Goal: Task Accomplishment & Management: Use online tool/utility

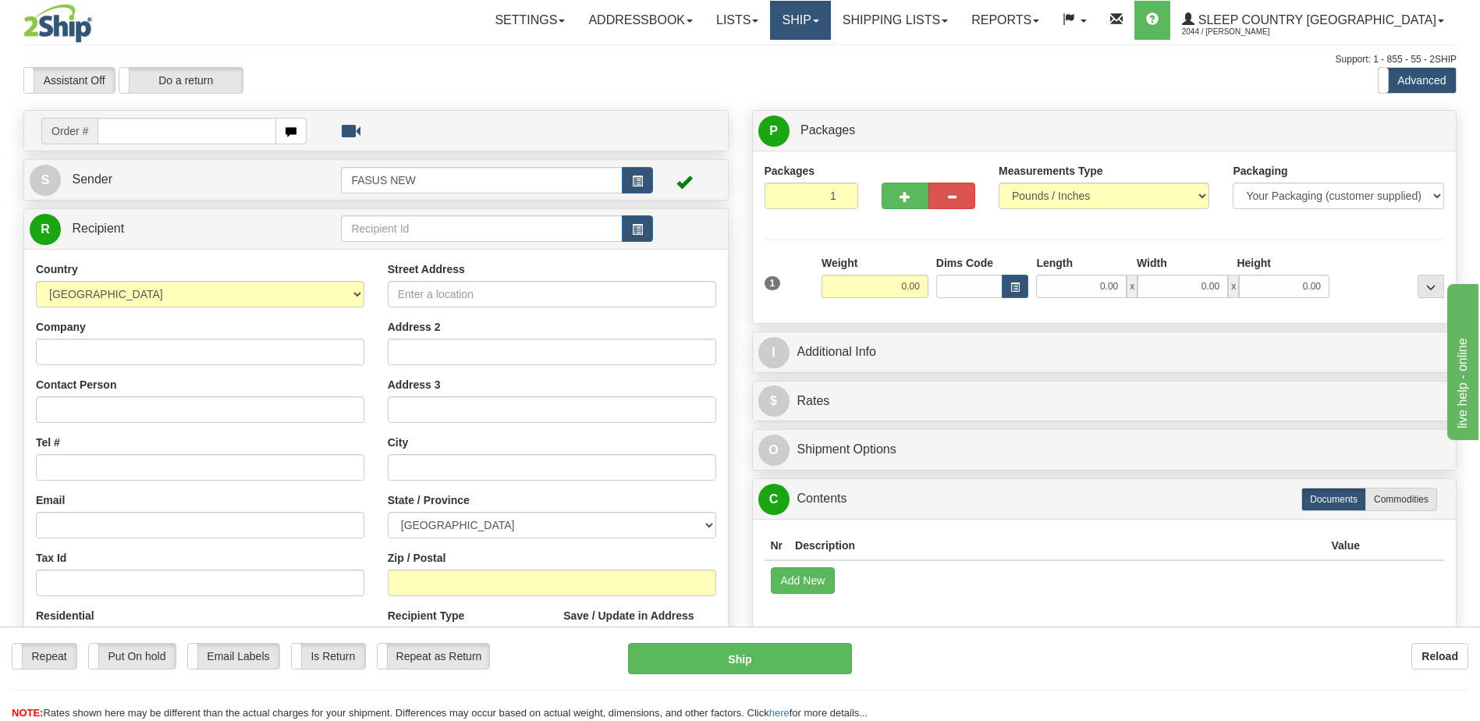
click at [830, 17] on link "Ship" at bounding box center [800, 20] width 60 height 39
click at [815, 73] on span "OnHold / Order Queue" at bounding box center [760, 75] width 110 height 12
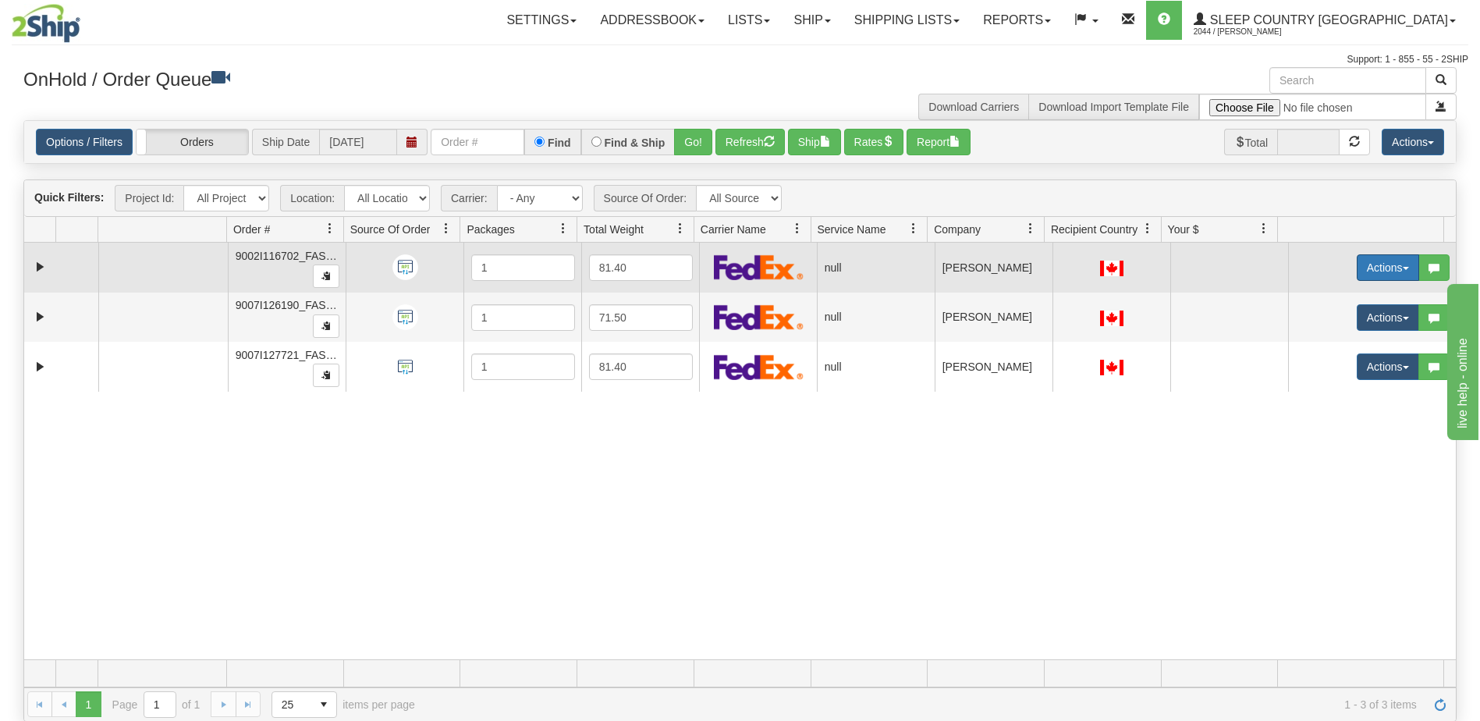
click at [1374, 261] on button "Actions" at bounding box center [1388, 267] width 62 height 27
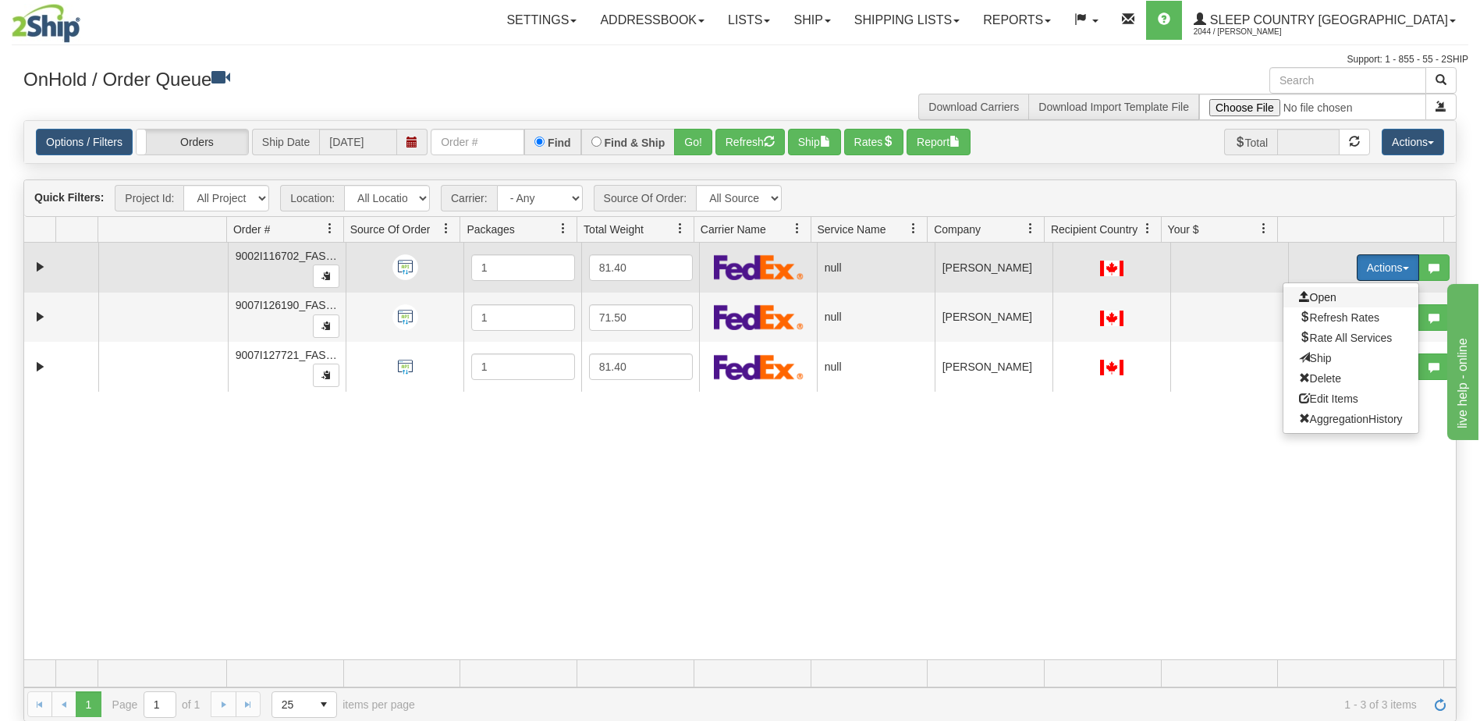
click at [1319, 299] on span "Open" at bounding box center [1317, 297] width 37 height 12
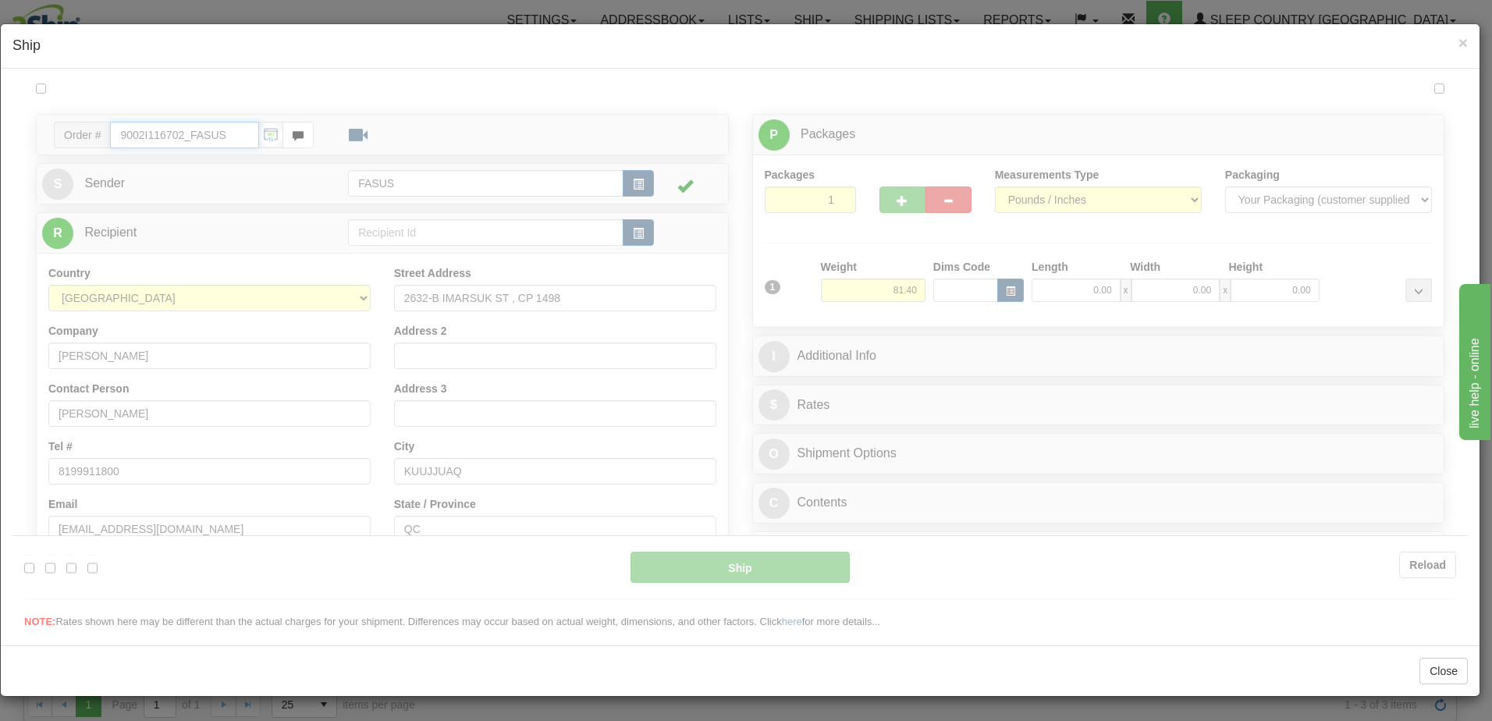
type input "08:10"
type input "16:00"
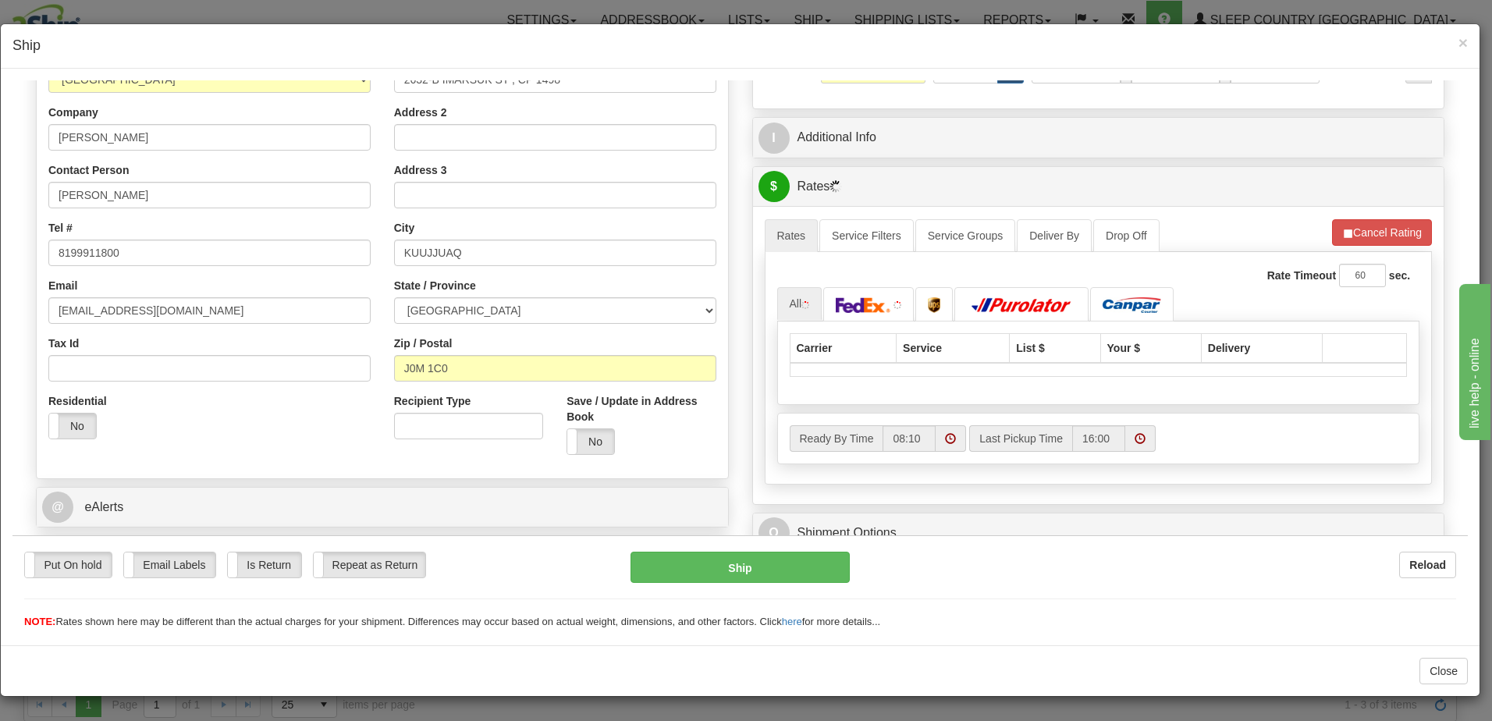
scroll to position [234, 0]
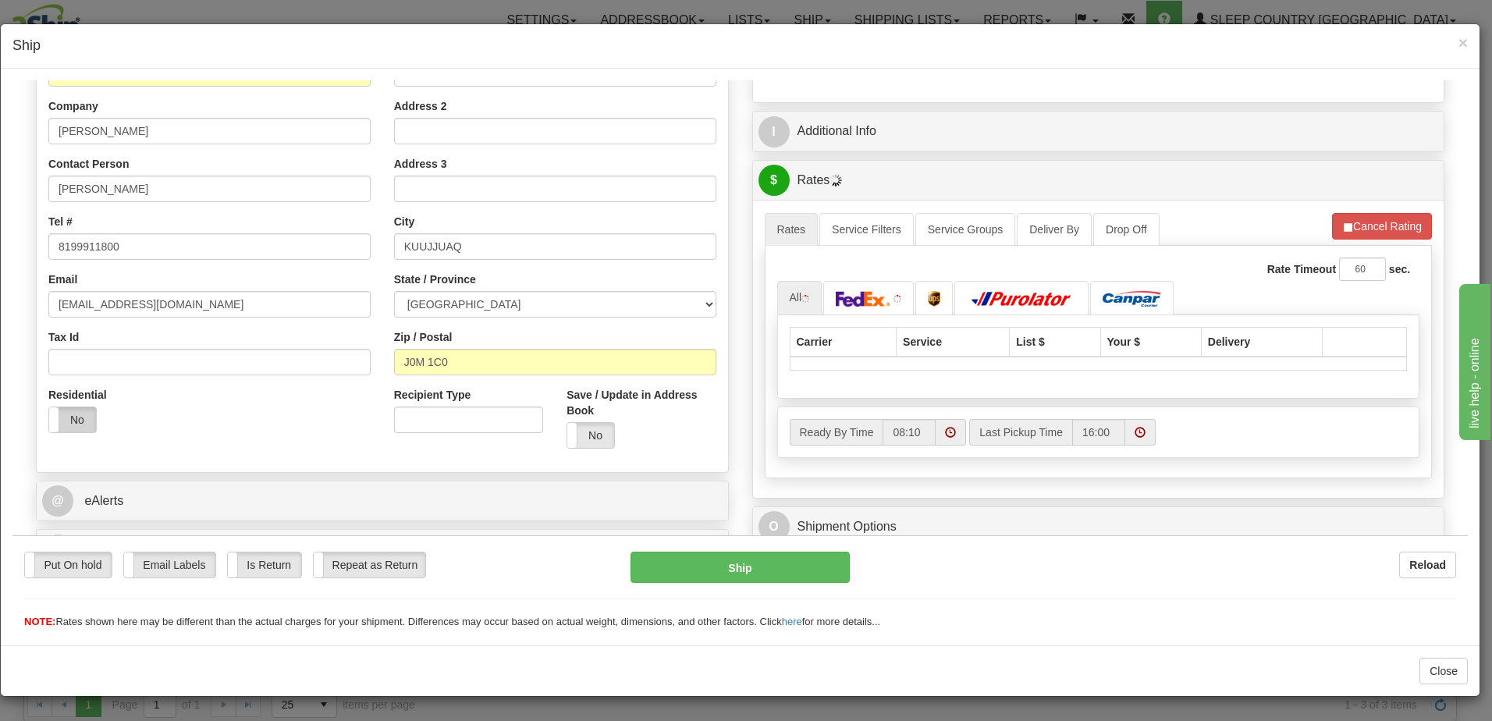
click at [73, 423] on label "No" at bounding box center [72, 419] width 47 height 25
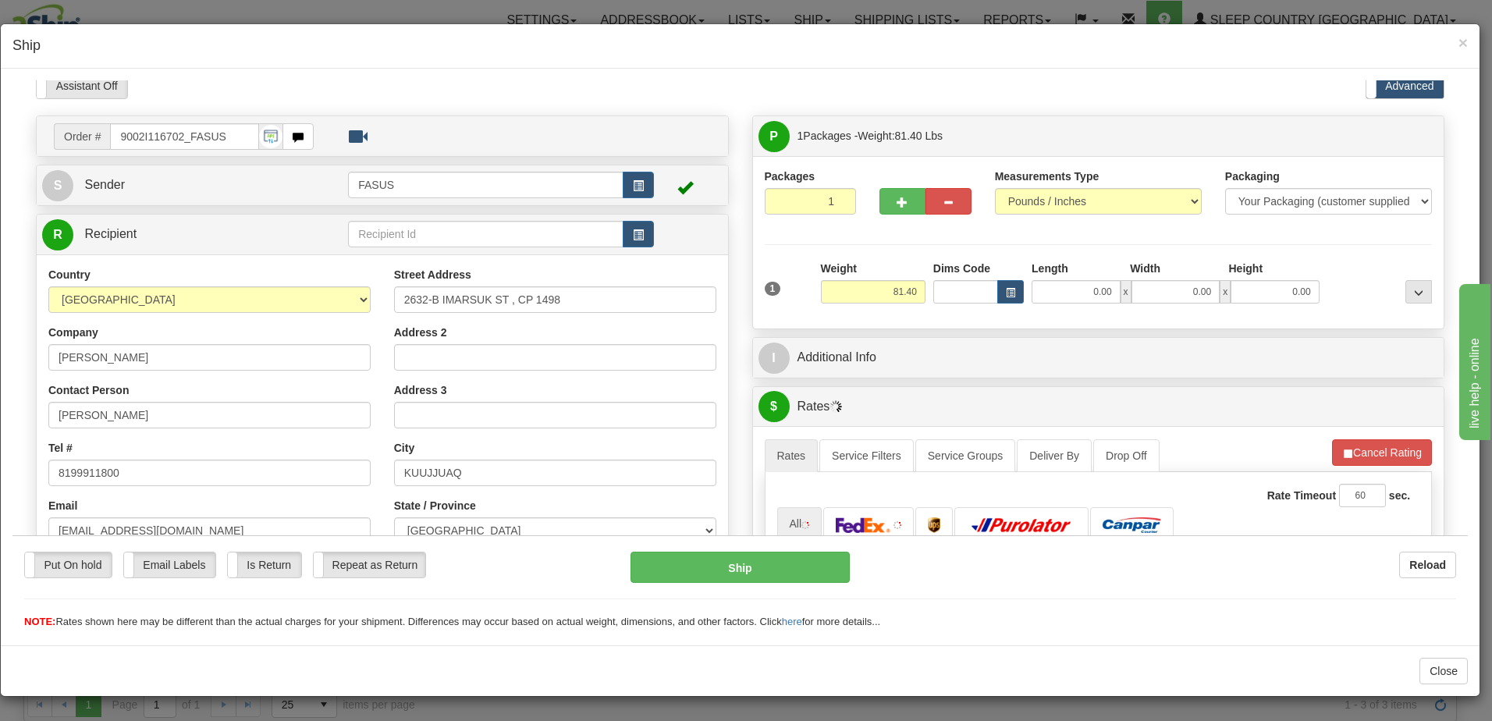
scroll to position [0, 0]
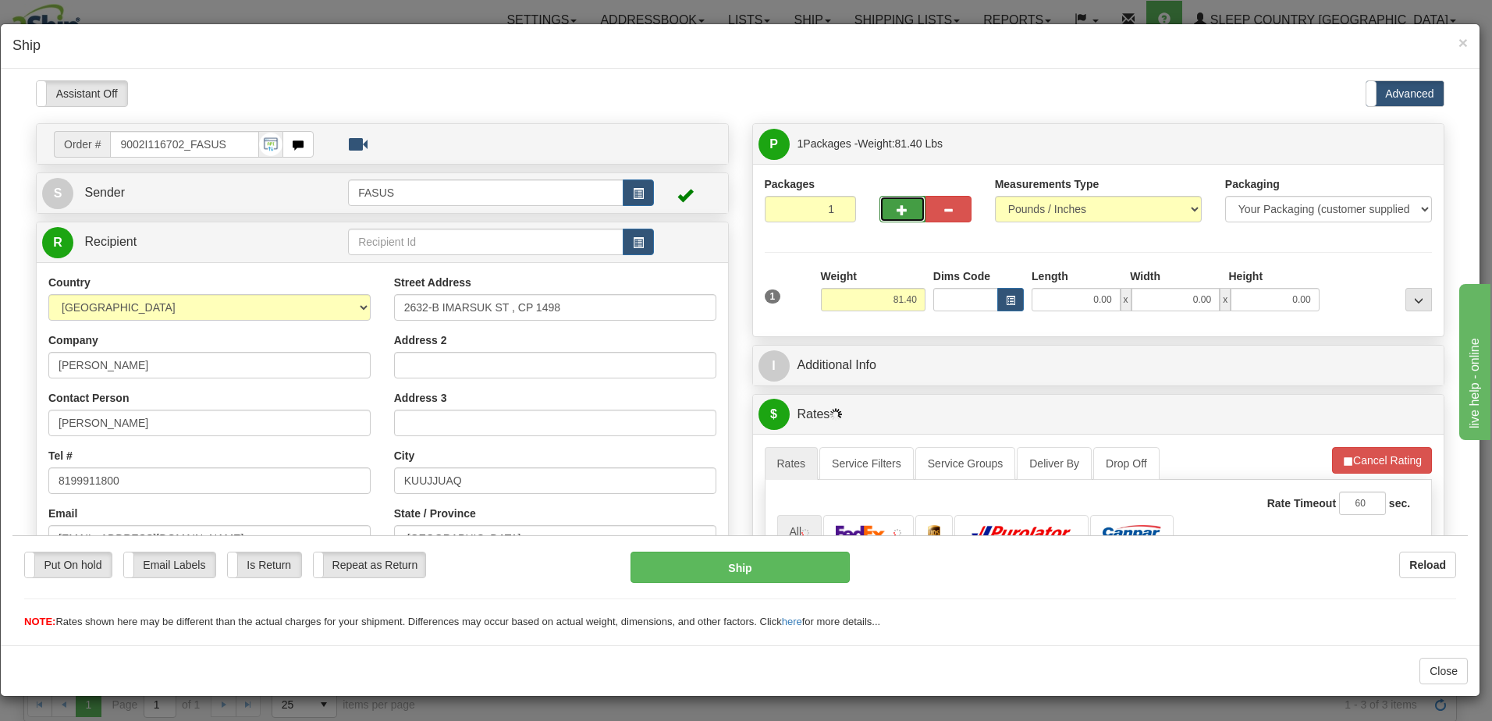
click at [897, 206] on span "button" at bounding box center [902, 209] width 11 height 10
type input "2"
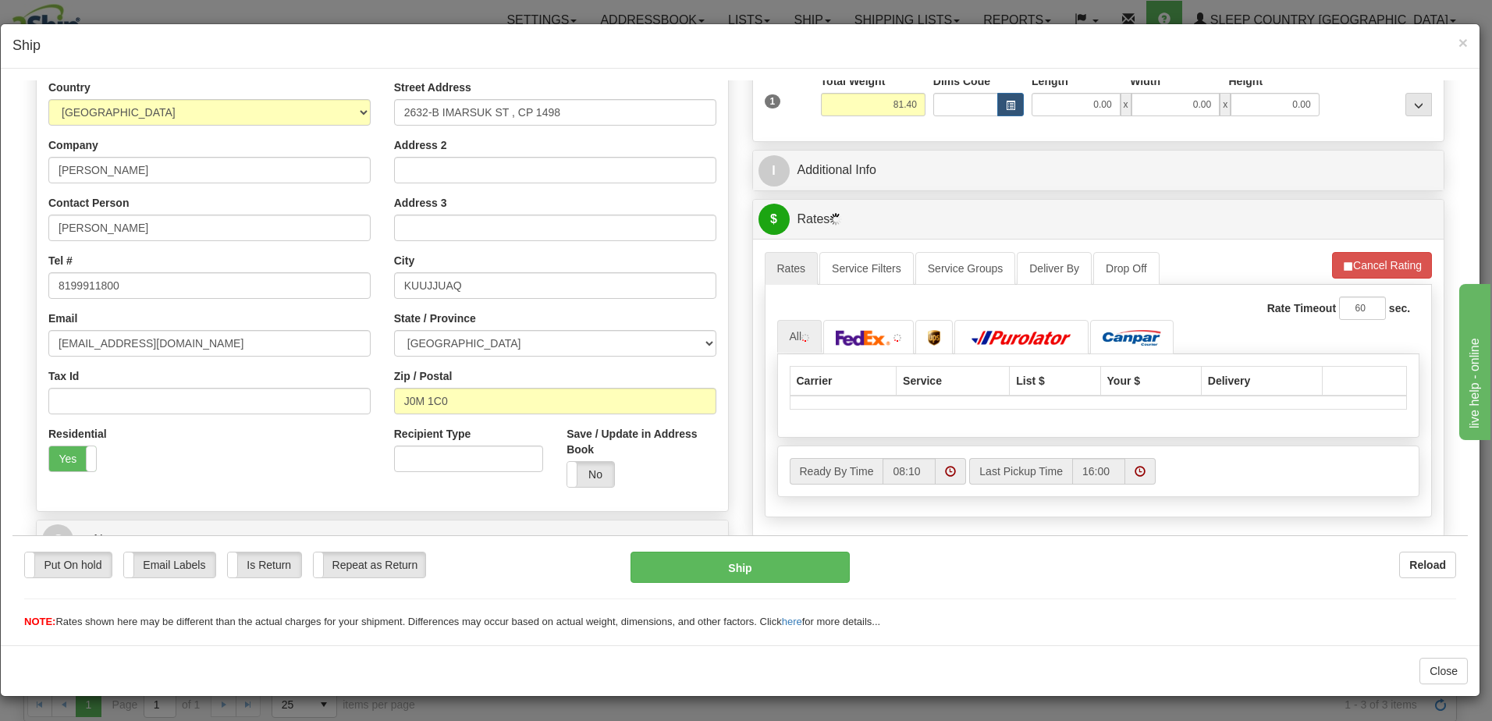
scroll to position [234, 0]
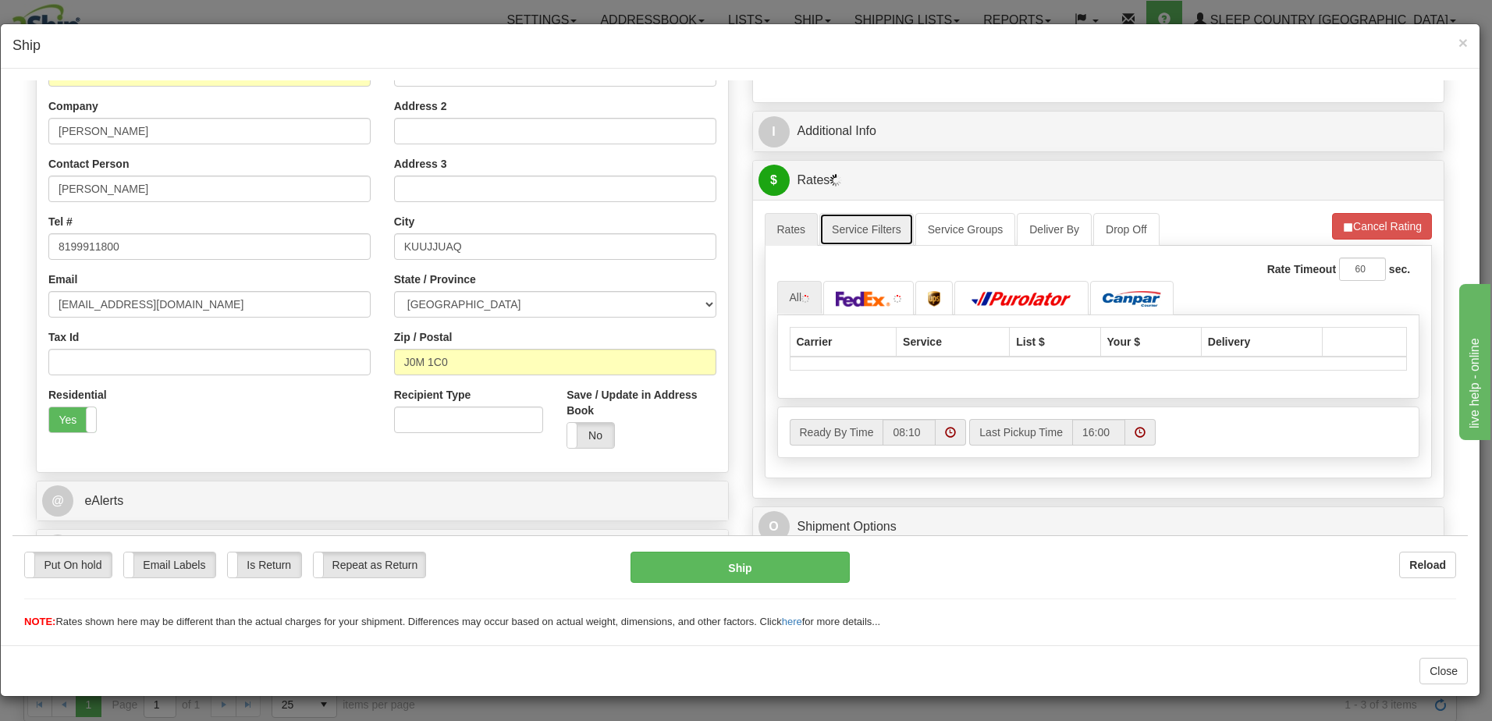
click at [875, 226] on link "Service Filters" at bounding box center [866, 228] width 94 height 33
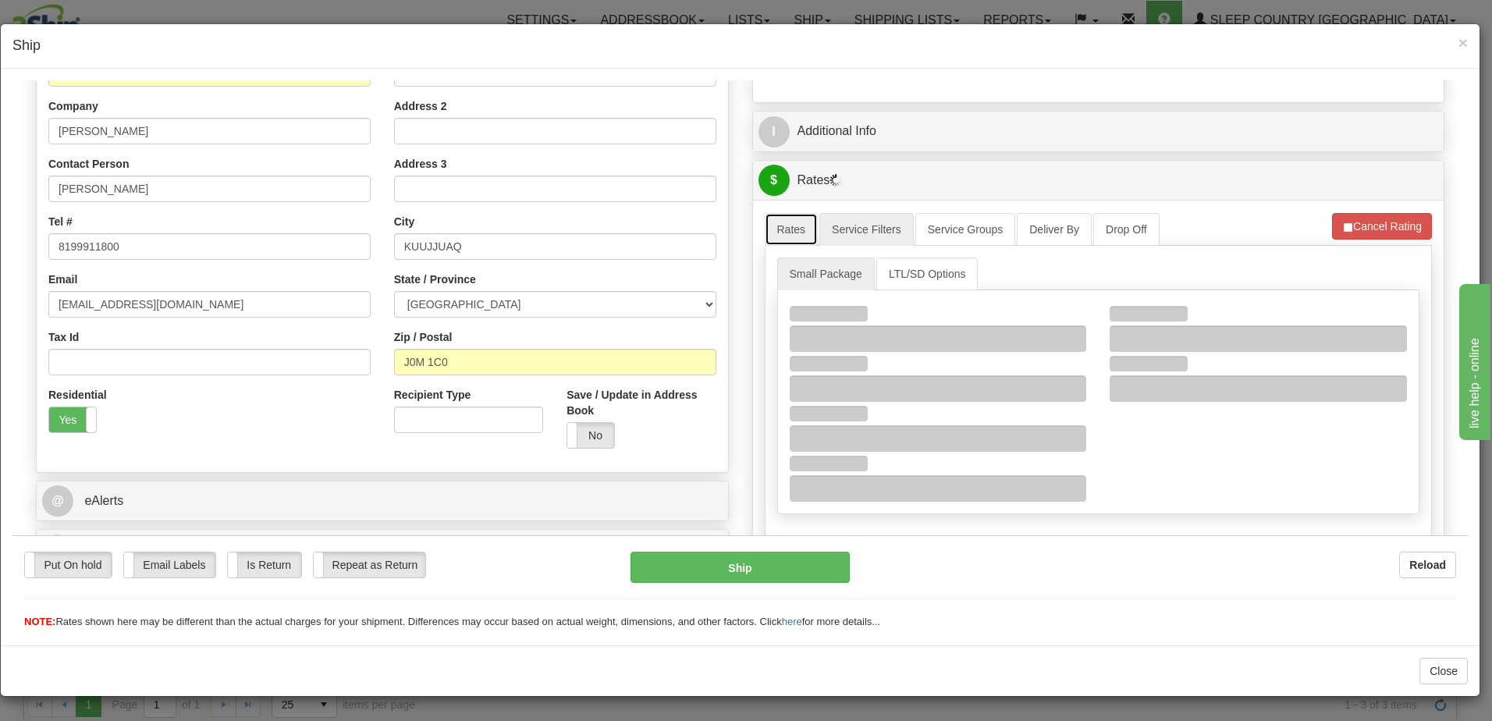
click at [783, 228] on link "Rates" at bounding box center [792, 228] width 54 height 33
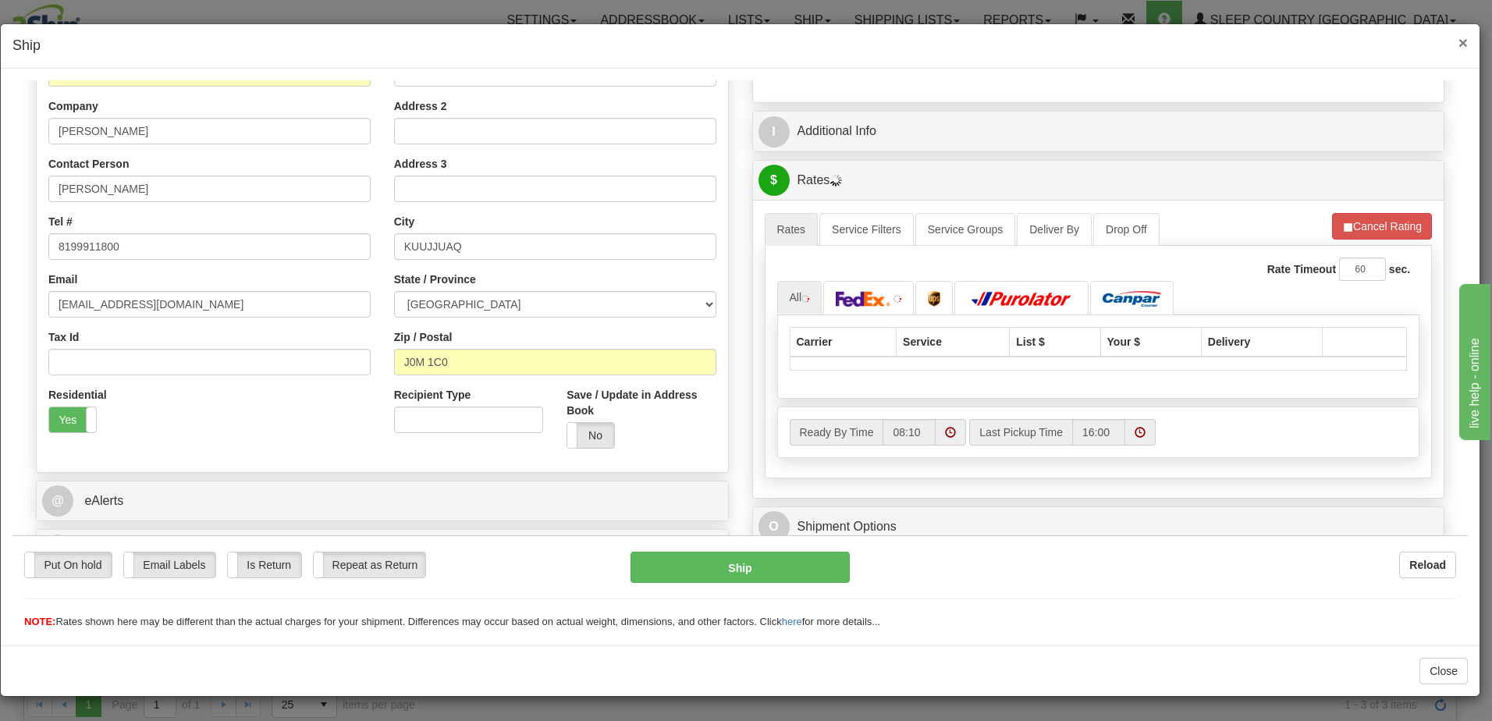
click at [1464, 42] on span "×" at bounding box center [1462, 43] width 9 height 18
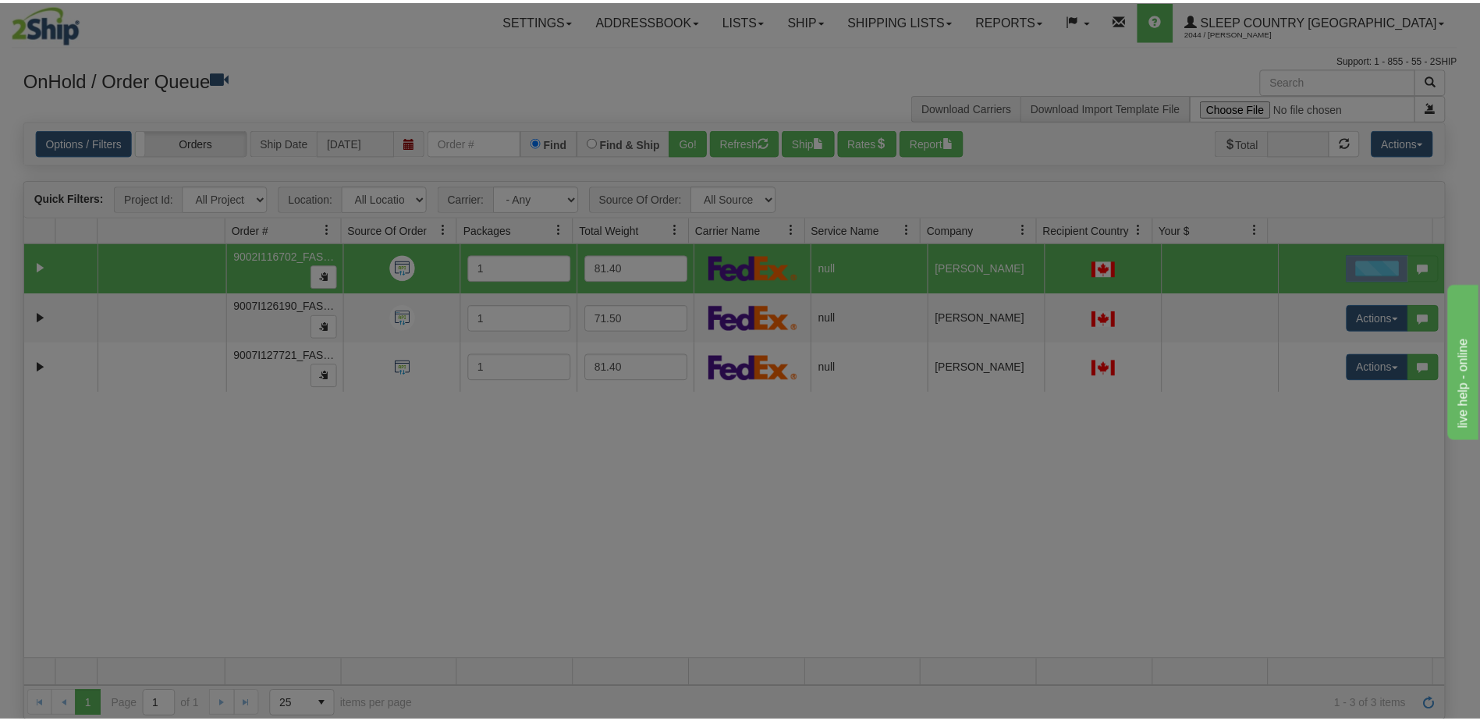
scroll to position [0, 0]
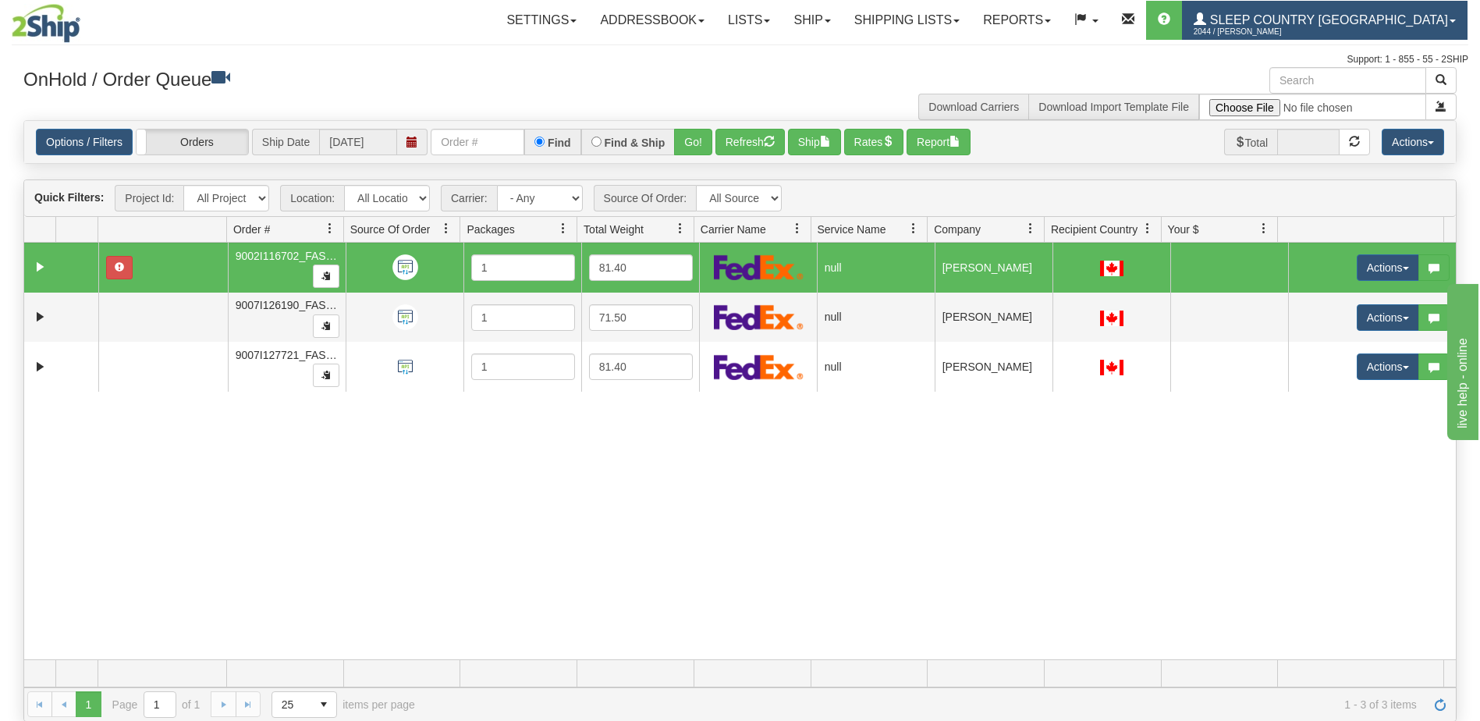
click at [1344, 21] on span "Sleep Country [GEOGRAPHIC_DATA]" at bounding box center [1327, 19] width 242 height 13
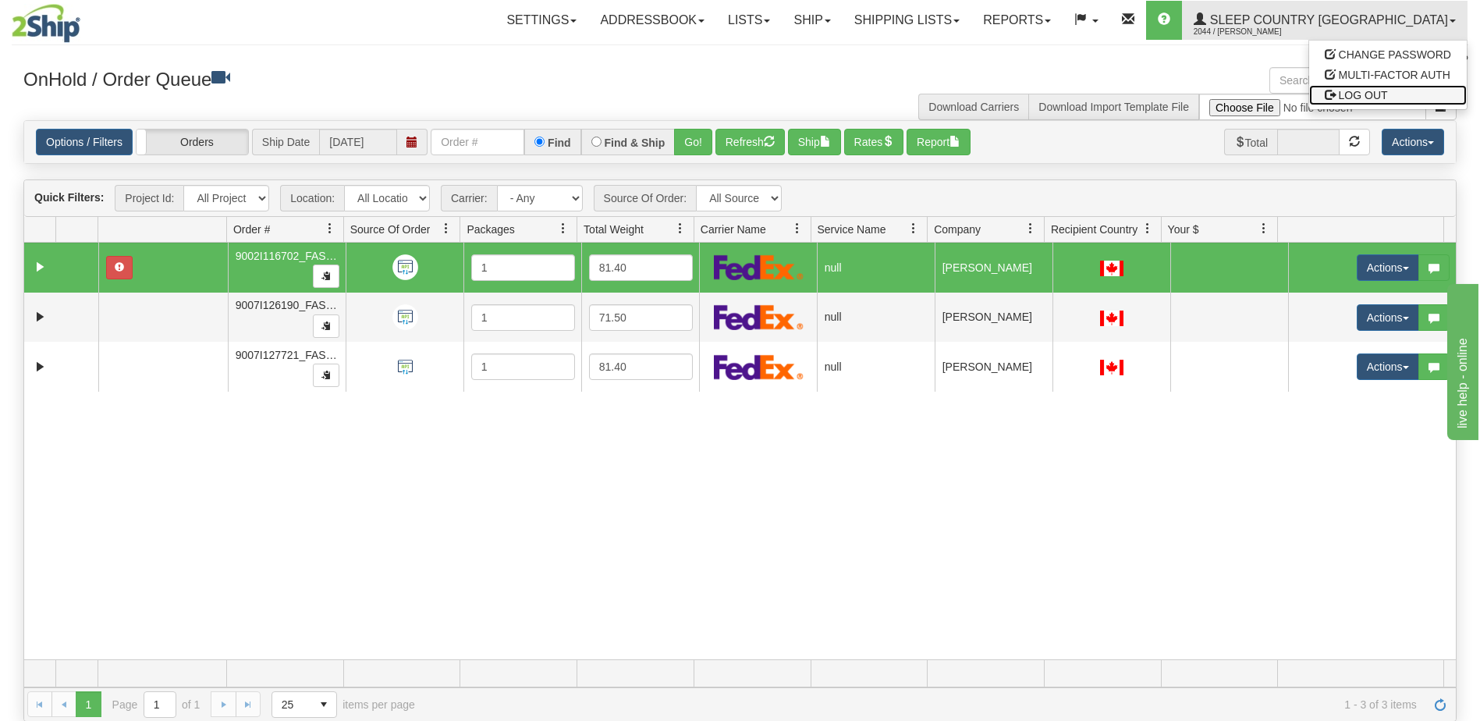
click at [1371, 97] on span "LOG OUT" at bounding box center [1363, 95] width 49 height 12
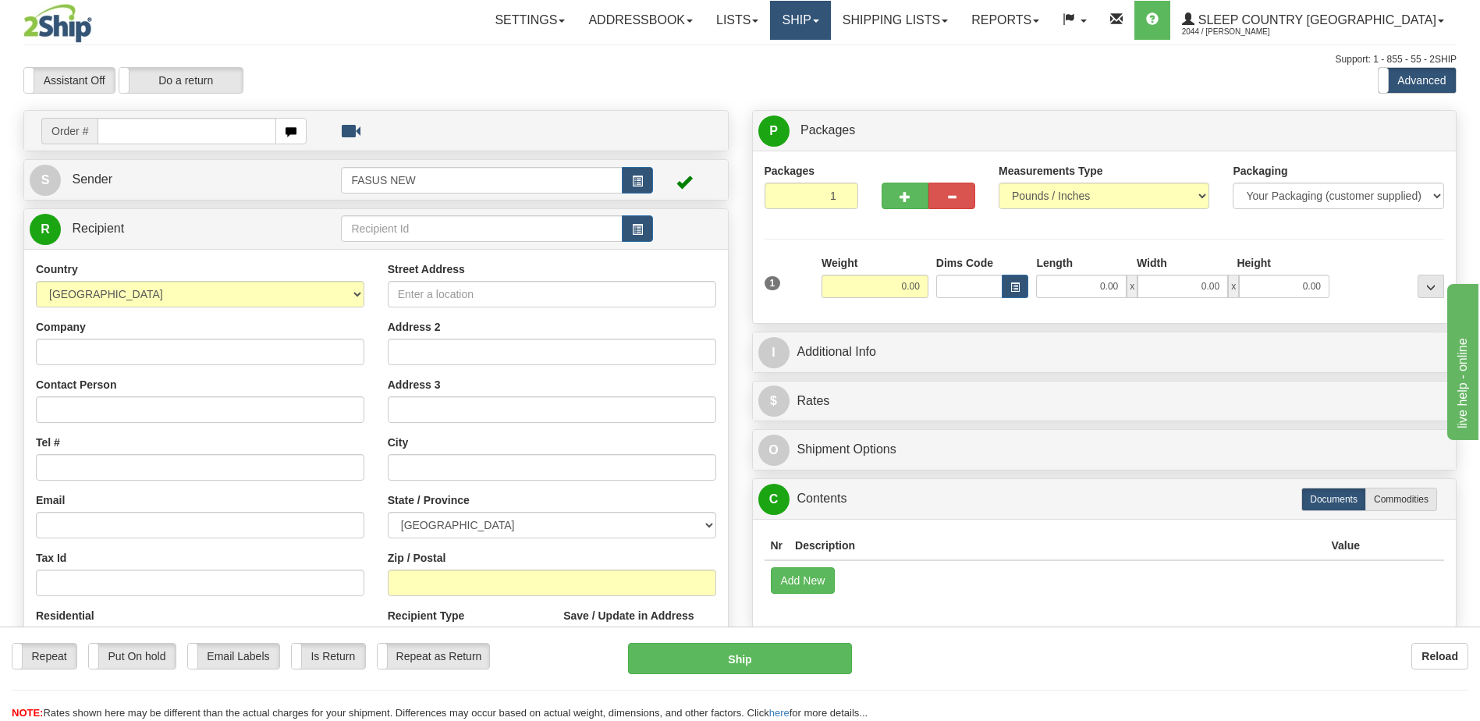
click at [819, 20] on span at bounding box center [816, 21] width 6 height 3
click at [830, 75] on link "OnHold / Order Queue" at bounding box center [759, 75] width 141 height 20
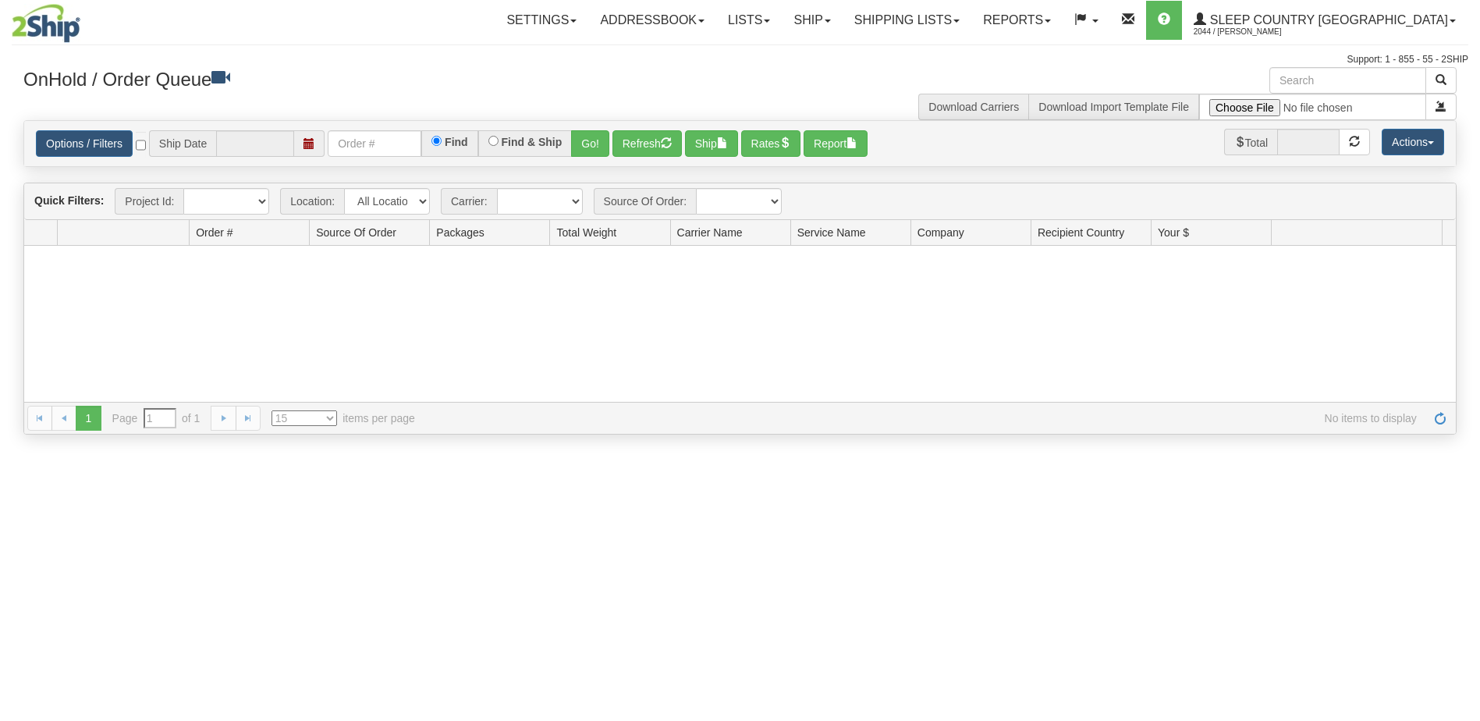
type input "[DATE]"
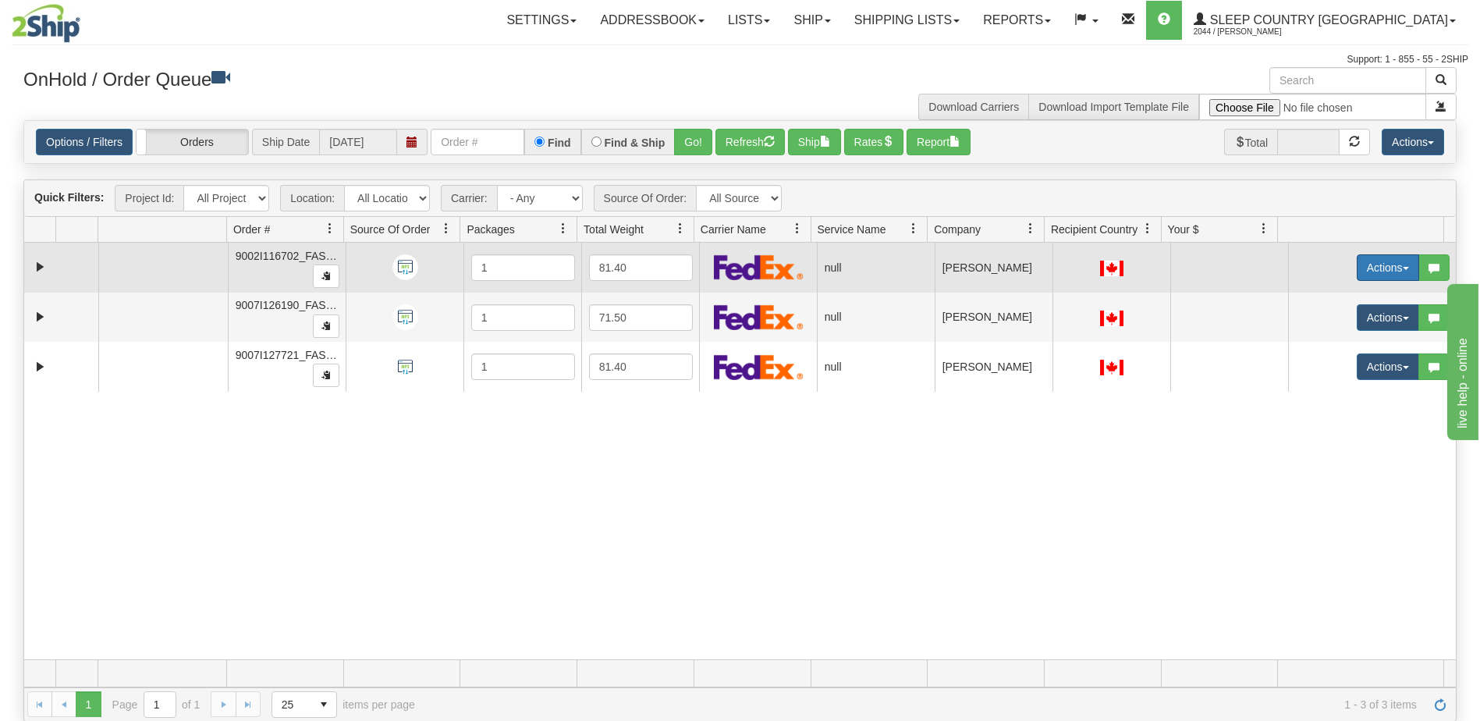
click at [1362, 266] on button "Actions" at bounding box center [1388, 267] width 62 height 27
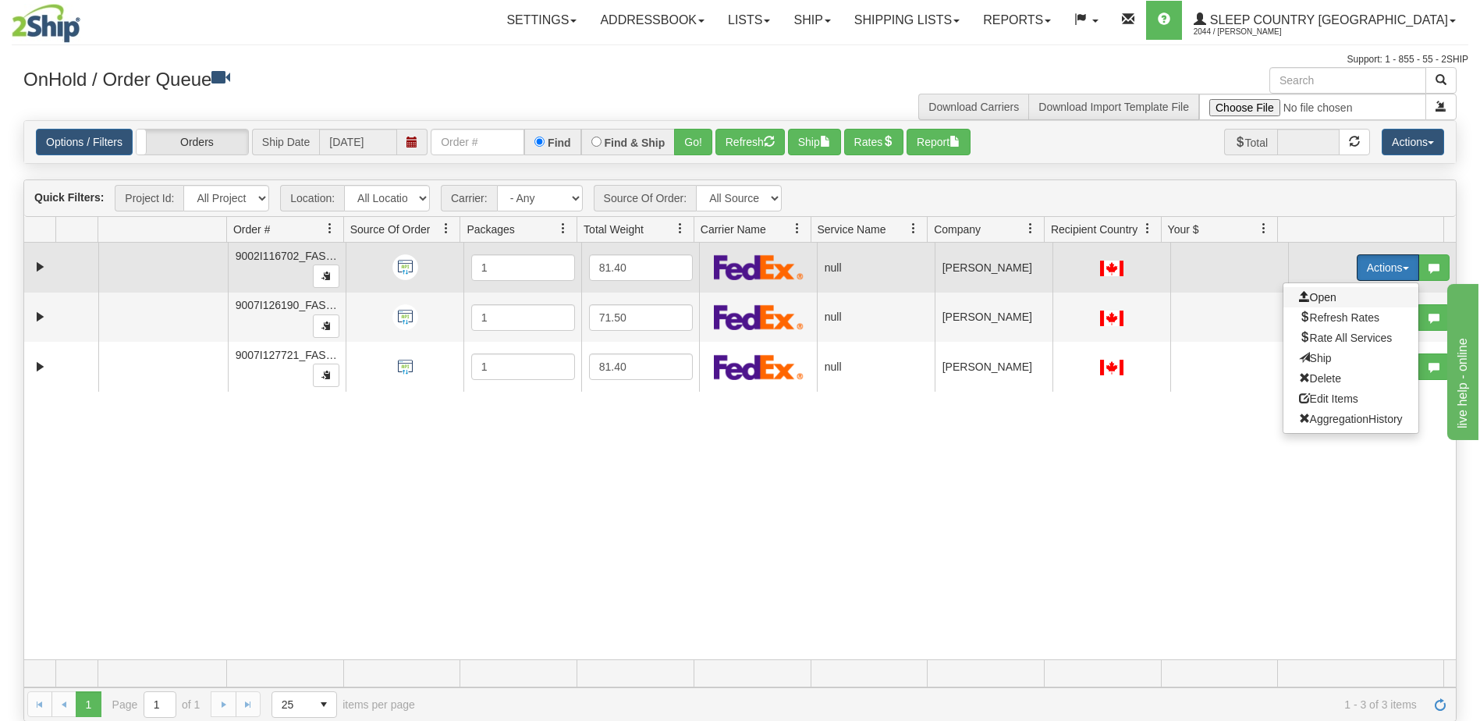
click at [1323, 295] on span "Open" at bounding box center [1317, 297] width 37 height 12
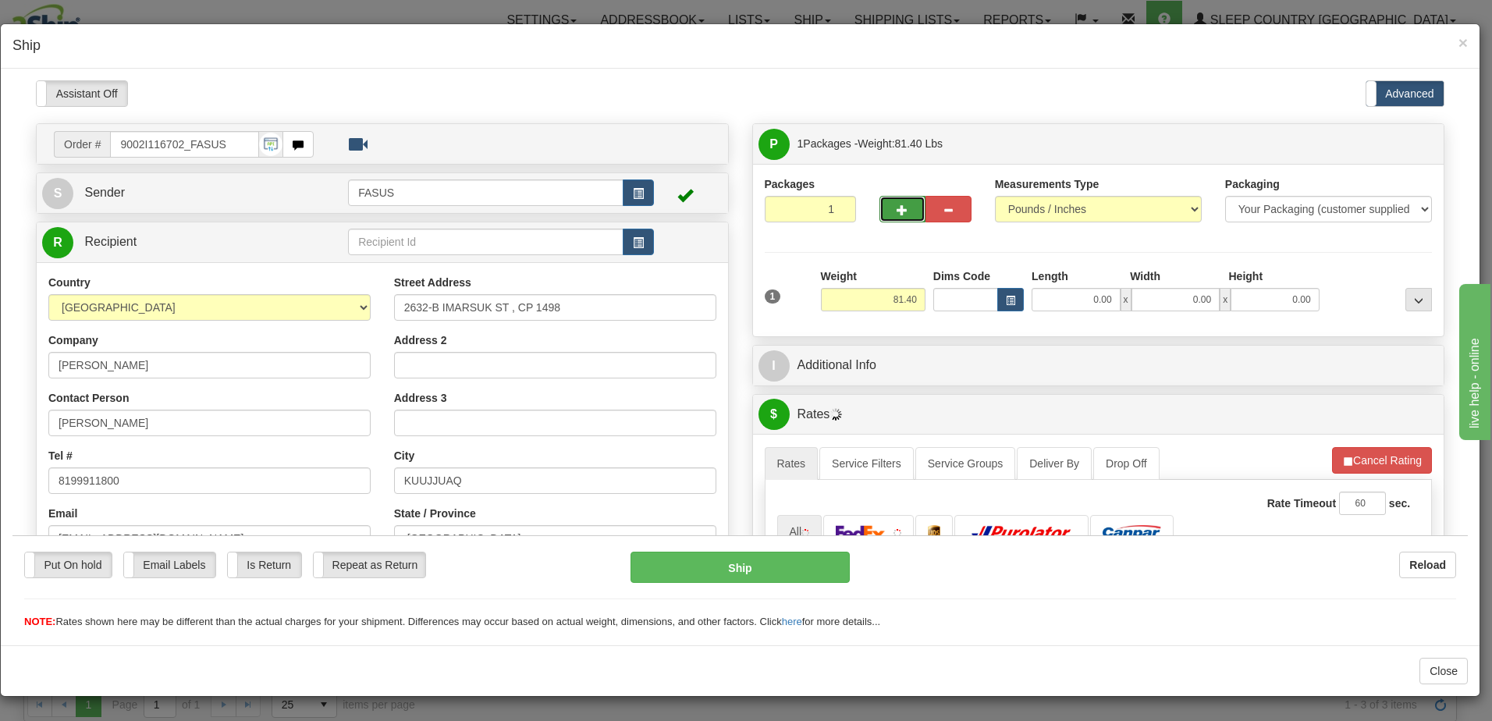
click at [897, 207] on span "button" at bounding box center [902, 209] width 11 height 10
type input "2"
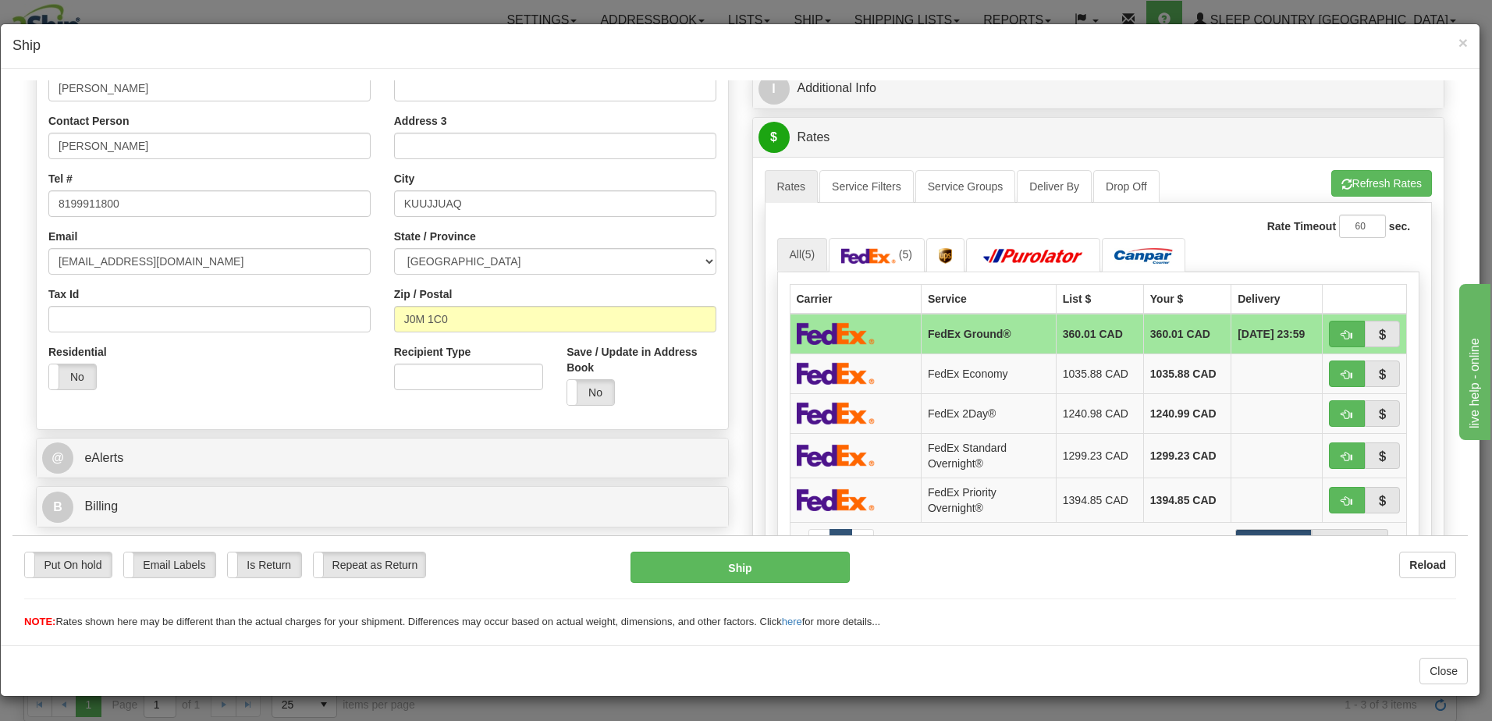
scroll to position [312, 0]
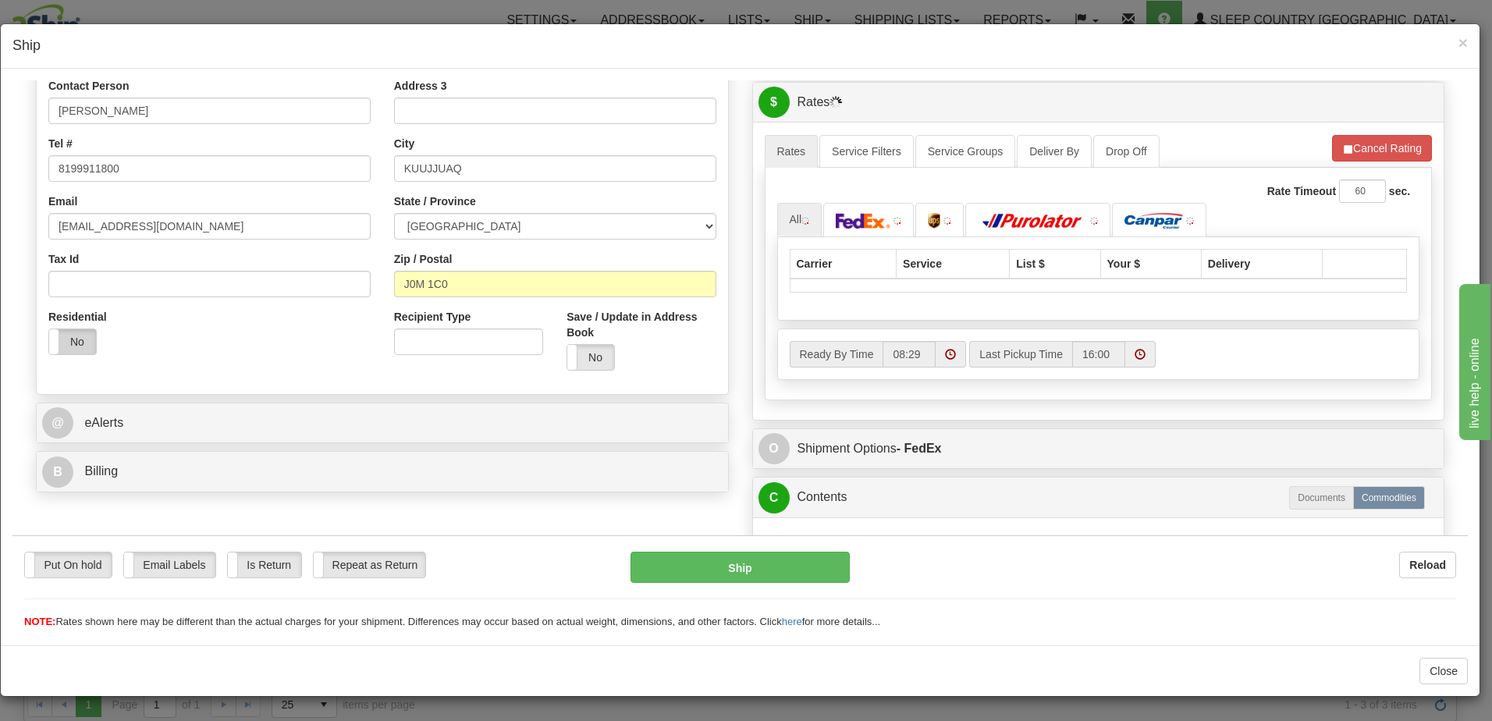
click at [66, 341] on label "No" at bounding box center [72, 341] width 47 height 25
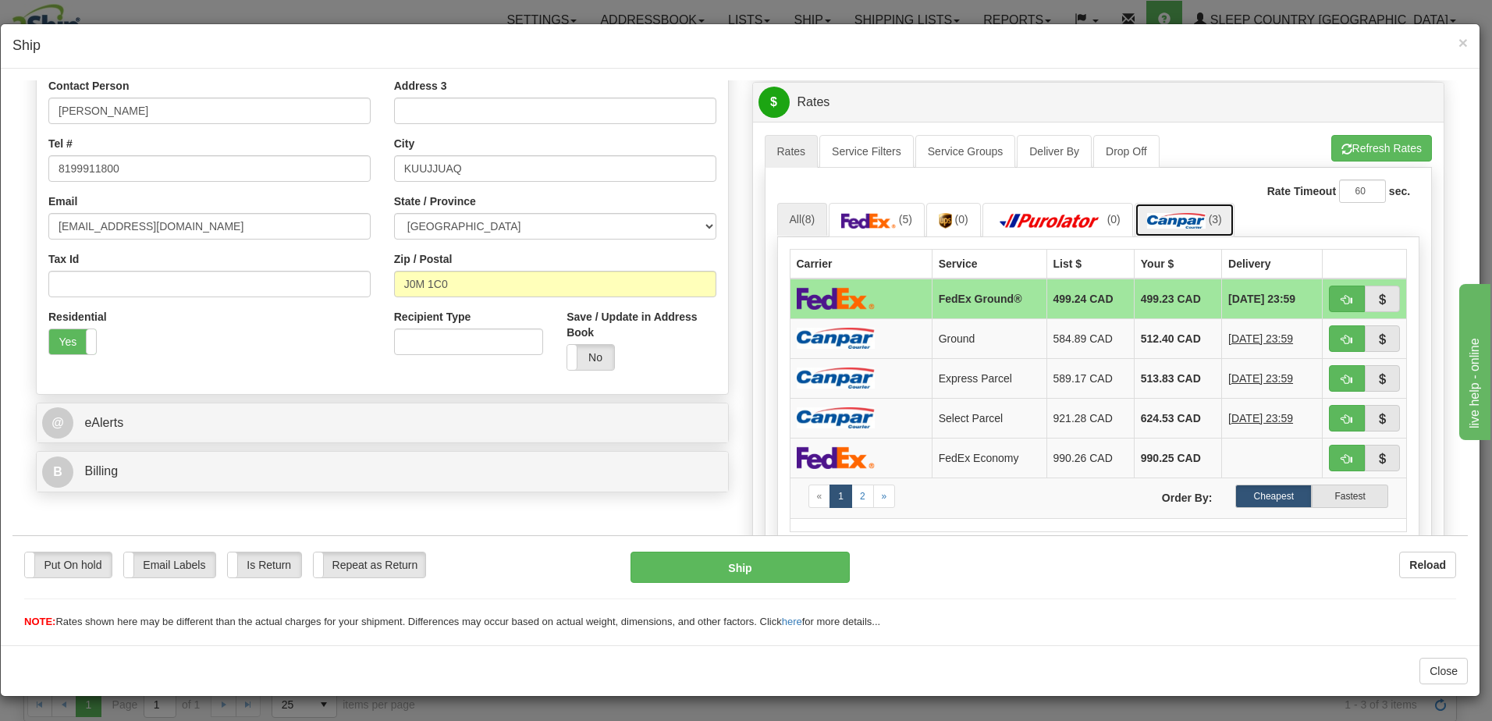
click at [1202, 215] on img at bounding box center [1176, 220] width 59 height 16
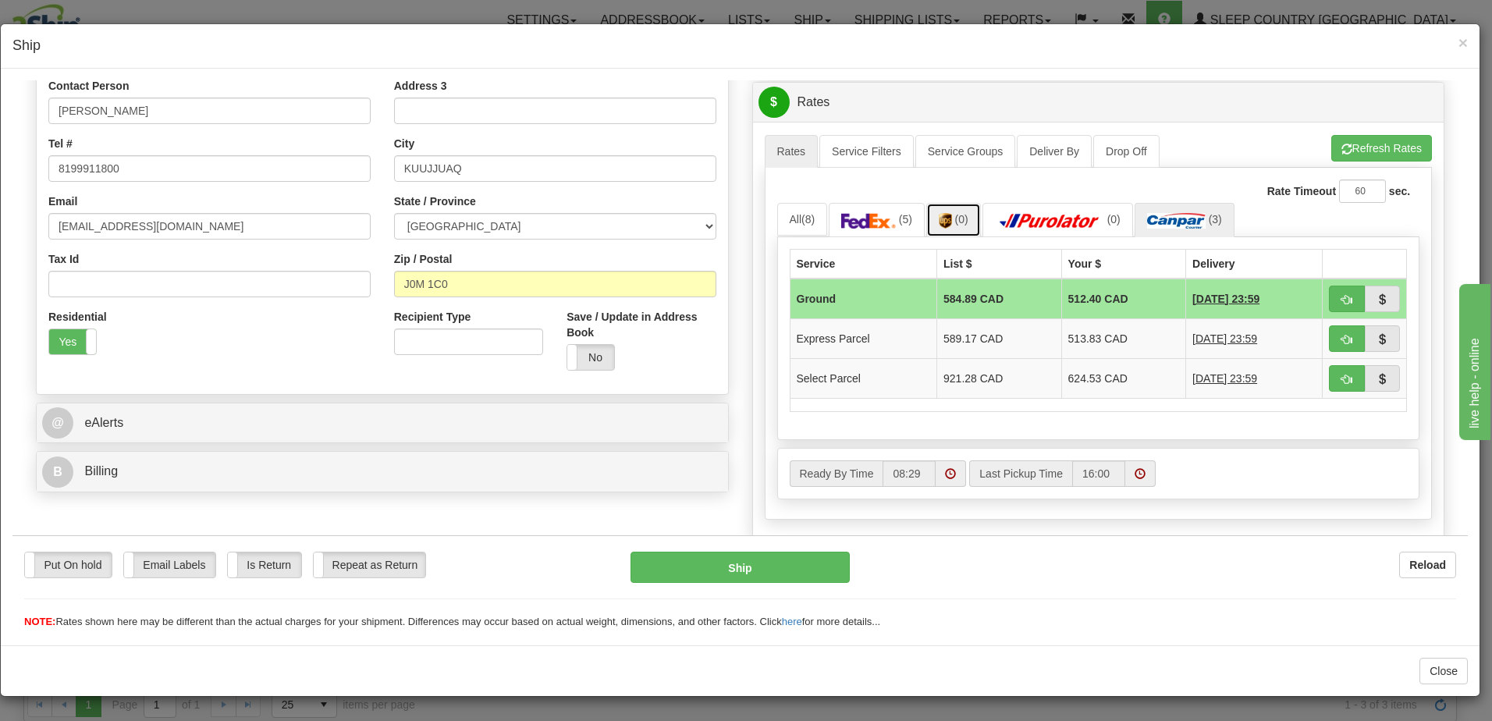
click at [962, 218] on span "(0)" at bounding box center [961, 218] width 13 height 12
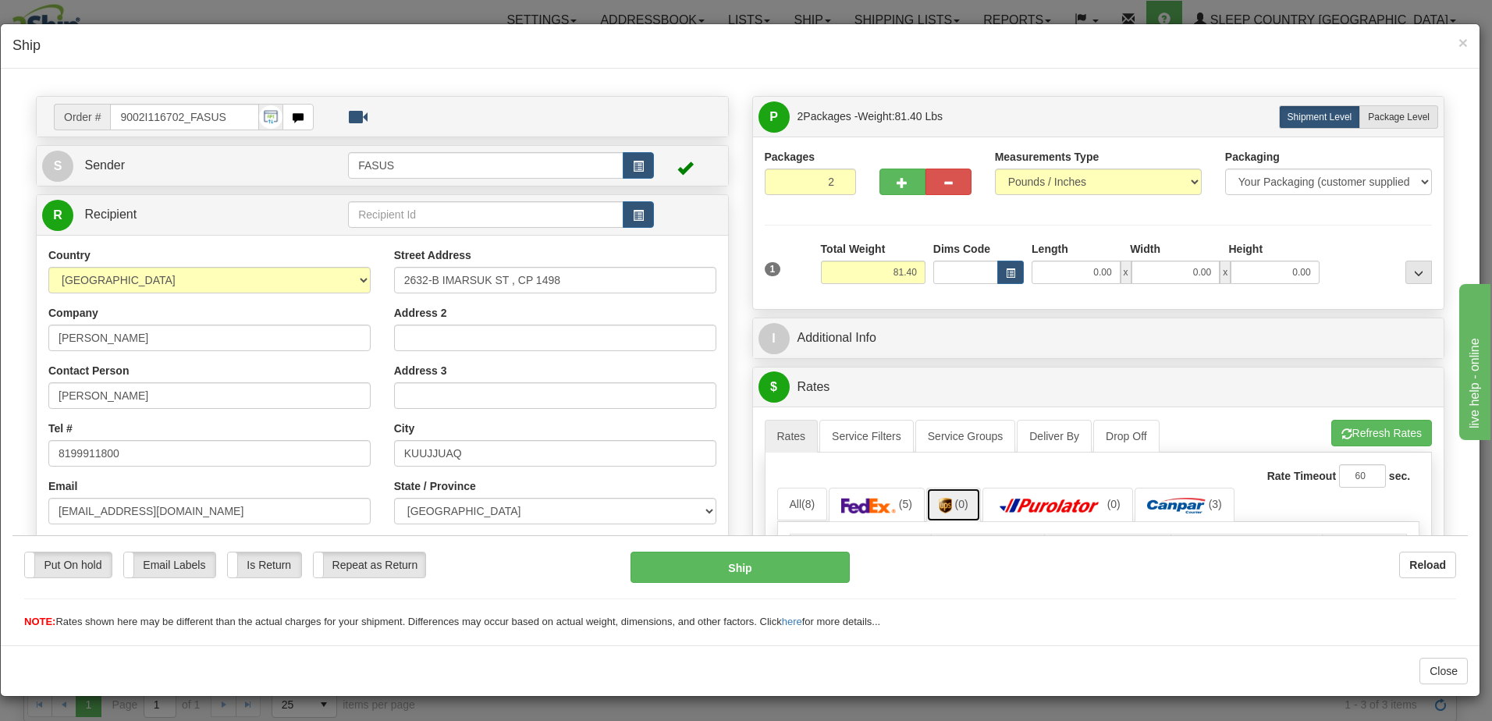
scroll to position [0, 0]
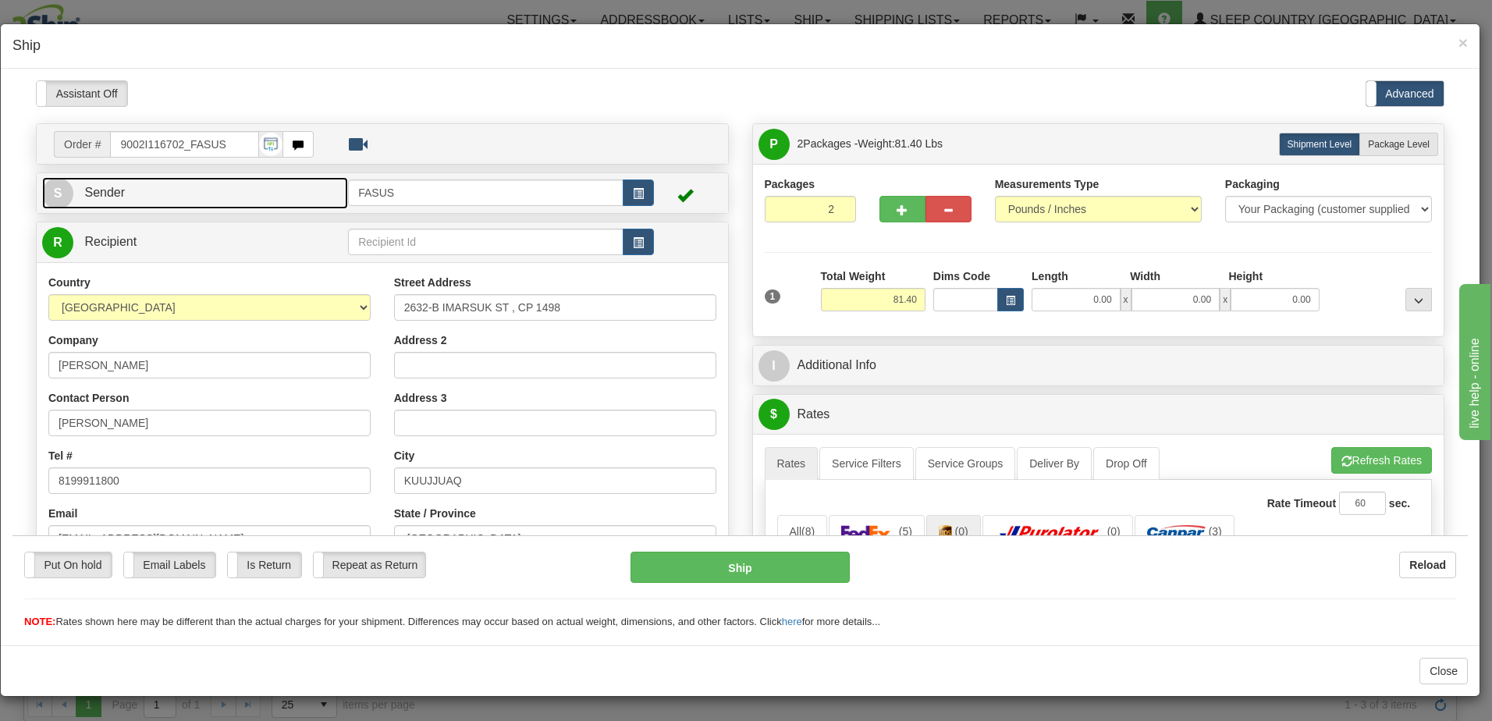
click at [142, 185] on link "S Sender" at bounding box center [195, 192] width 306 height 32
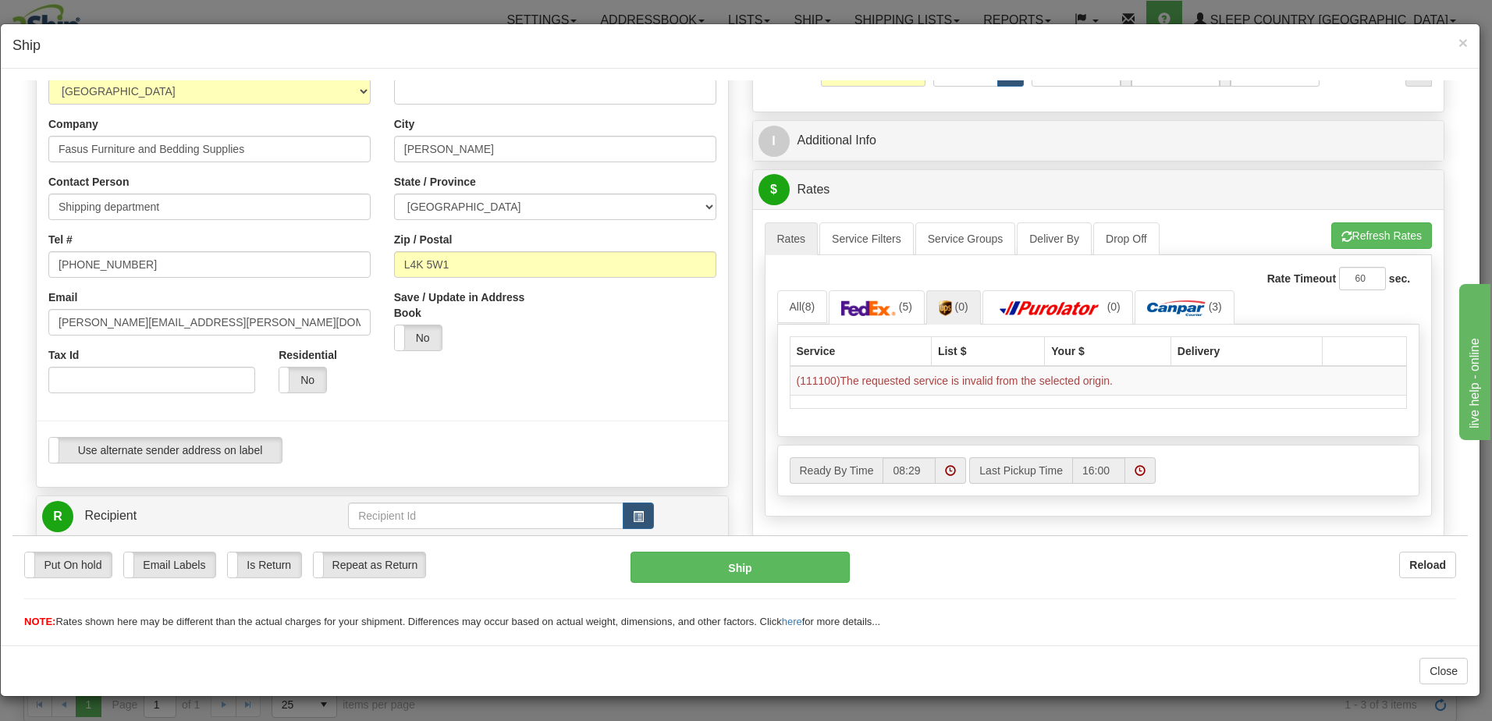
scroll to position [234, 0]
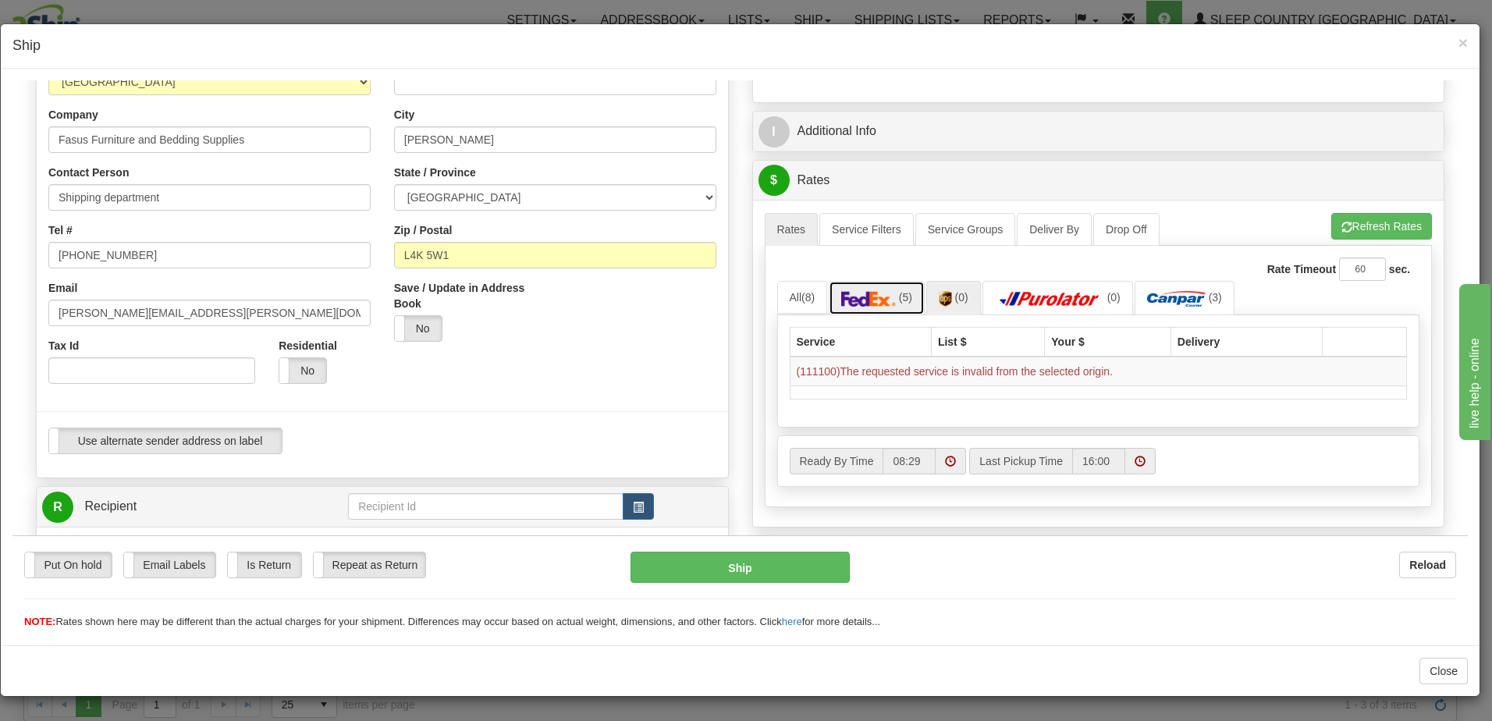
click at [879, 303] on img at bounding box center [868, 298] width 55 height 16
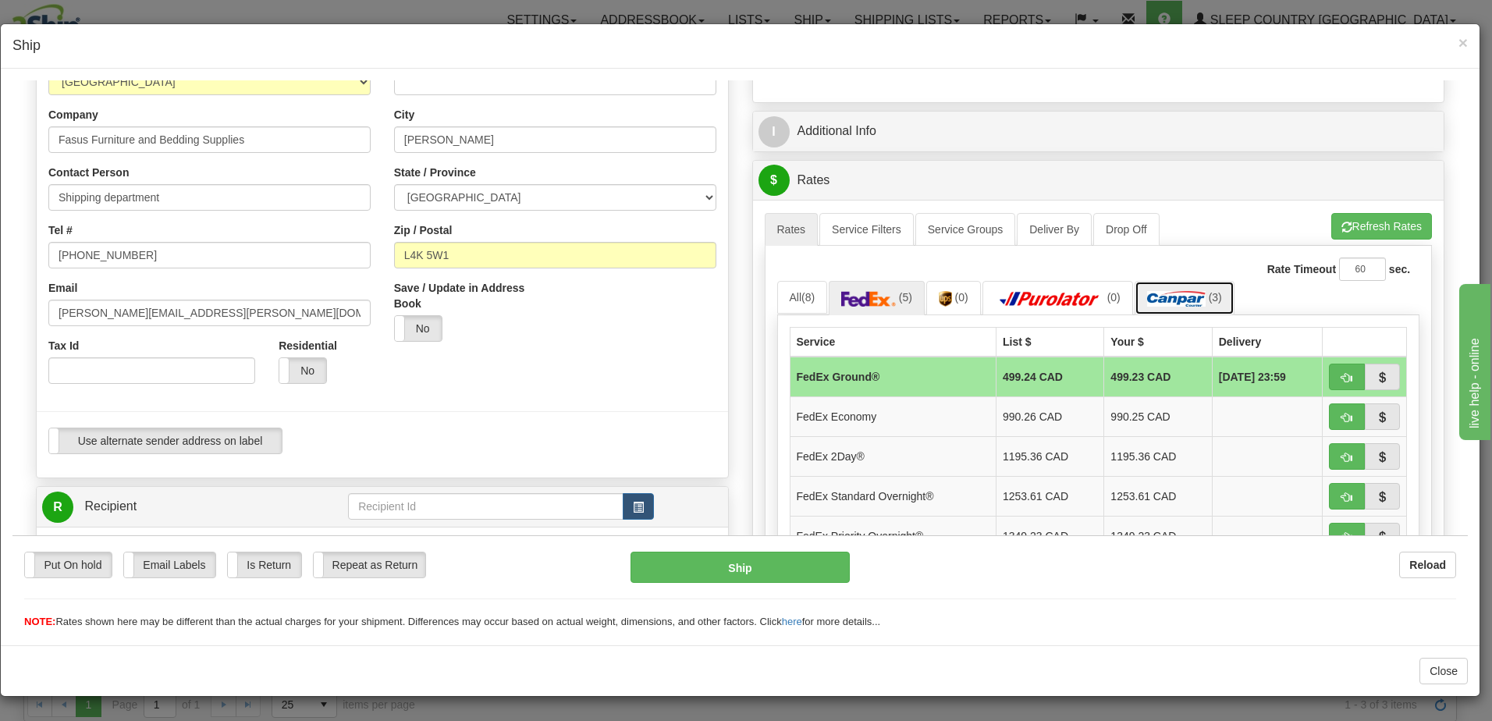
click at [1177, 292] on img at bounding box center [1176, 298] width 59 height 16
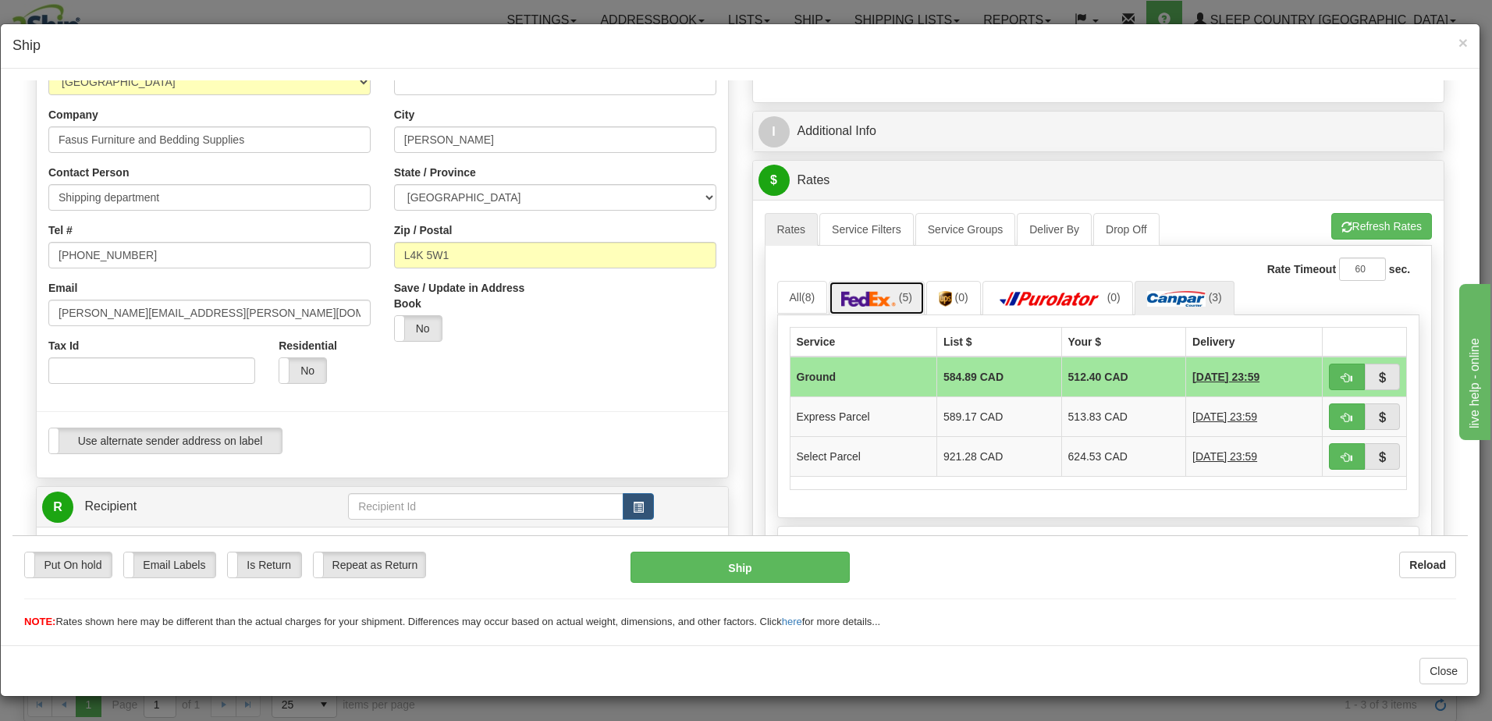
click at [892, 296] on img at bounding box center [868, 298] width 55 height 16
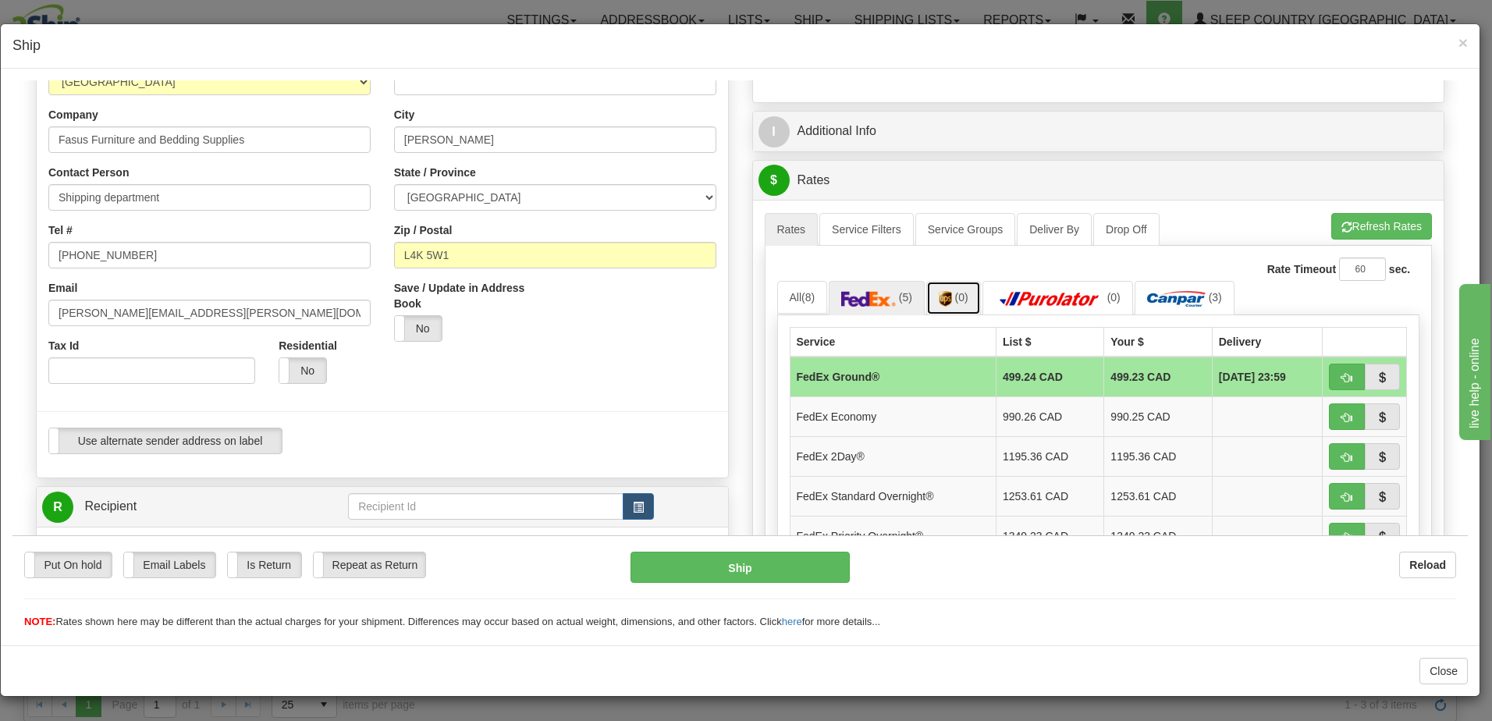
click at [957, 299] on span "(0)" at bounding box center [961, 296] width 13 height 12
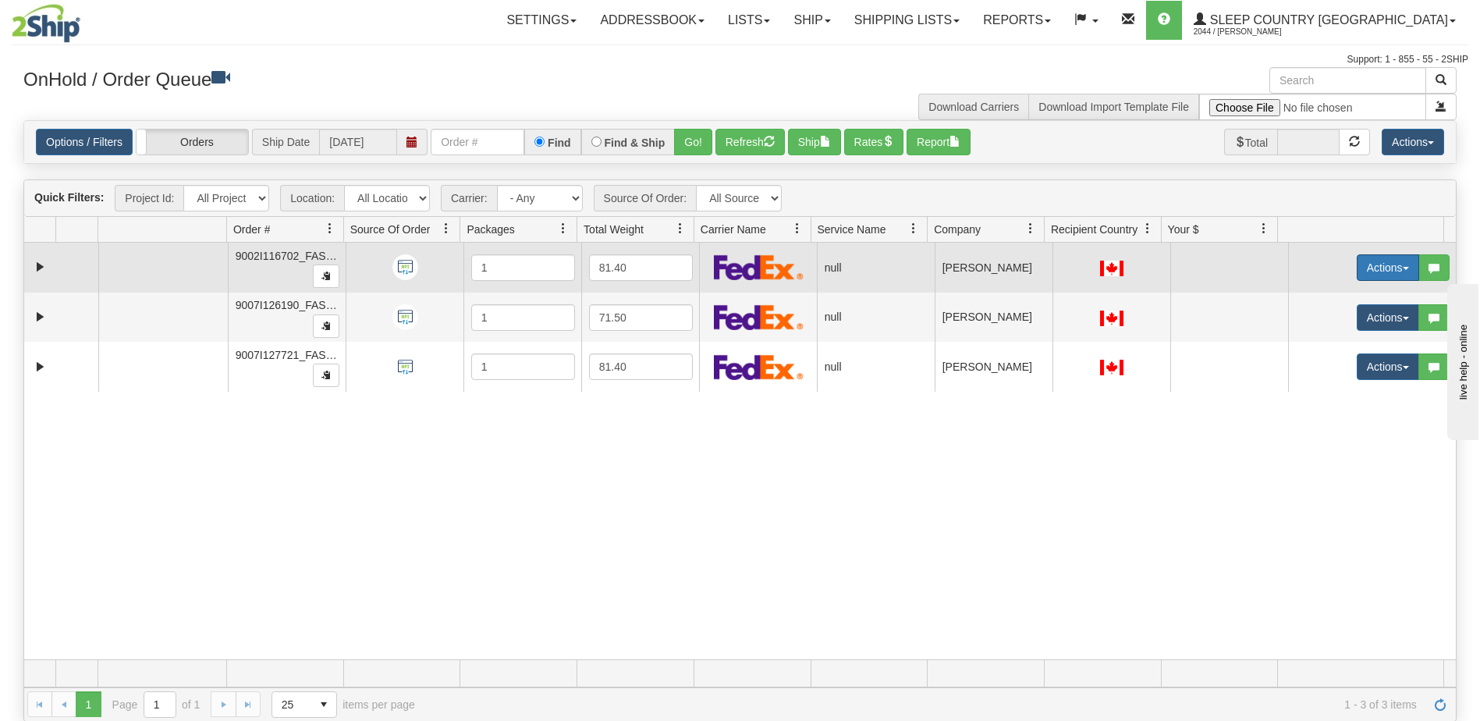
click at [1369, 265] on button "Actions" at bounding box center [1388, 267] width 62 height 27
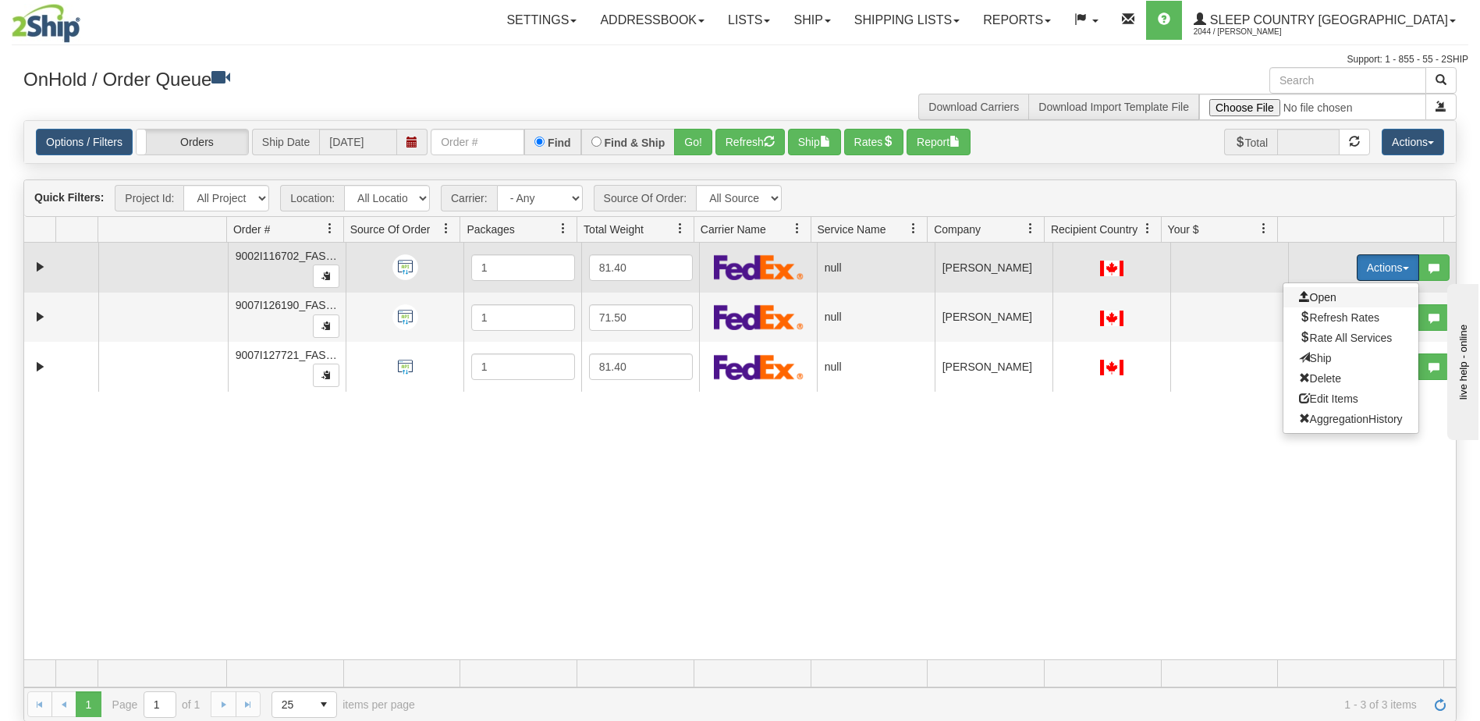
click at [1306, 295] on span "Open" at bounding box center [1317, 297] width 37 height 12
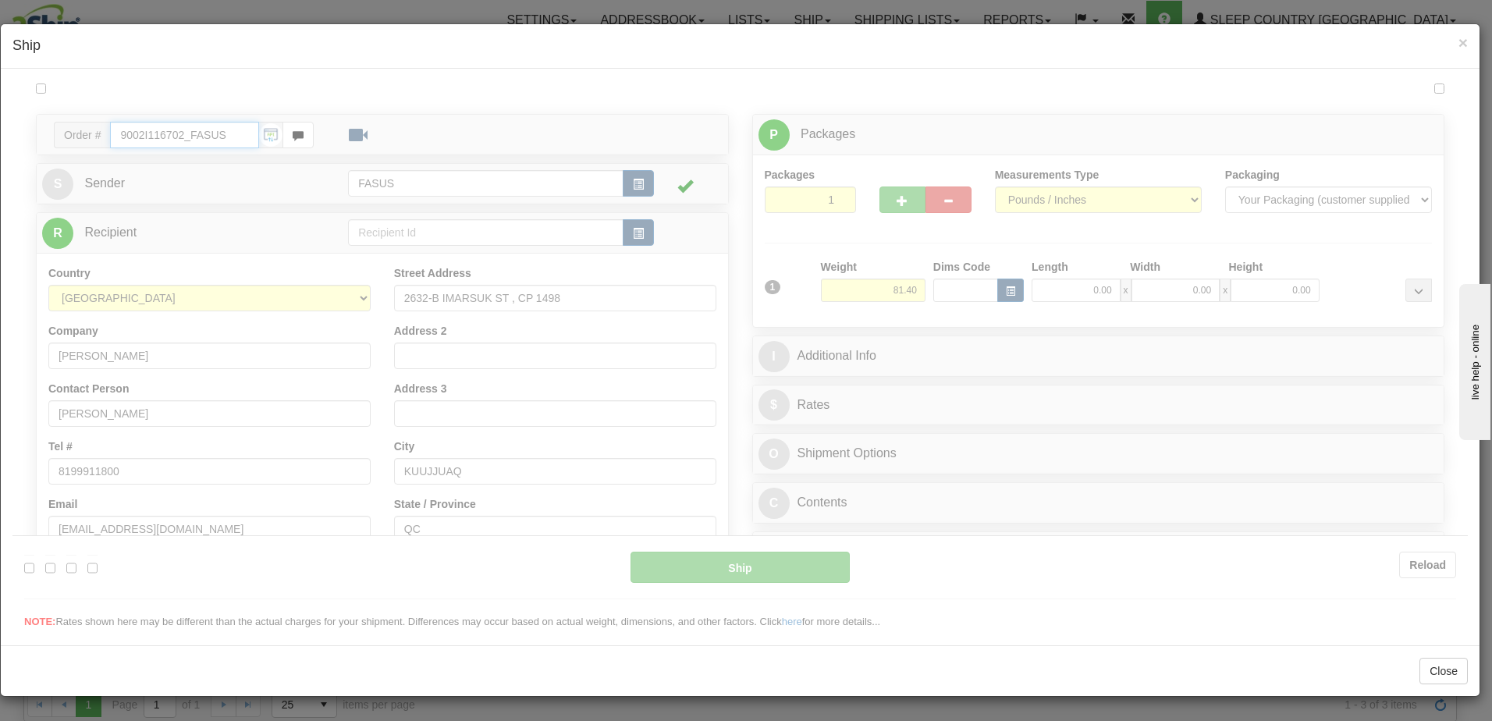
type input "08:30"
type input "16:00"
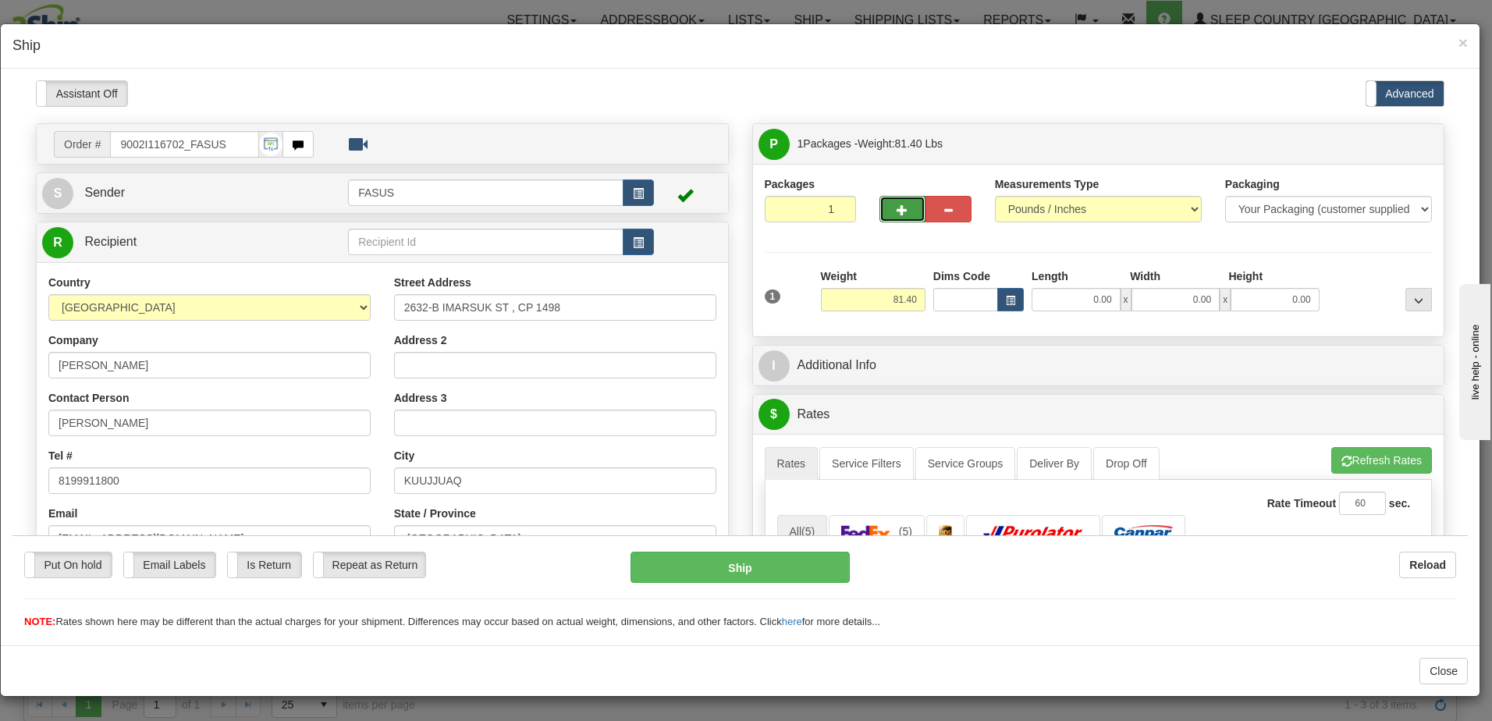
click at [900, 201] on button "button" at bounding box center [902, 208] width 46 height 27
type input "2"
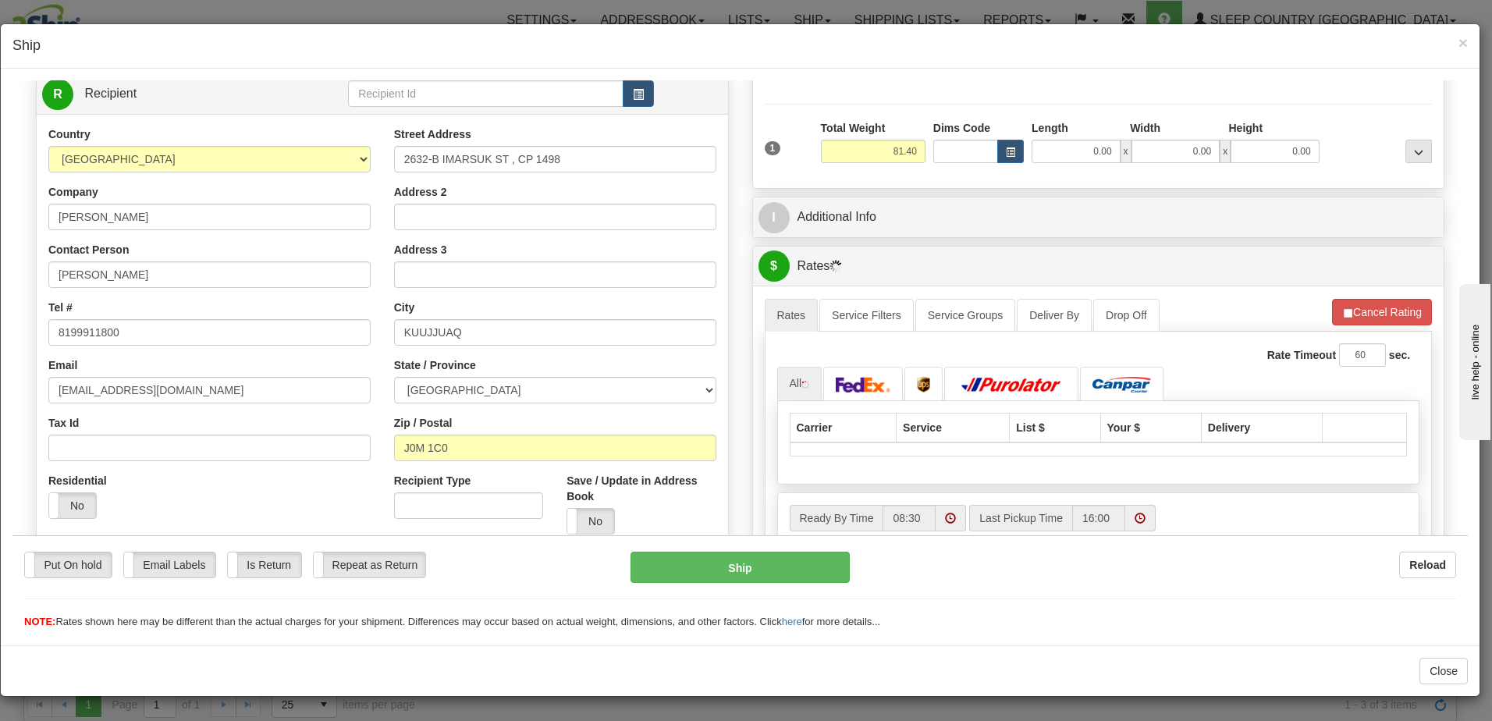
scroll to position [156, 0]
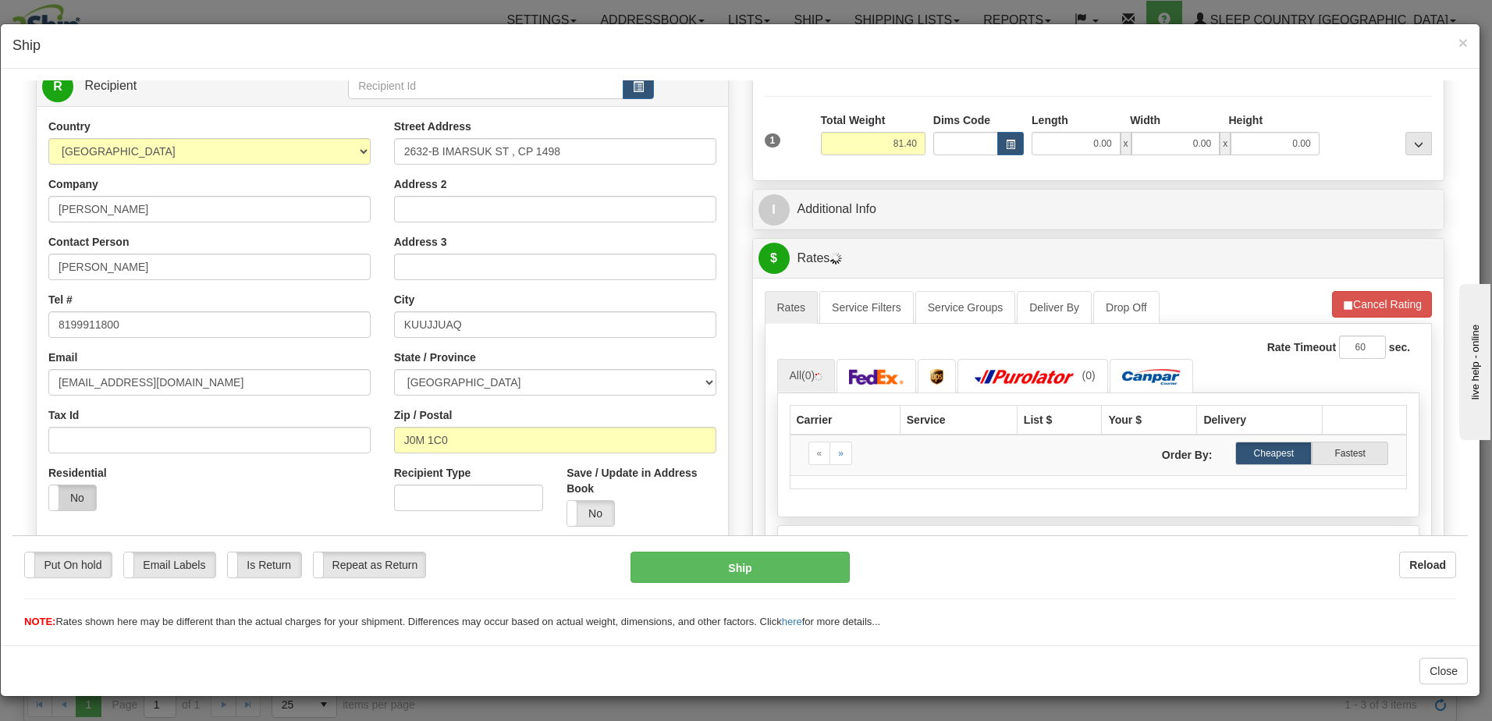
click at [78, 497] on label "No" at bounding box center [72, 497] width 47 height 25
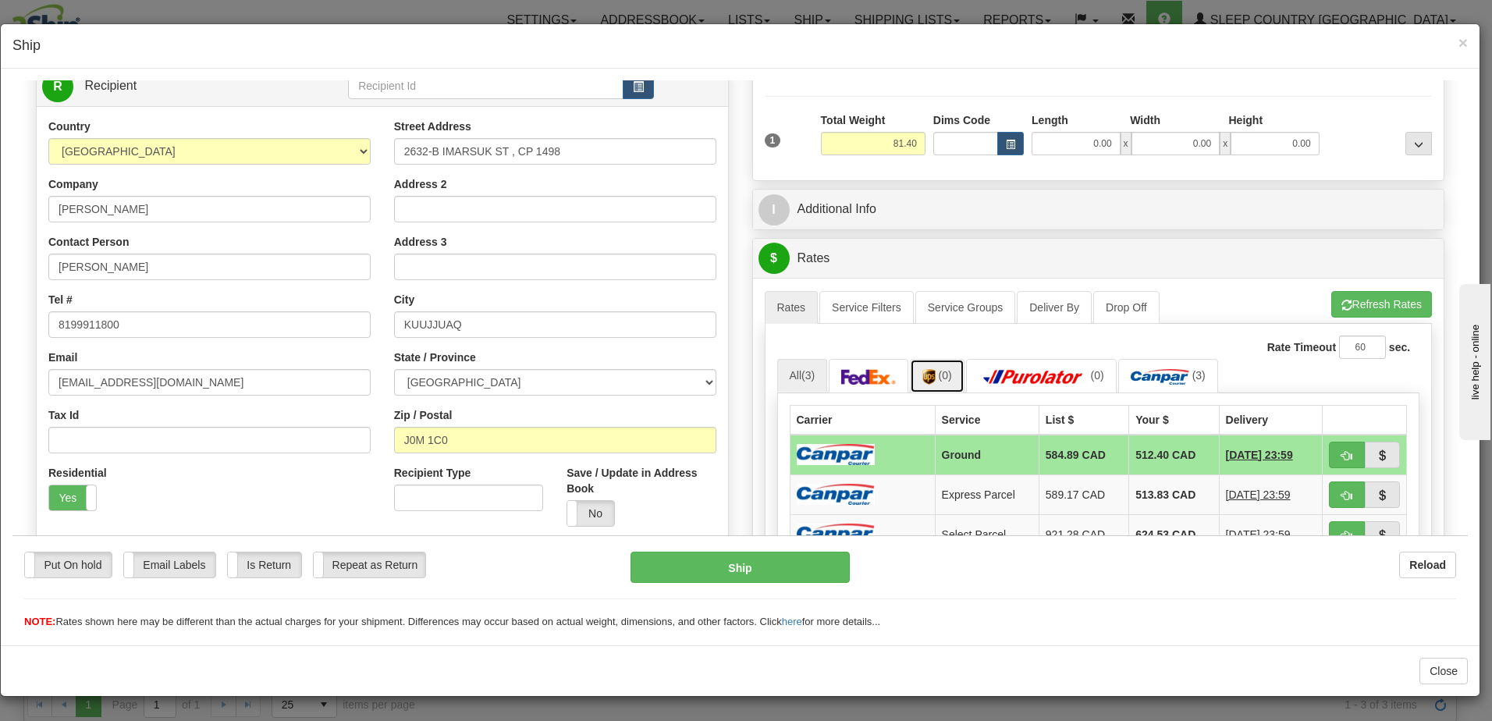
click at [935, 368] on link "(0)" at bounding box center [937, 375] width 55 height 34
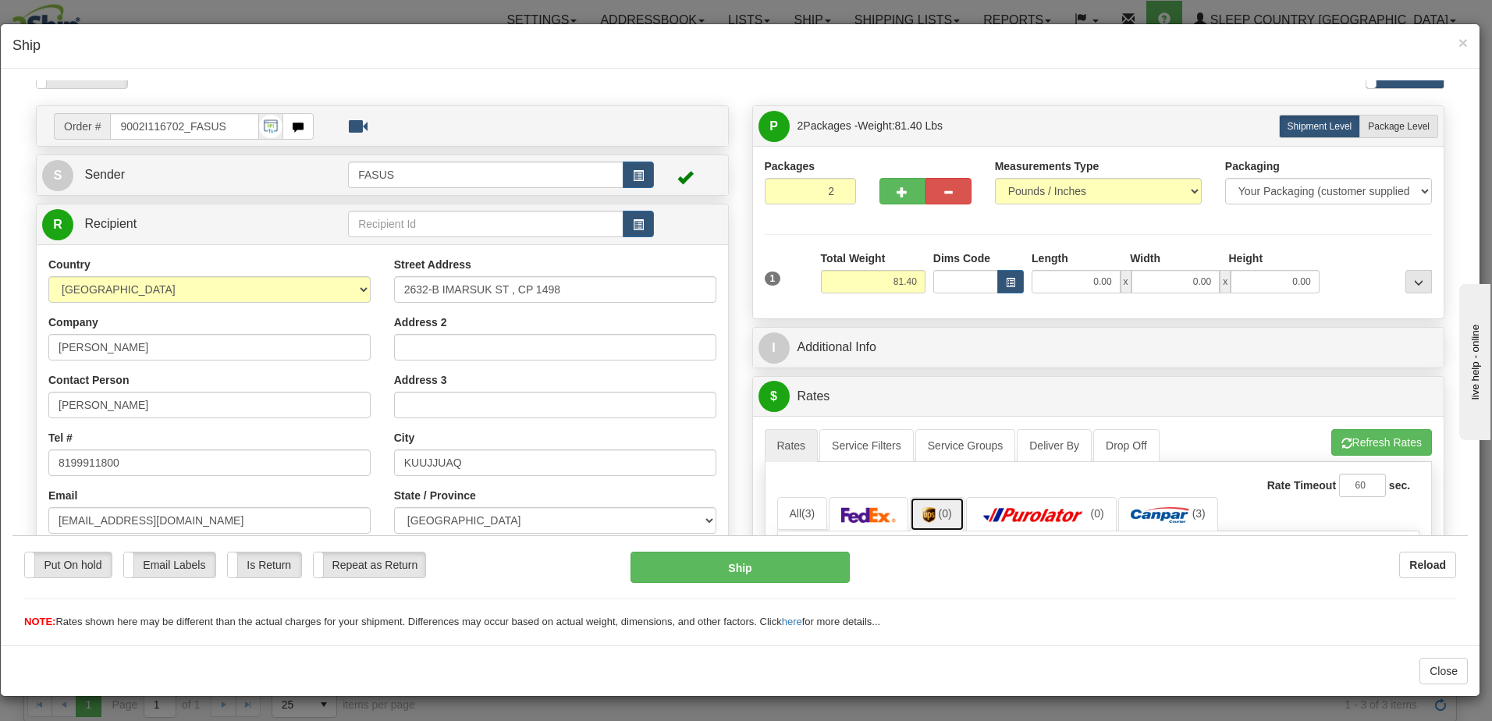
scroll to position [0, 0]
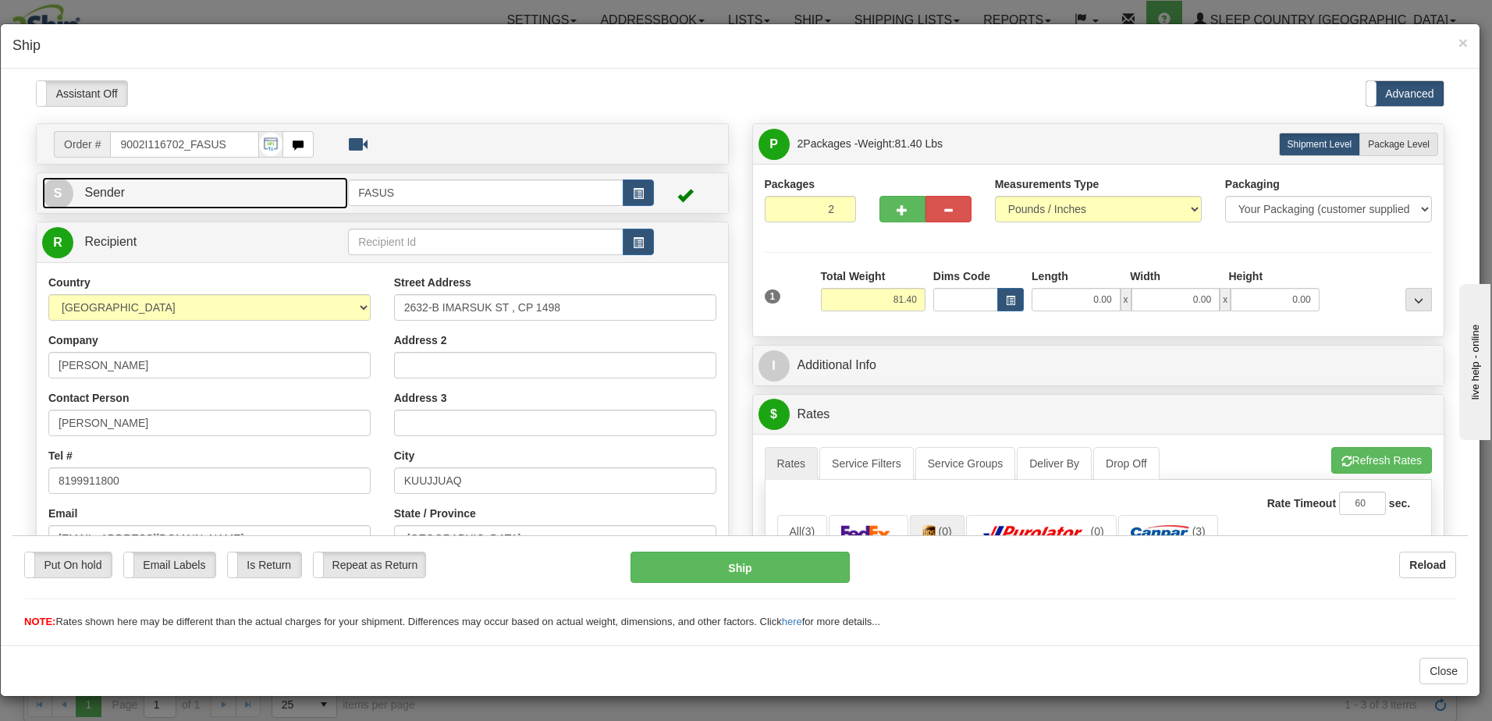
click at [179, 187] on link "S Sender" at bounding box center [195, 192] width 306 height 32
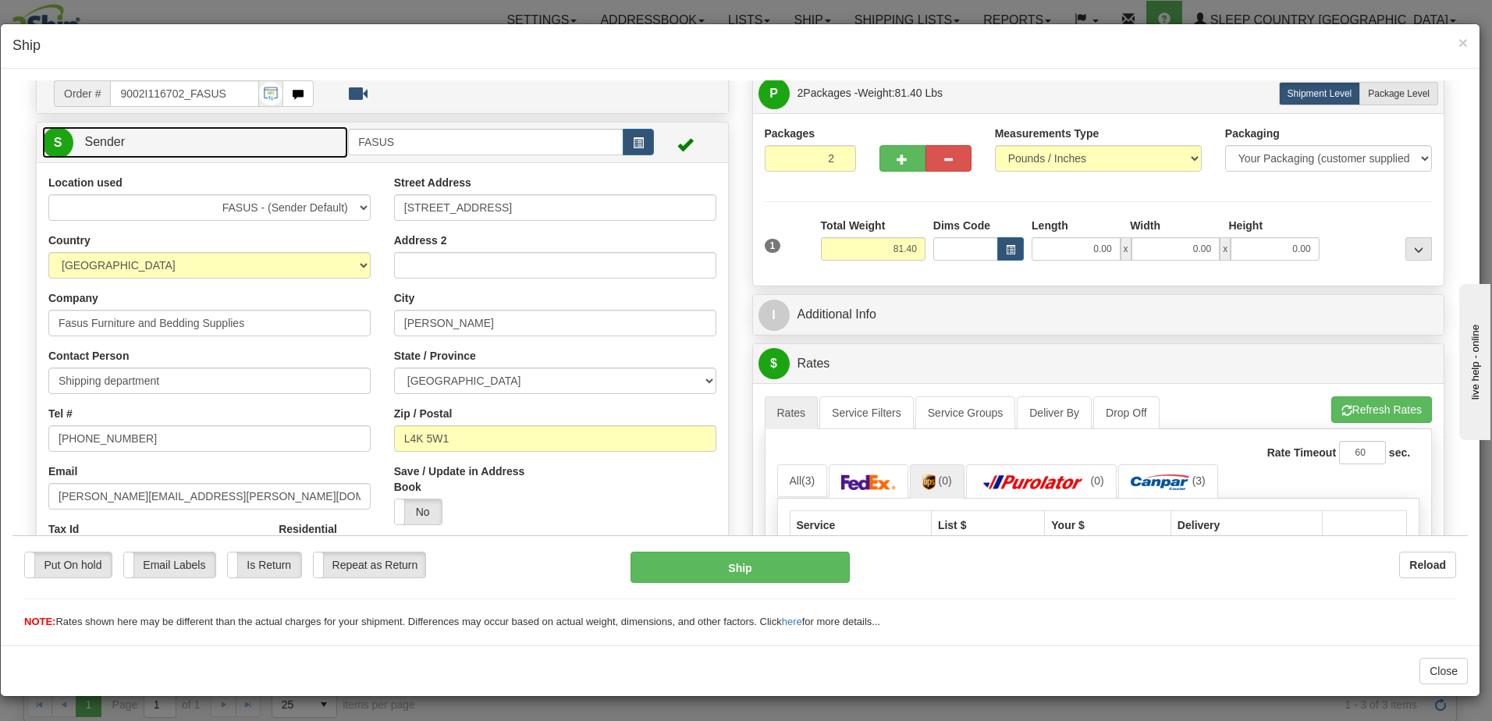
scroll to position [156, 0]
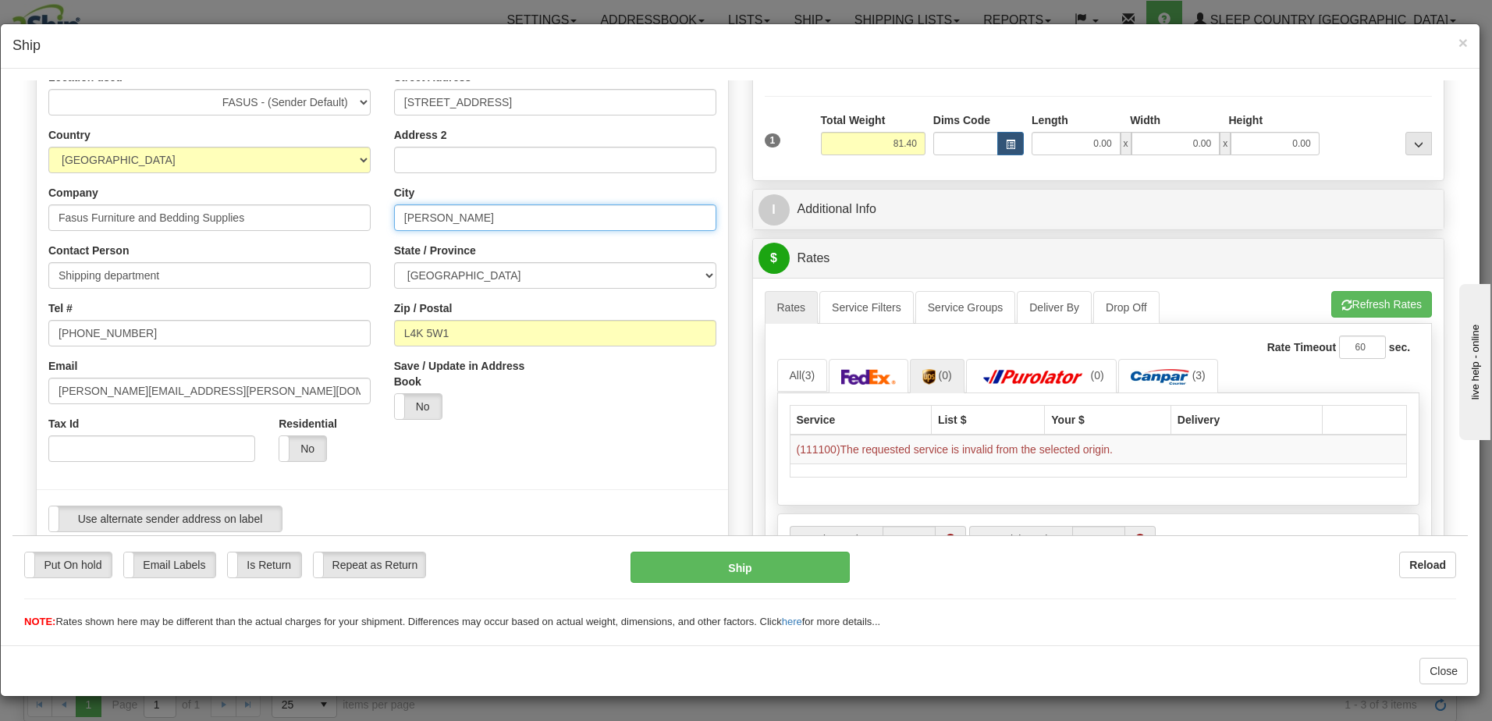
drag, startPoint x: 492, startPoint y: 218, endPoint x: 333, endPoint y: 215, distance: 158.4
click at [333, 215] on div "Location used FASUS - (Sender Default) SINCA - (CA Default) Country [GEOGRAPHIC…" at bounding box center [382, 306] width 691 height 474
type input "c"
type input "[GEOGRAPHIC_DATA]"
click at [1366, 297] on button "Refresh Rates" at bounding box center [1381, 303] width 101 height 27
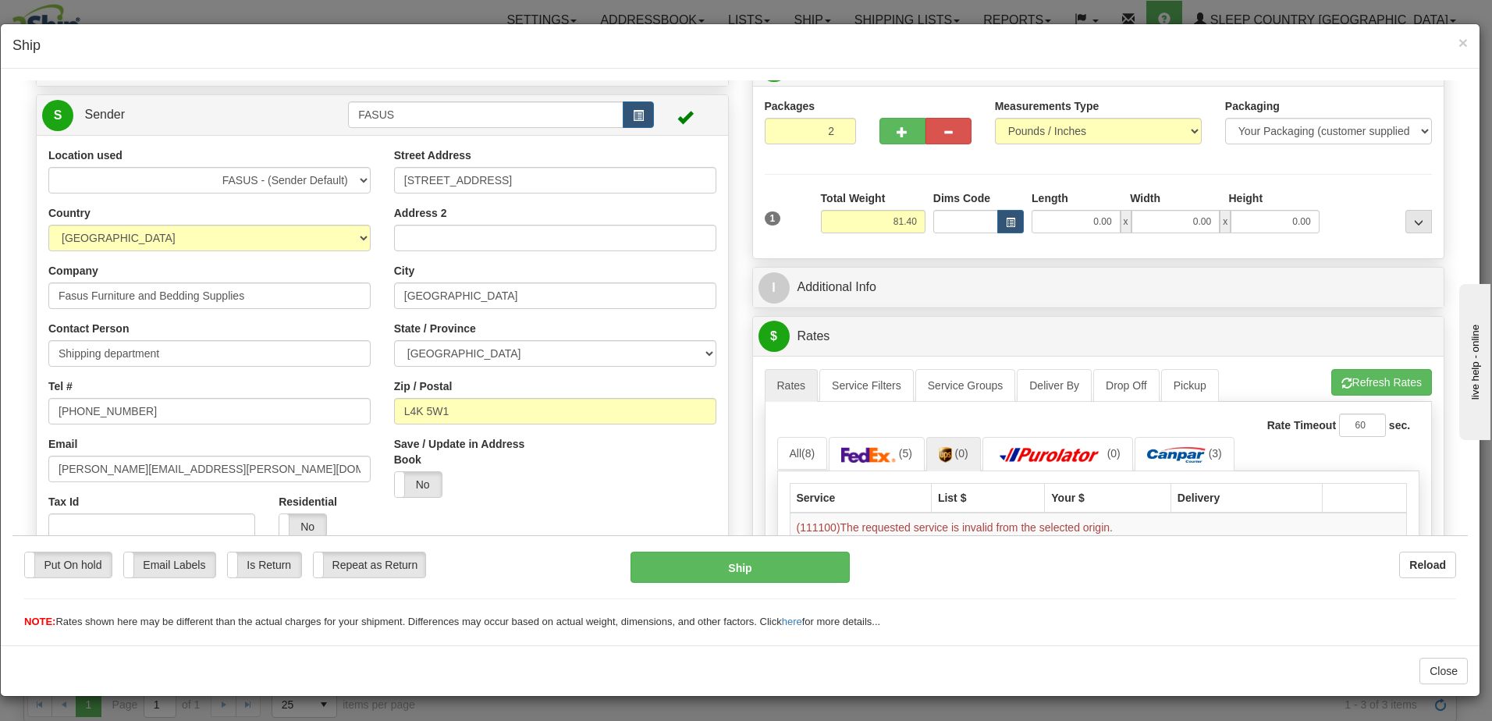
scroll to position [0, 0]
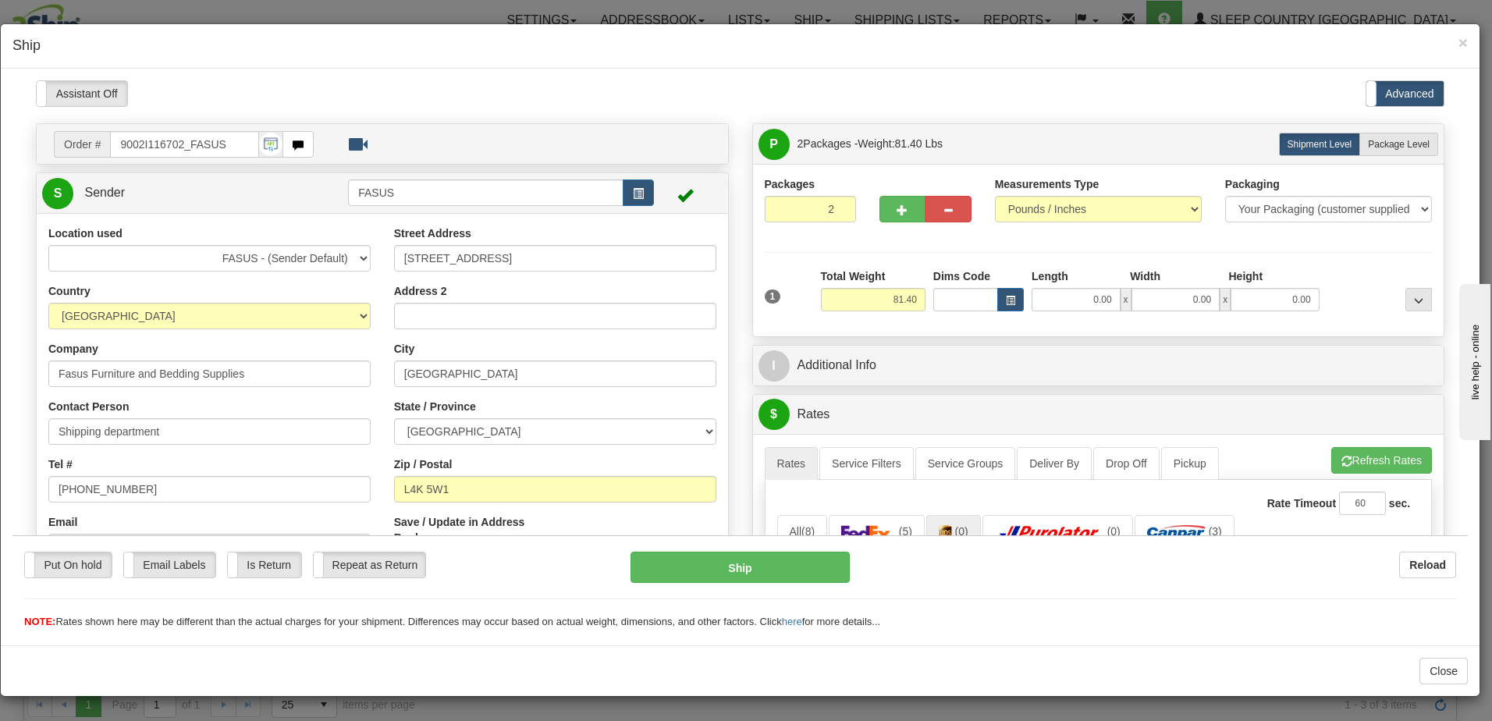
click at [357, 99] on div "Assistant On Assistant Off Do a return Do a return" at bounding box center [322, 93] width 597 height 27
click at [634, 190] on span "button" at bounding box center [638, 193] width 11 height 10
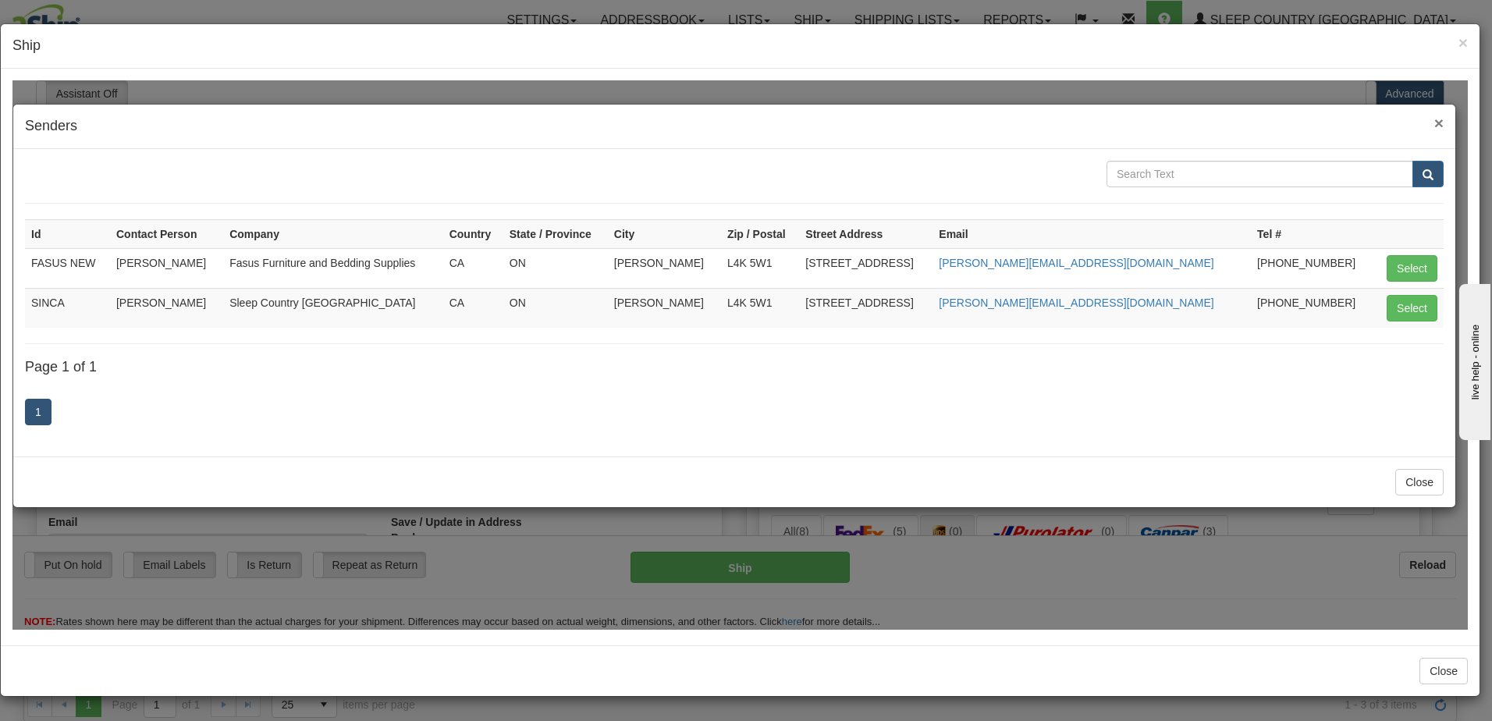
click at [1440, 120] on span "×" at bounding box center [1438, 122] width 9 height 18
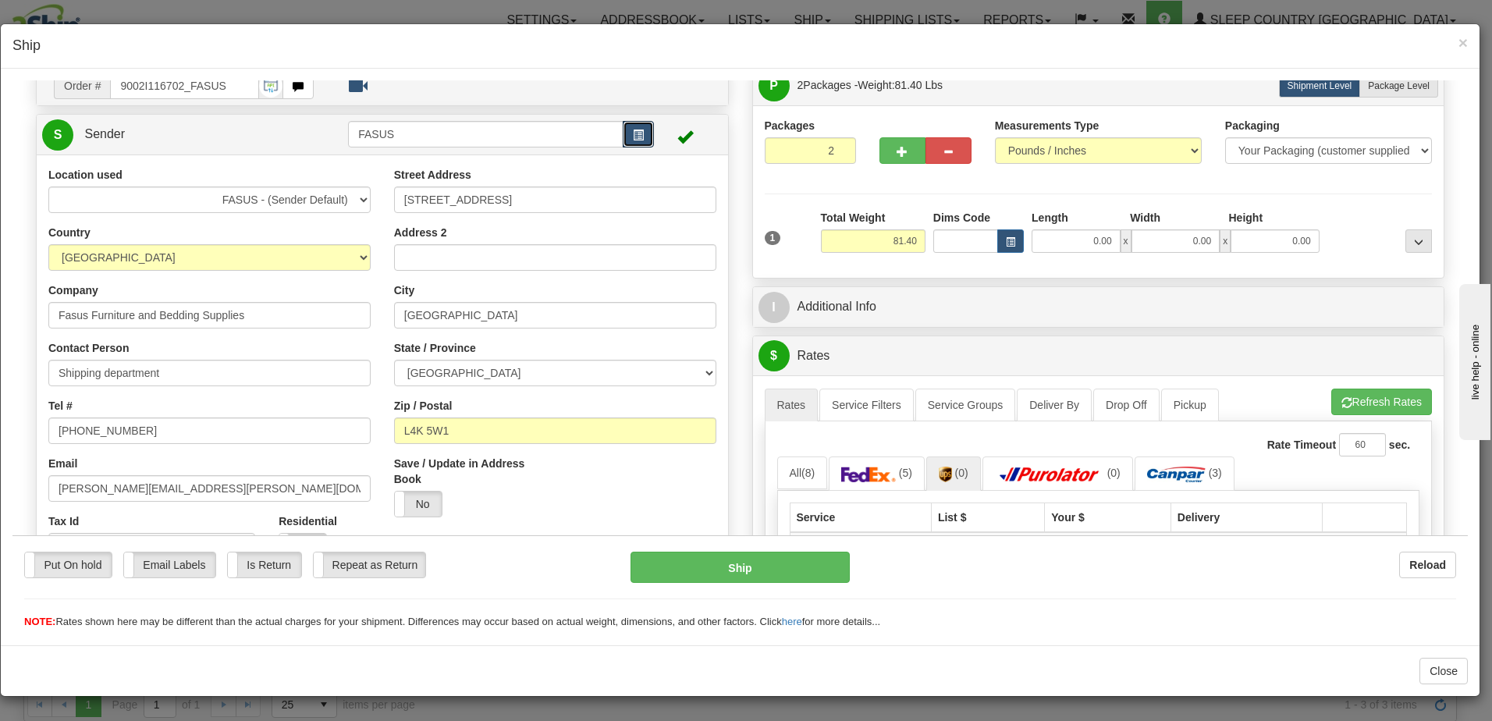
scroll to position [156, 0]
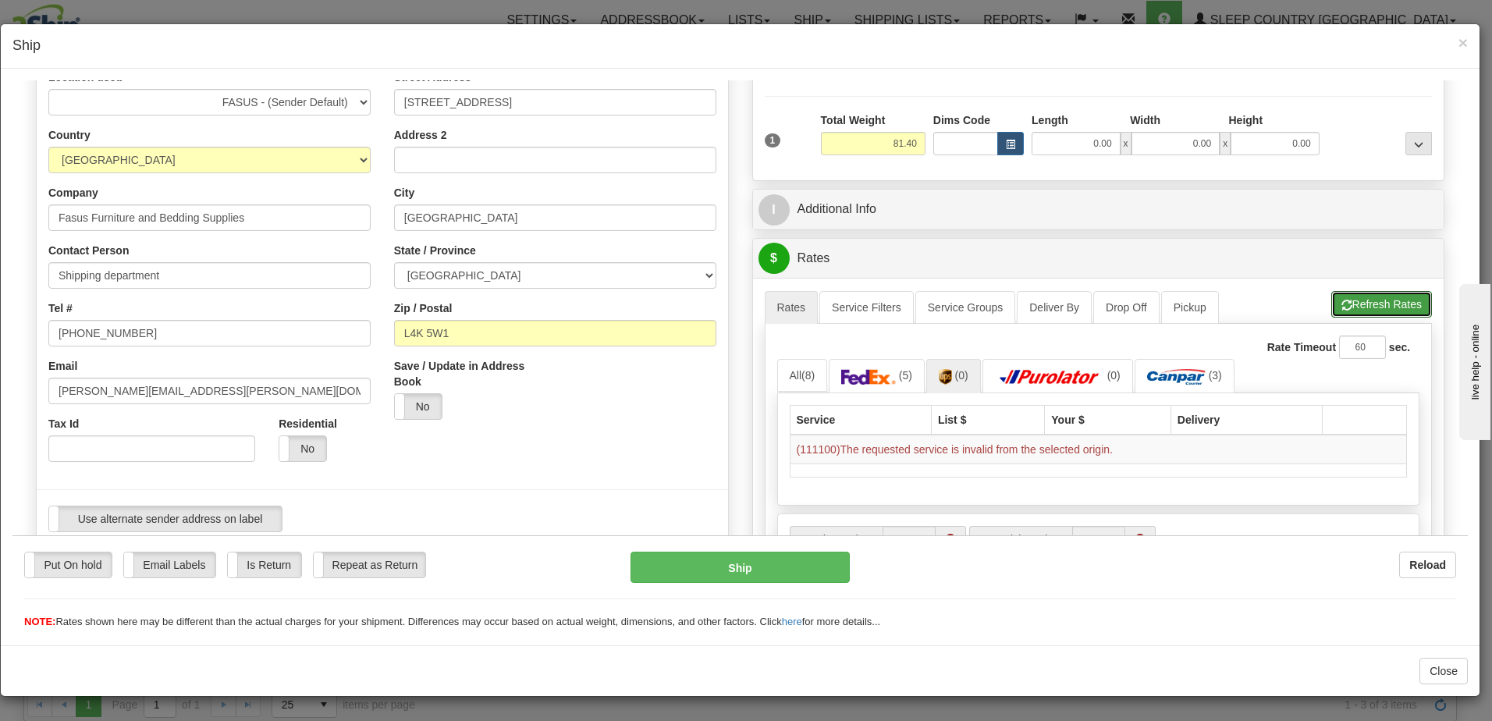
click at [1375, 304] on button "Refresh Rates" at bounding box center [1381, 303] width 101 height 27
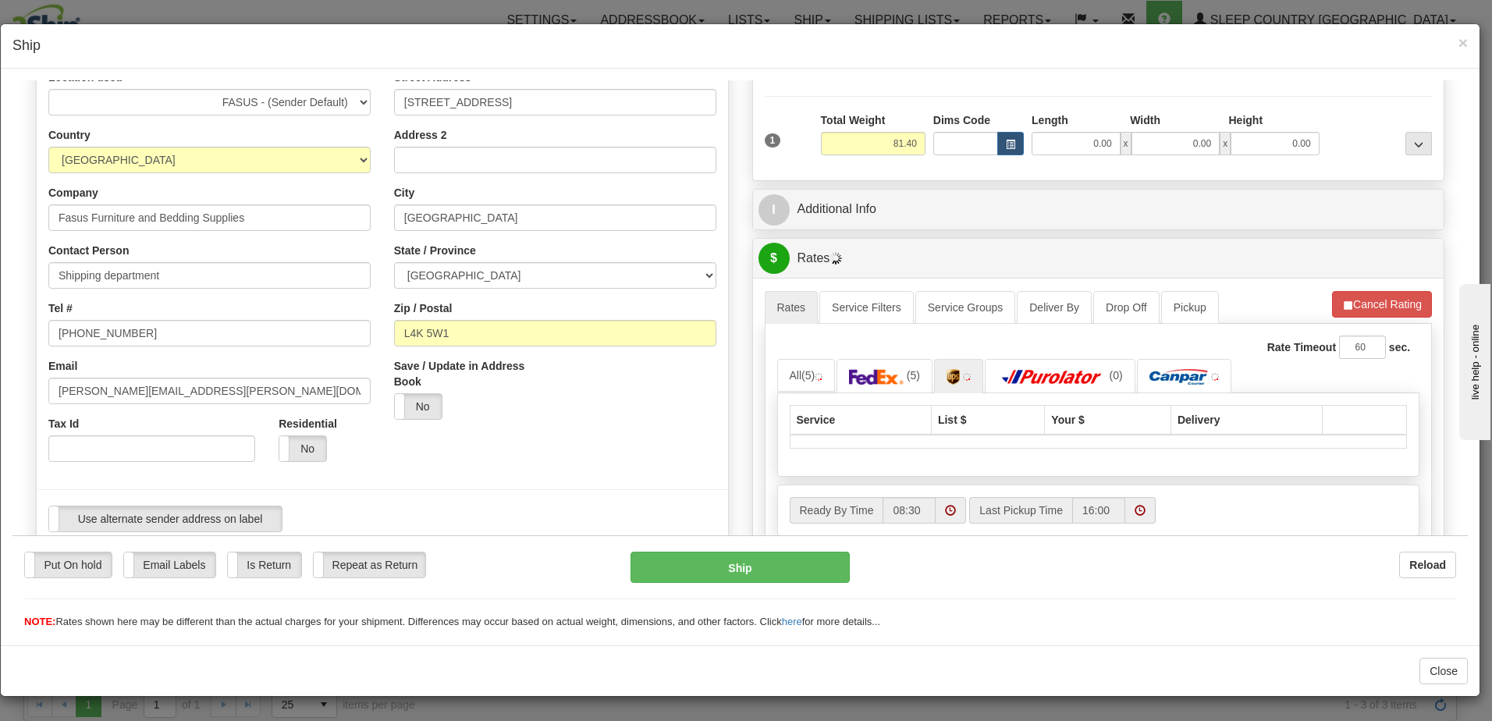
scroll to position [312, 0]
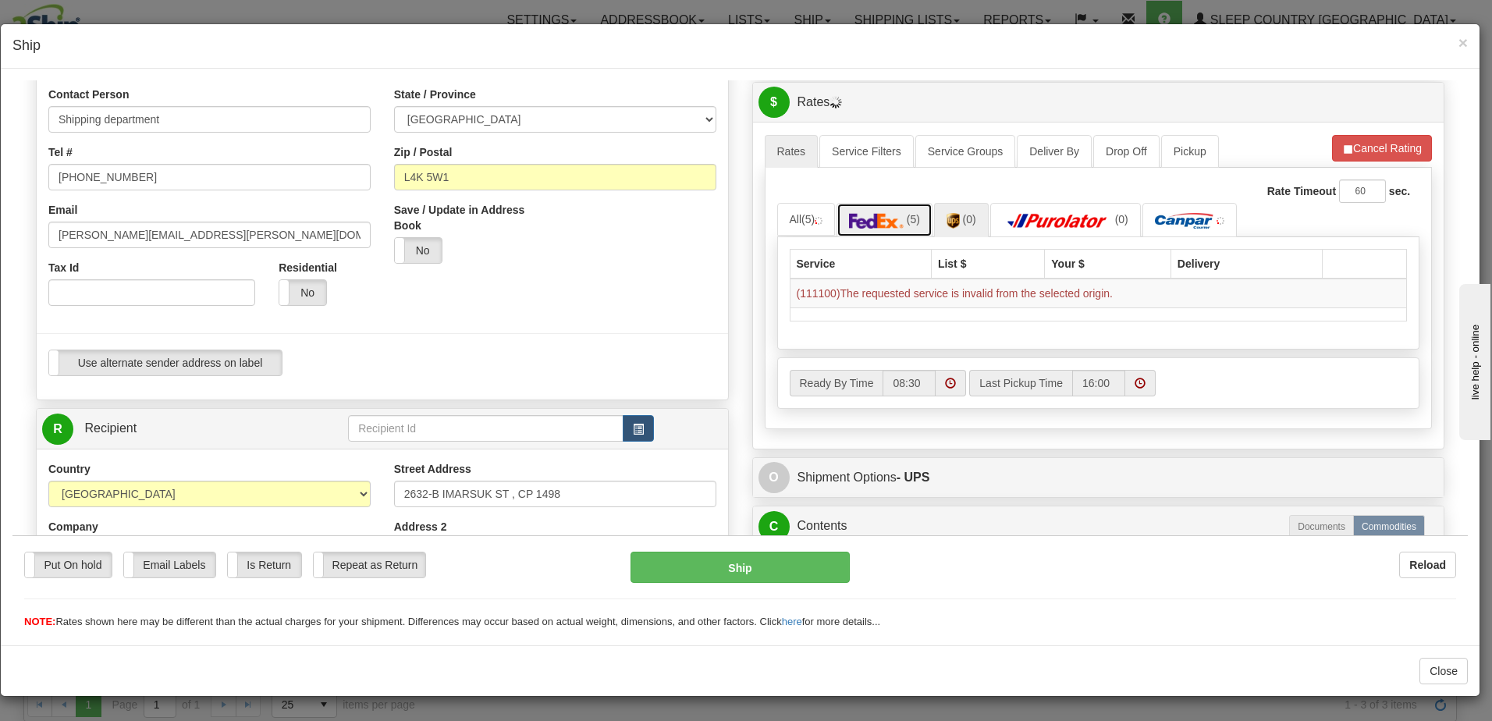
click at [873, 219] on img at bounding box center [876, 220] width 55 height 16
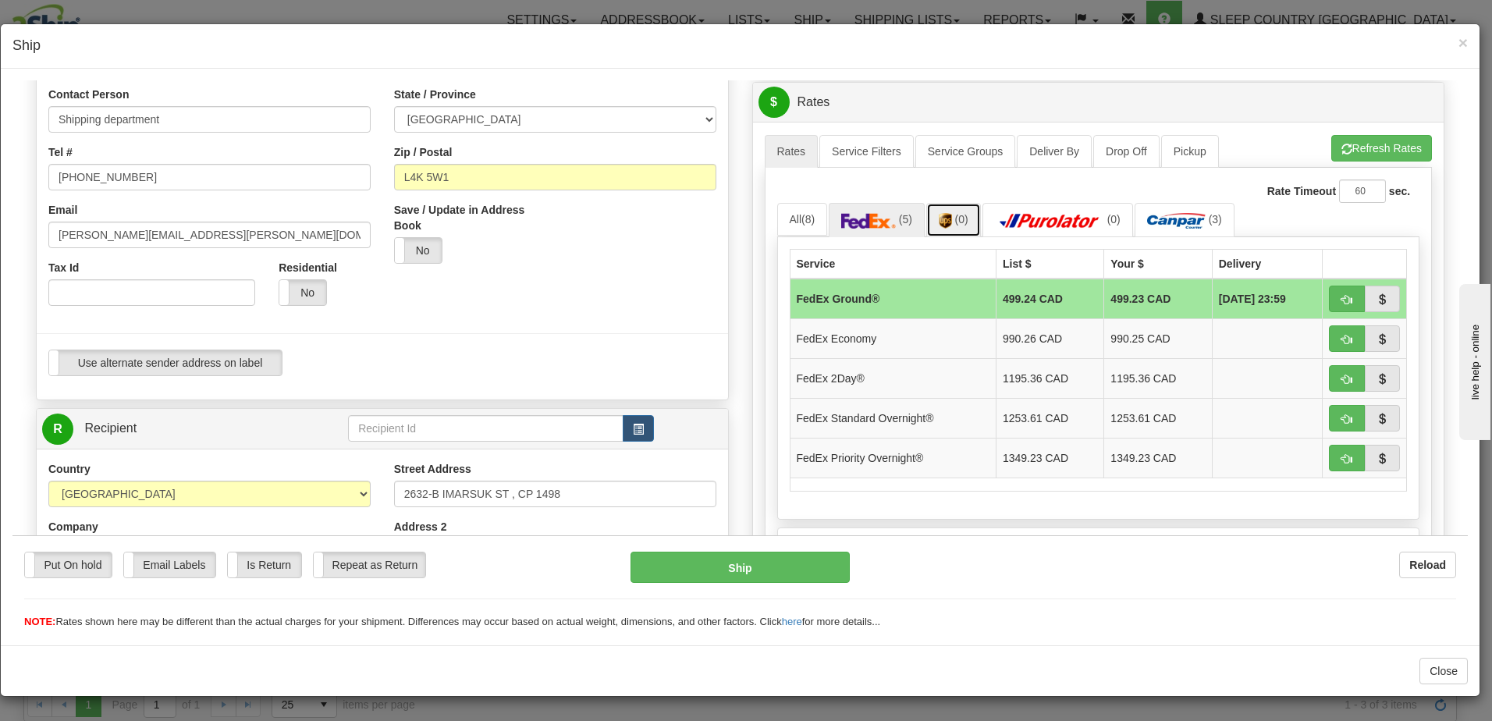
click at [951, 211] on link "(0)" at bounding box center [953, 219] width 55 height 34
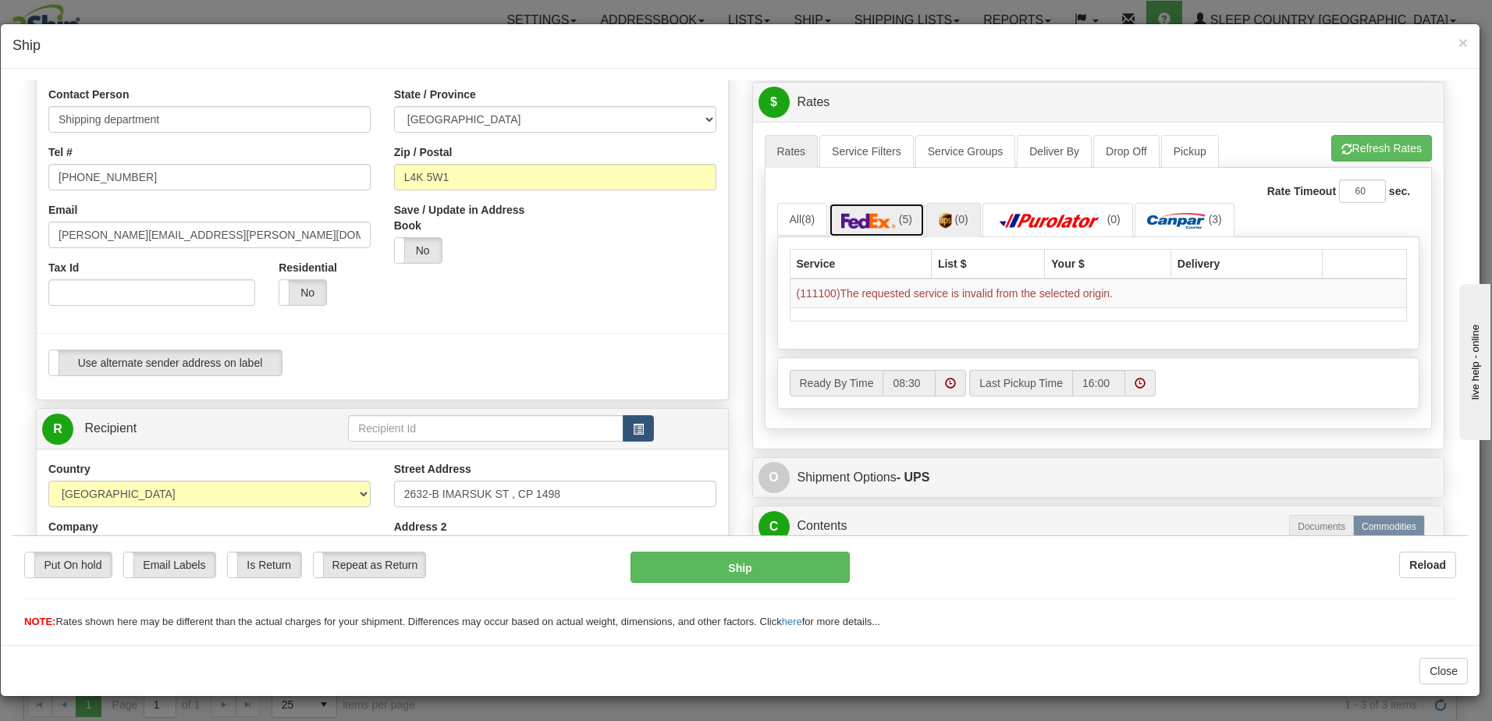
click at [890, 215] on img at bounding box center [868, 220] width 55 height 16
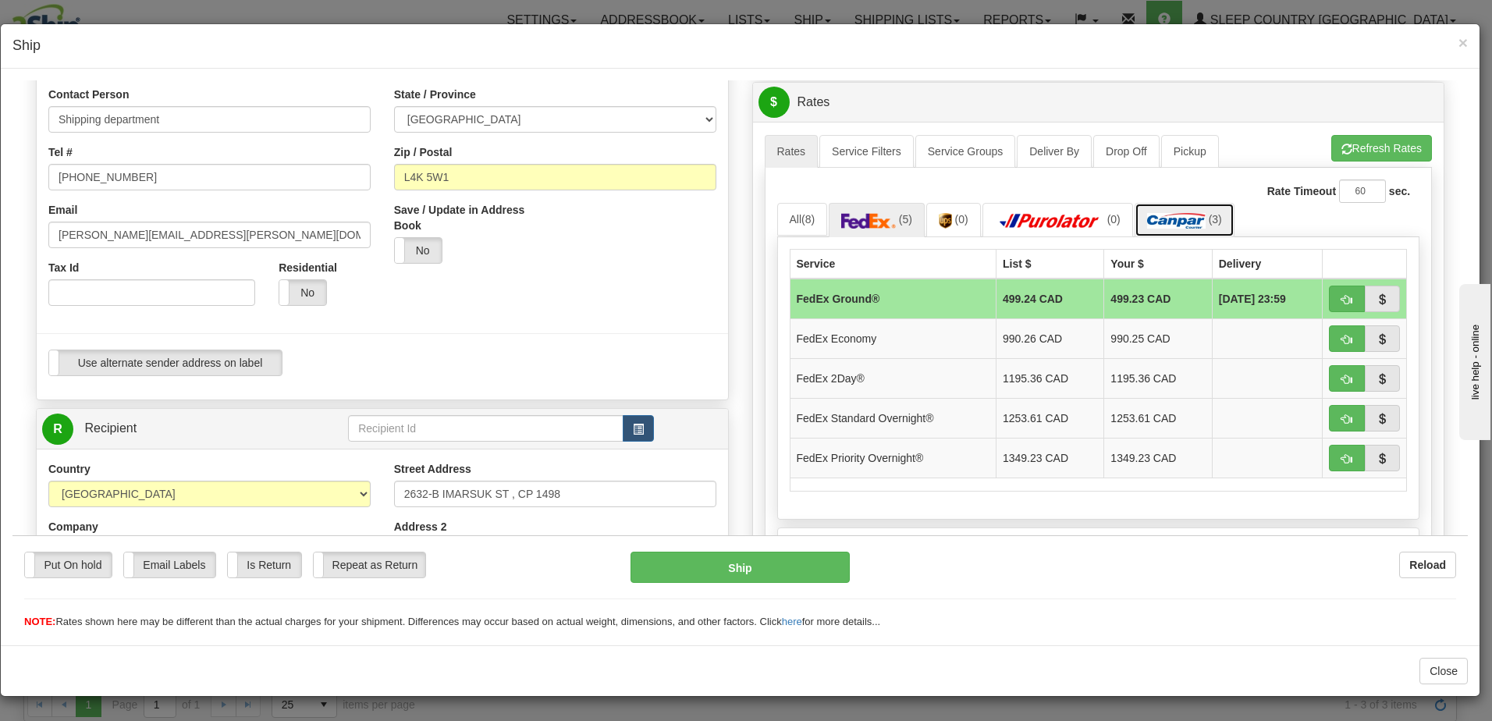
click at [1174, 216] on img at bounding box center [1176, 220] width 59 height 16
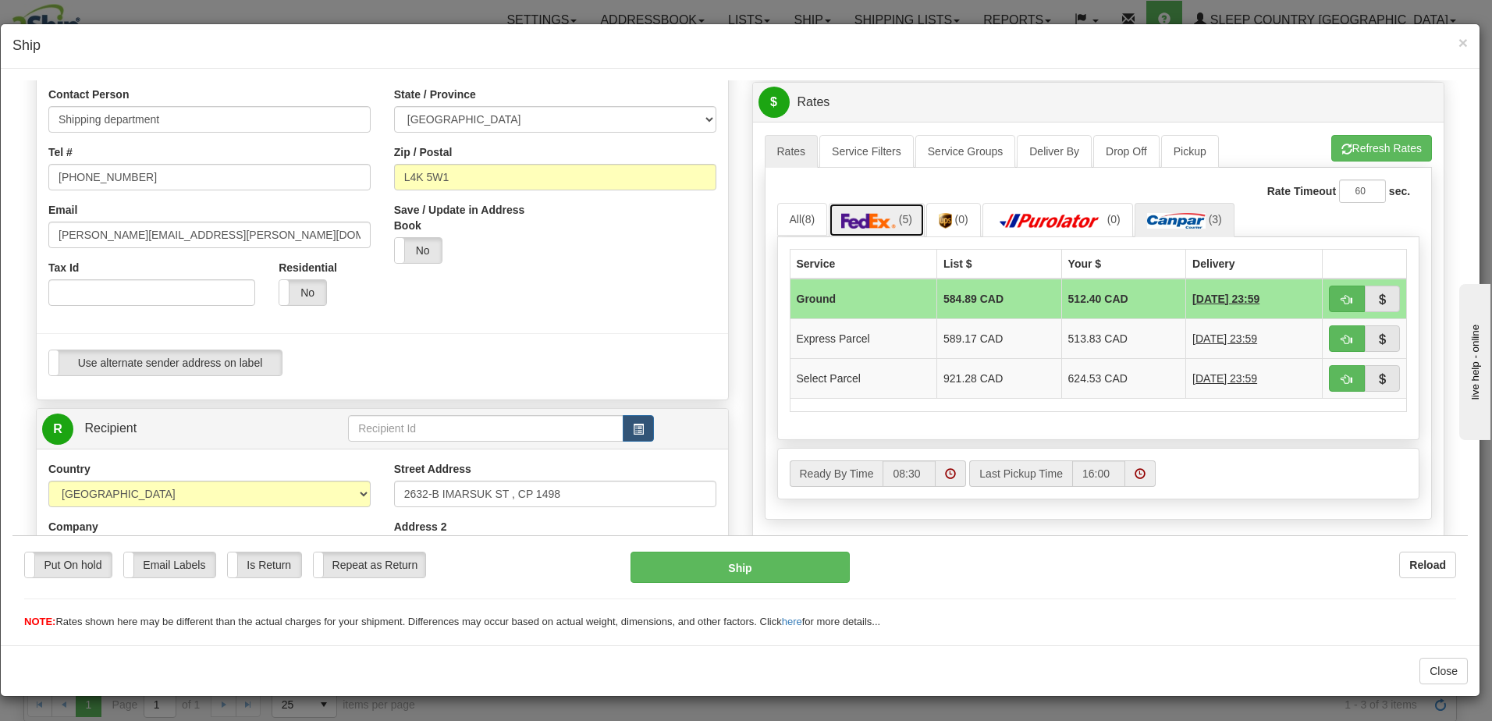
click at [883, 217] on img at bounding box center [868, 220] width 55 height 16
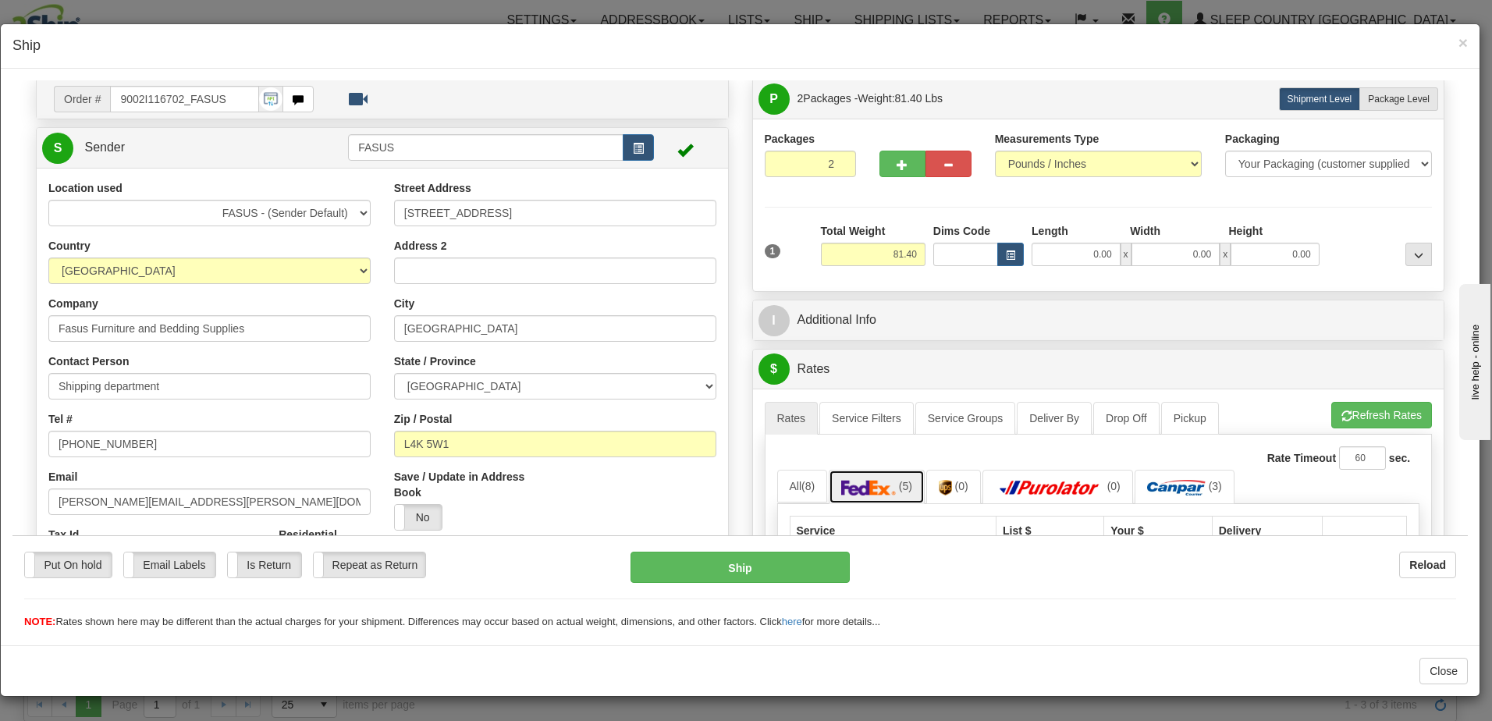
scroll to position [0, 0]
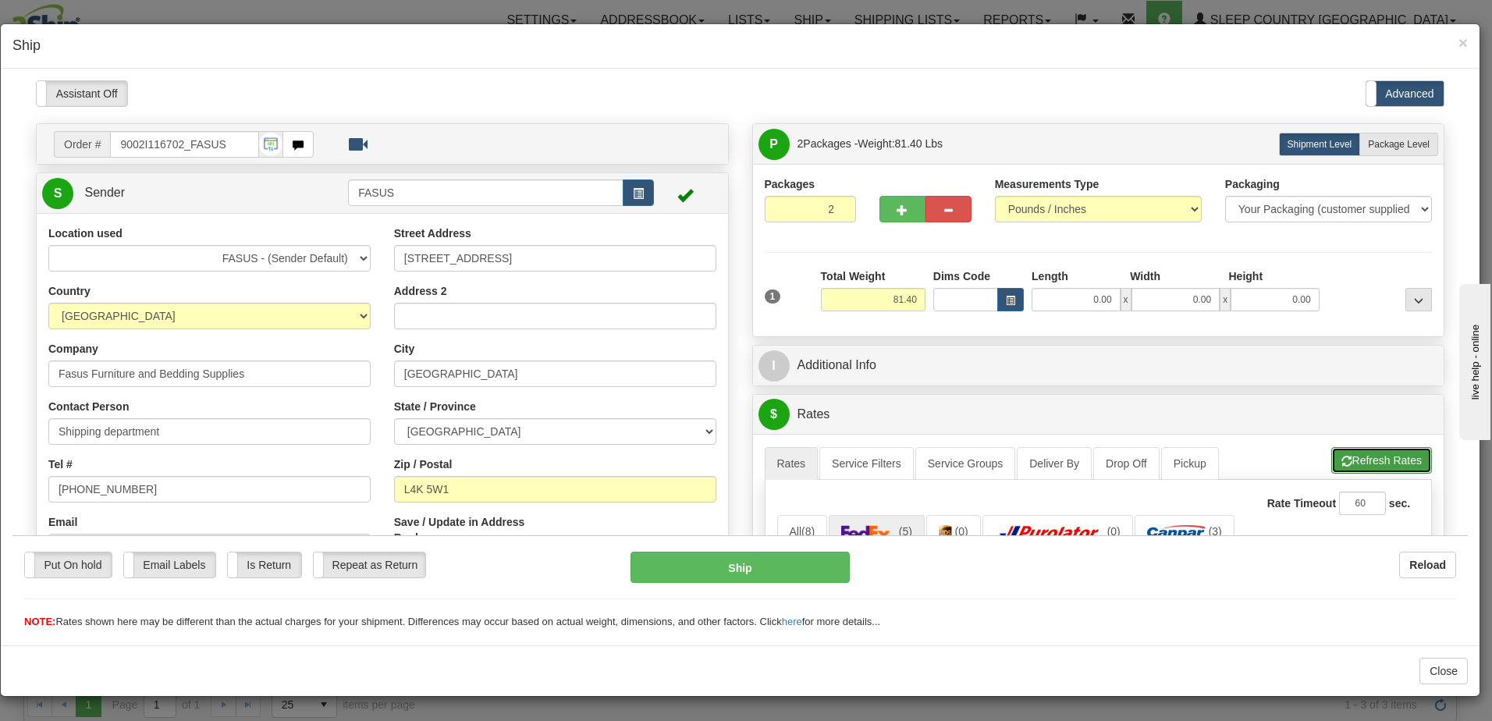
click at [1364, 455] on button "Refresh Rates" at bounding box center [1381, 459] width 101 height 27
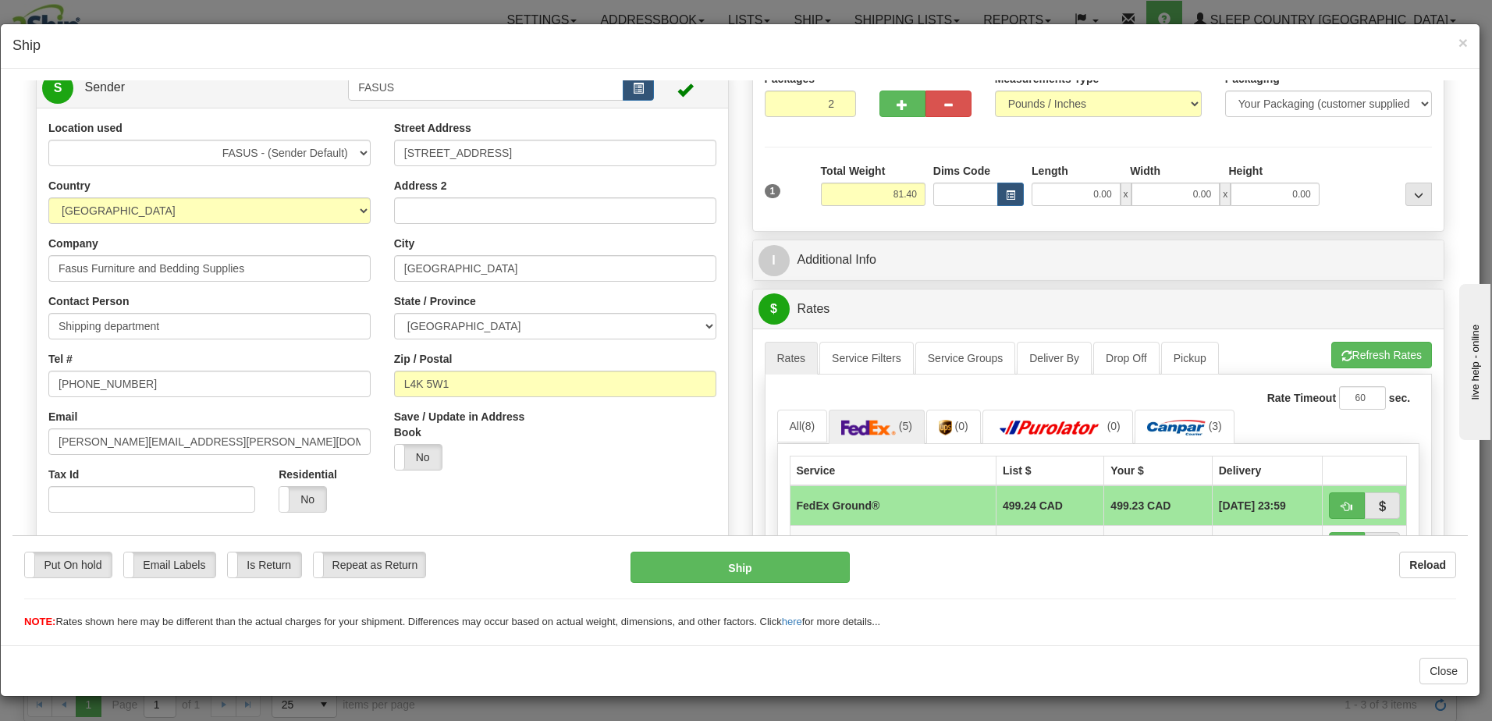
scroll to position [78, 0]
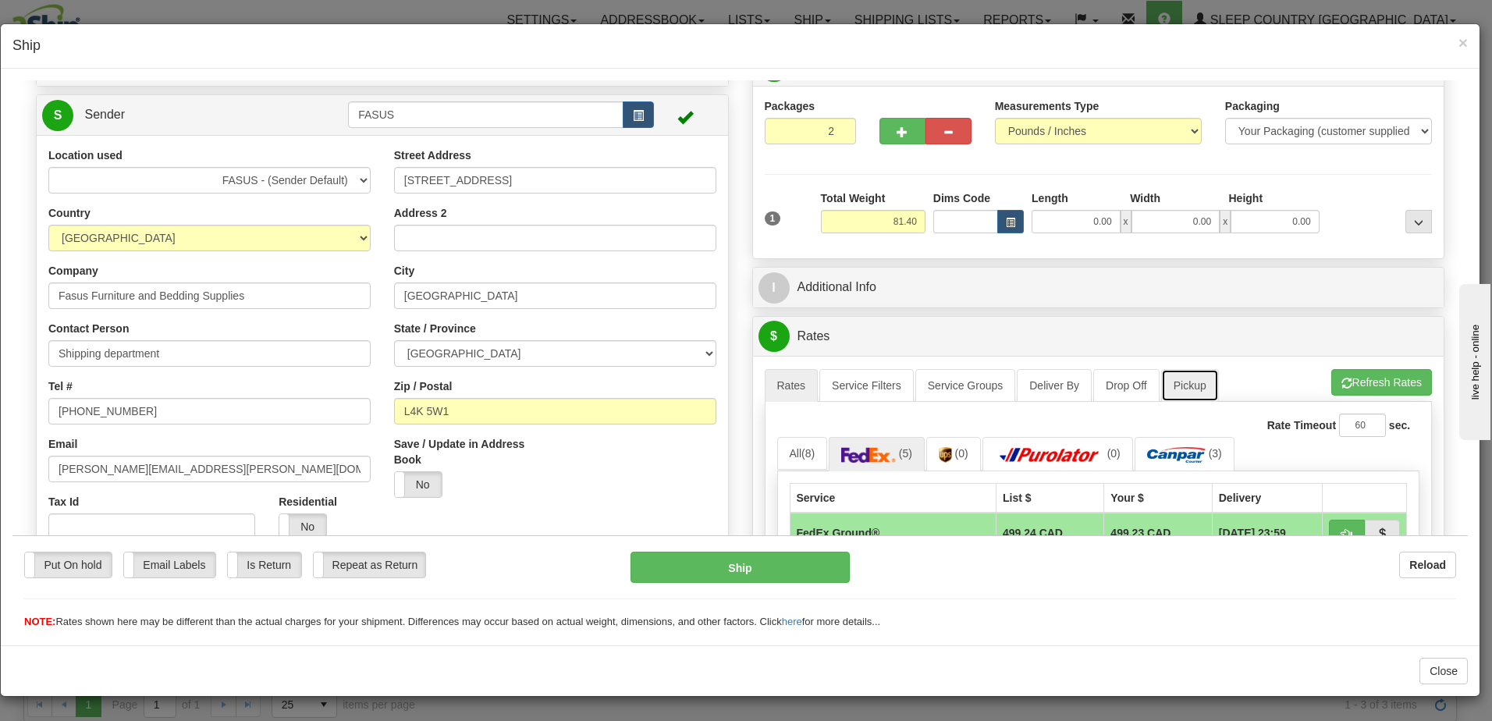
click at [1195, 385] on link "Pickup" at bounding box center [1190, 384] width 58 height 33
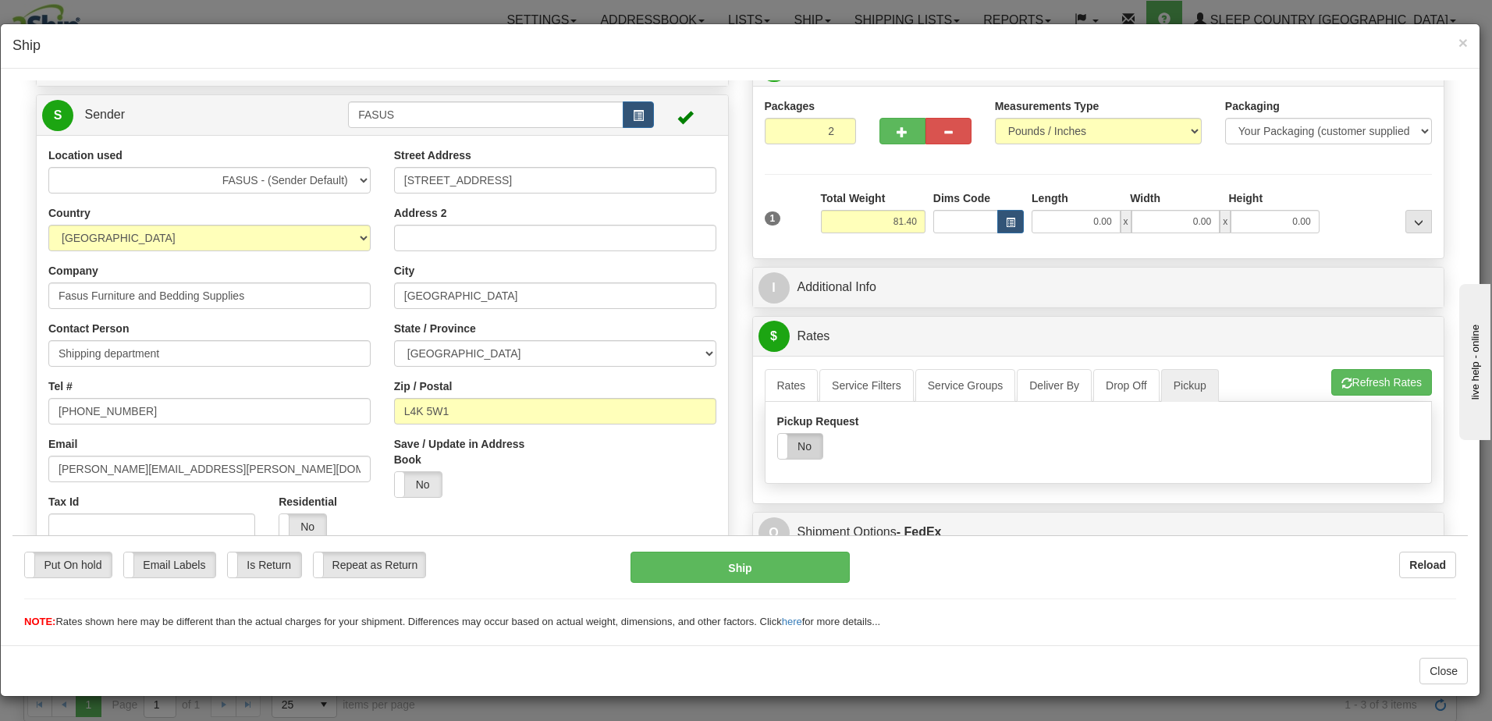
click at [789, 439] on label "No" at bounding box center [800, 445] width 44 height 25
click at [798, 386] on link "Rates" at bounding box center [792, 384] width 54 height 33
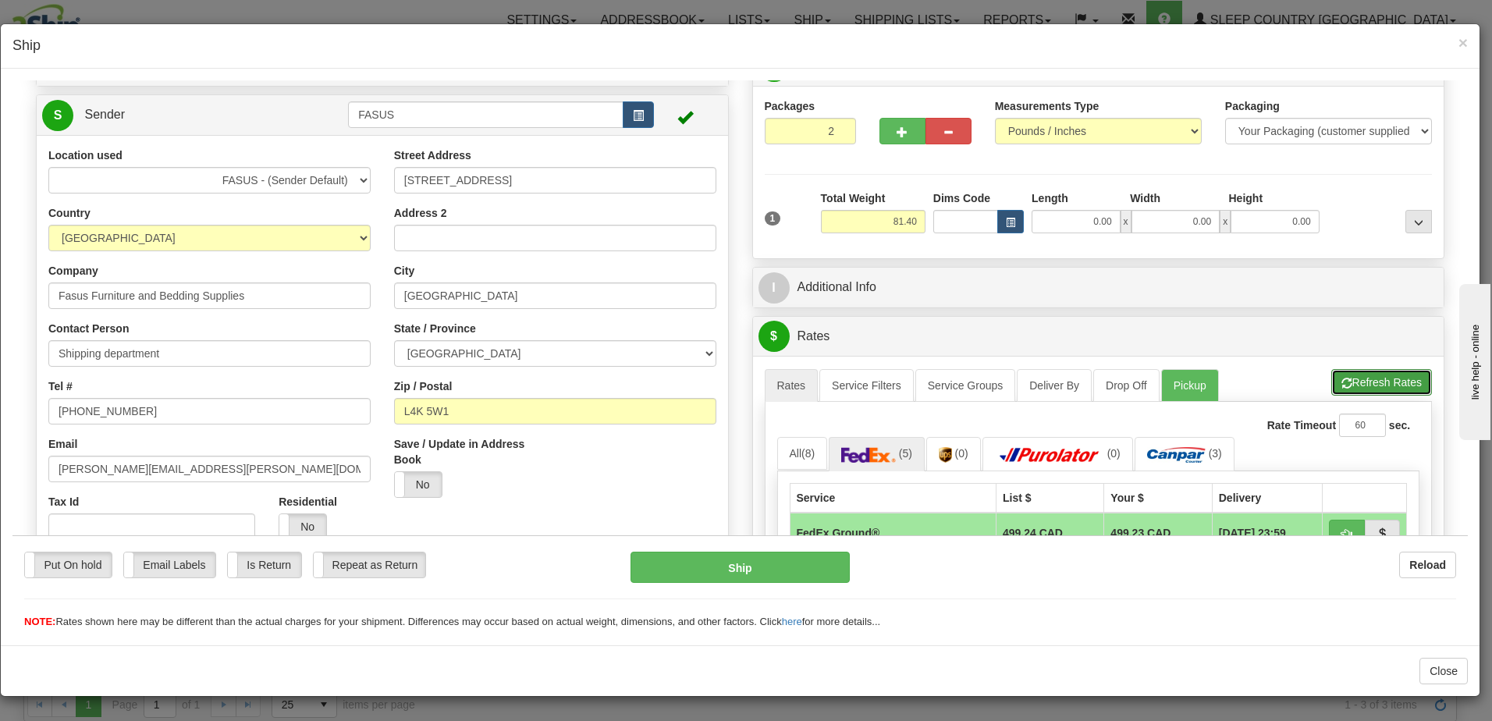
click at [1393, 376] on button "Refresh Rates" at bounding box center [1381, 381] width 101 height 27
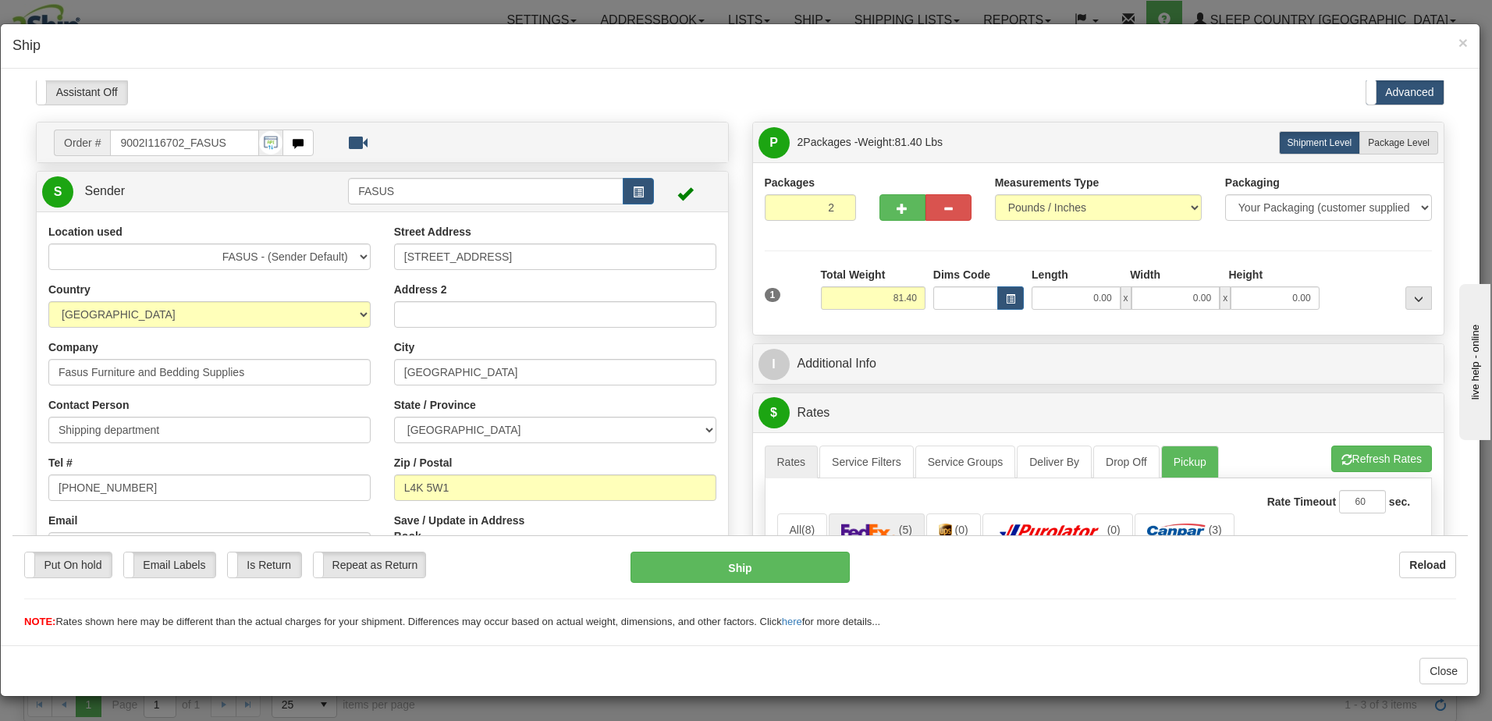
scroll to position [0, 0]
click at [1467, 41] on span "×" at bounding box center [1462, 43] width 9 height 18
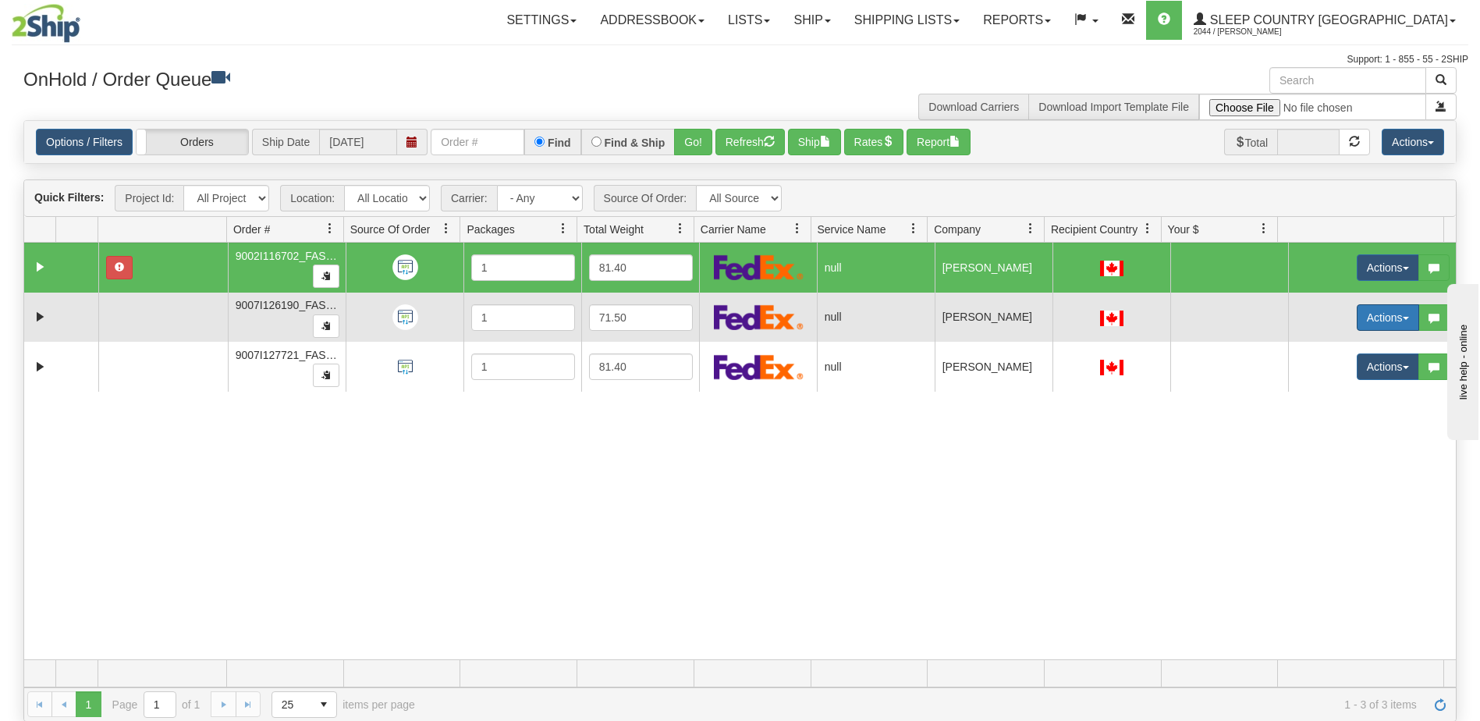
click at [1373, 317] on button "Actions" at bounding box center [1388, 317] width 62 height 27
click at [1322, 344] on span "Open" at bounding box center [1317, 347] width 37 height 12
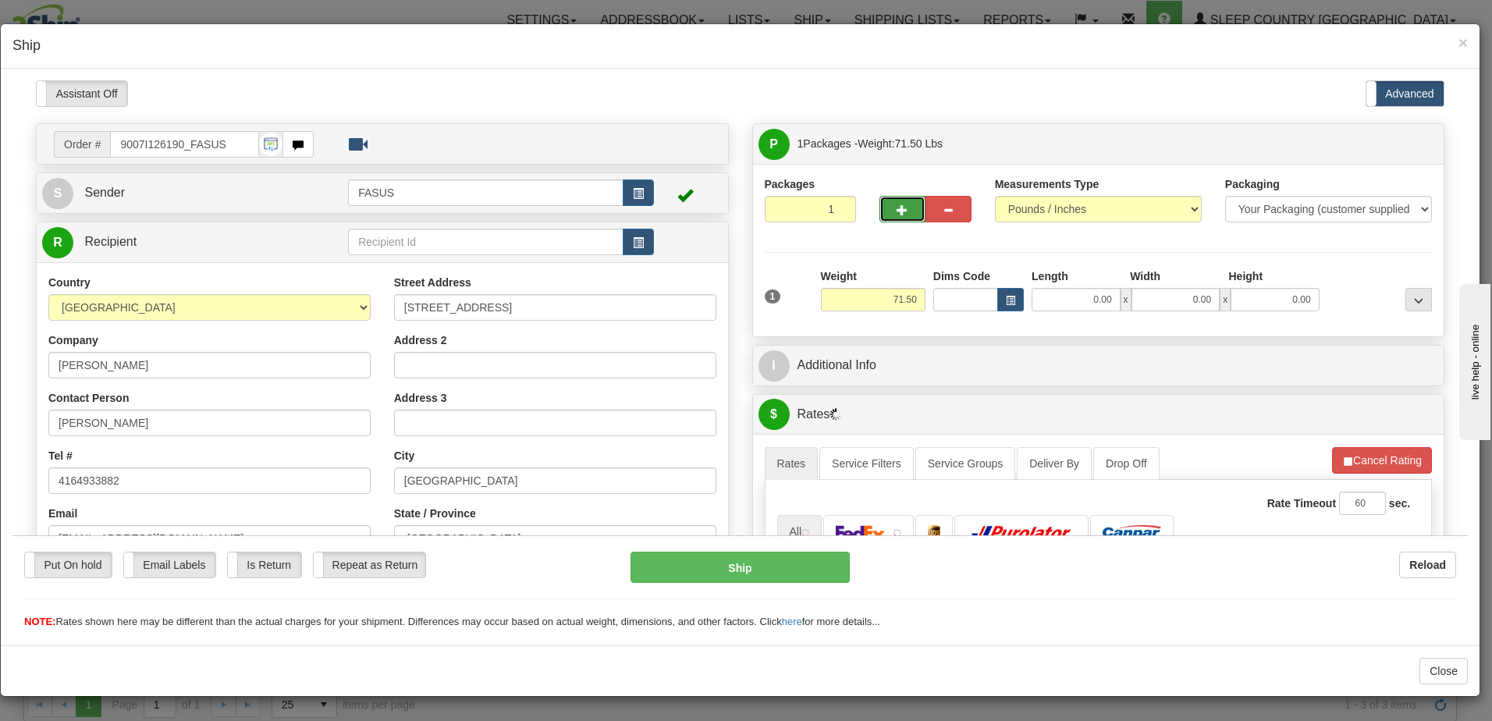
click at [901, 211] on button "button" at bounding box center [902, 208] width 46 height 27
type input "2"
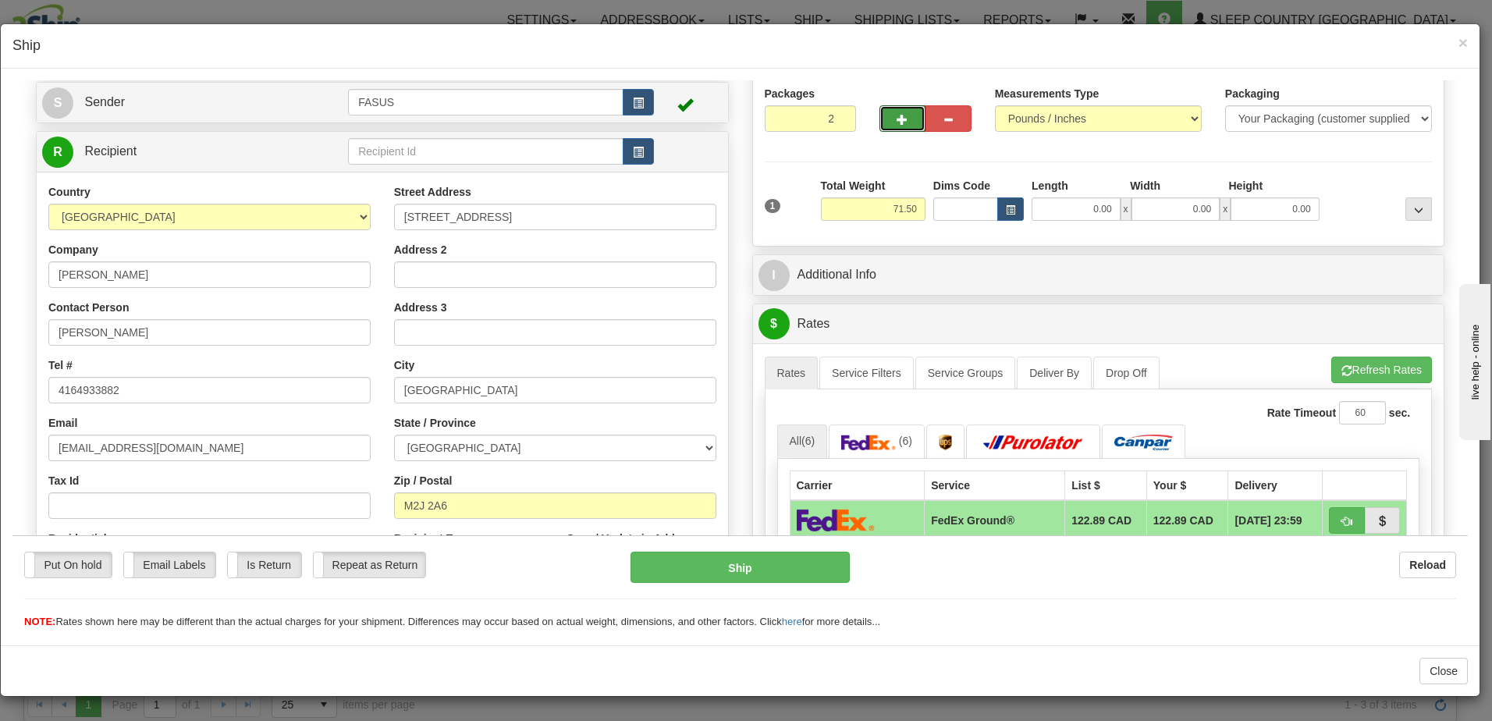
scroll to position [234, 0]
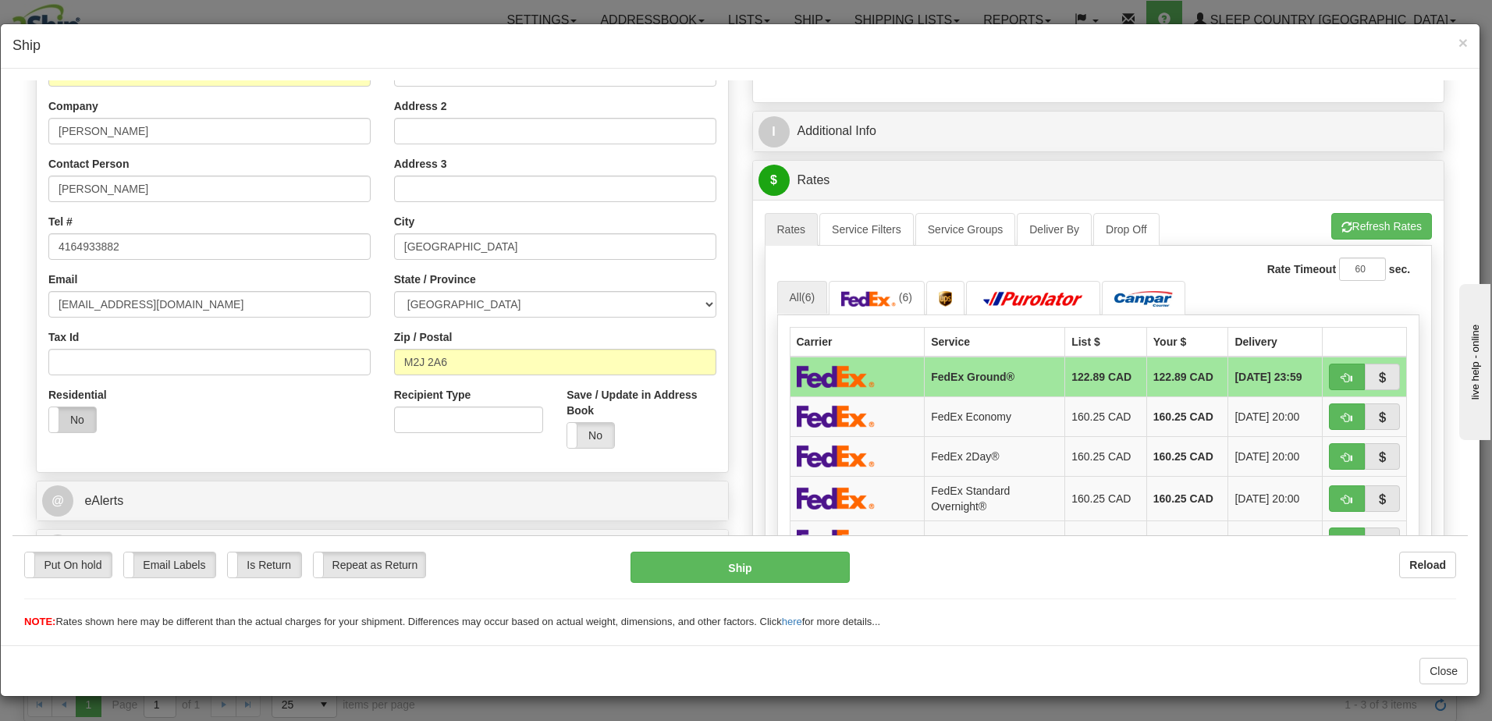
click at [76, 420] on label "No" at bounding box center [72, 419] width 47 height 25
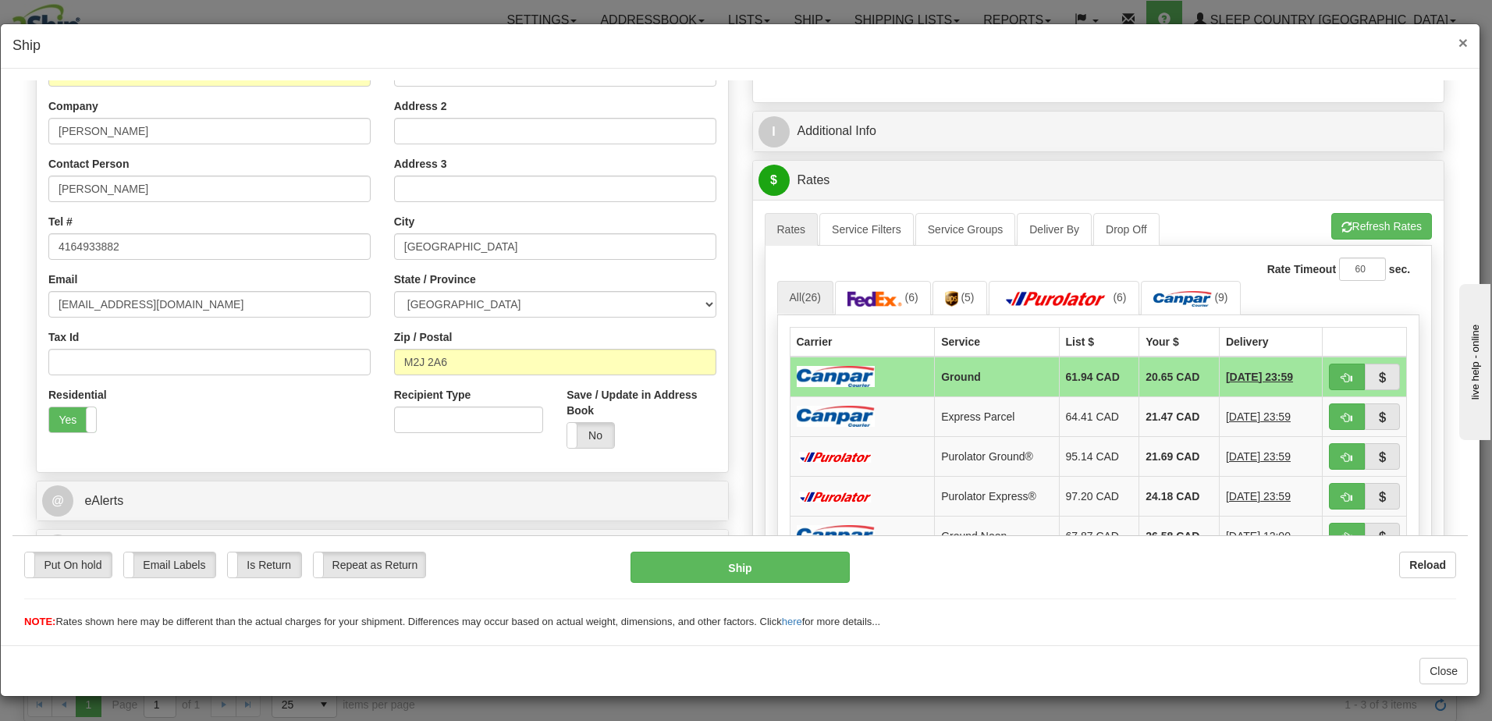
drag, startPoint x: 1461, startPoint y: 37, endPoint x: 1447, endPoint y: 75, distance: 40.3
click at [1461, 37] on span "×" at bounding box center [1462, 43] width 9 height 18
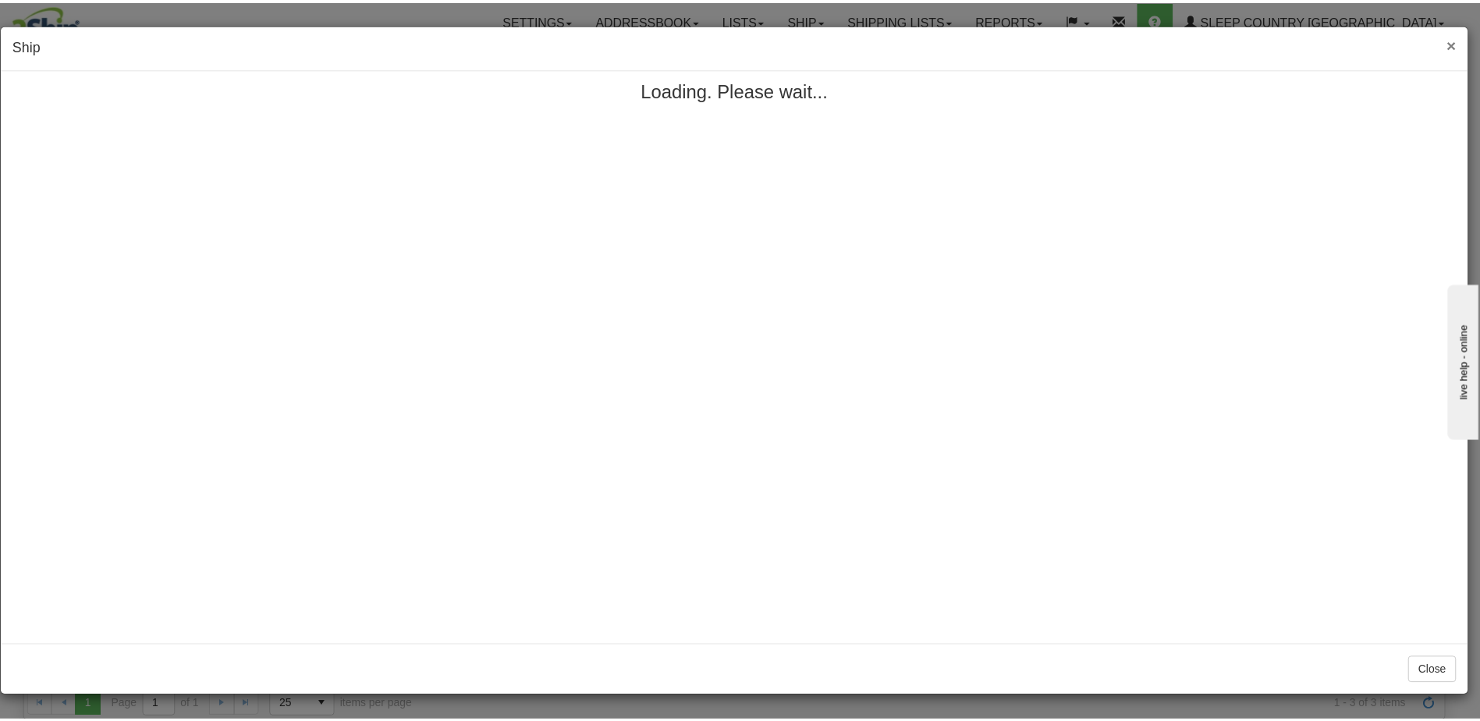
scroll to position [0, 0]
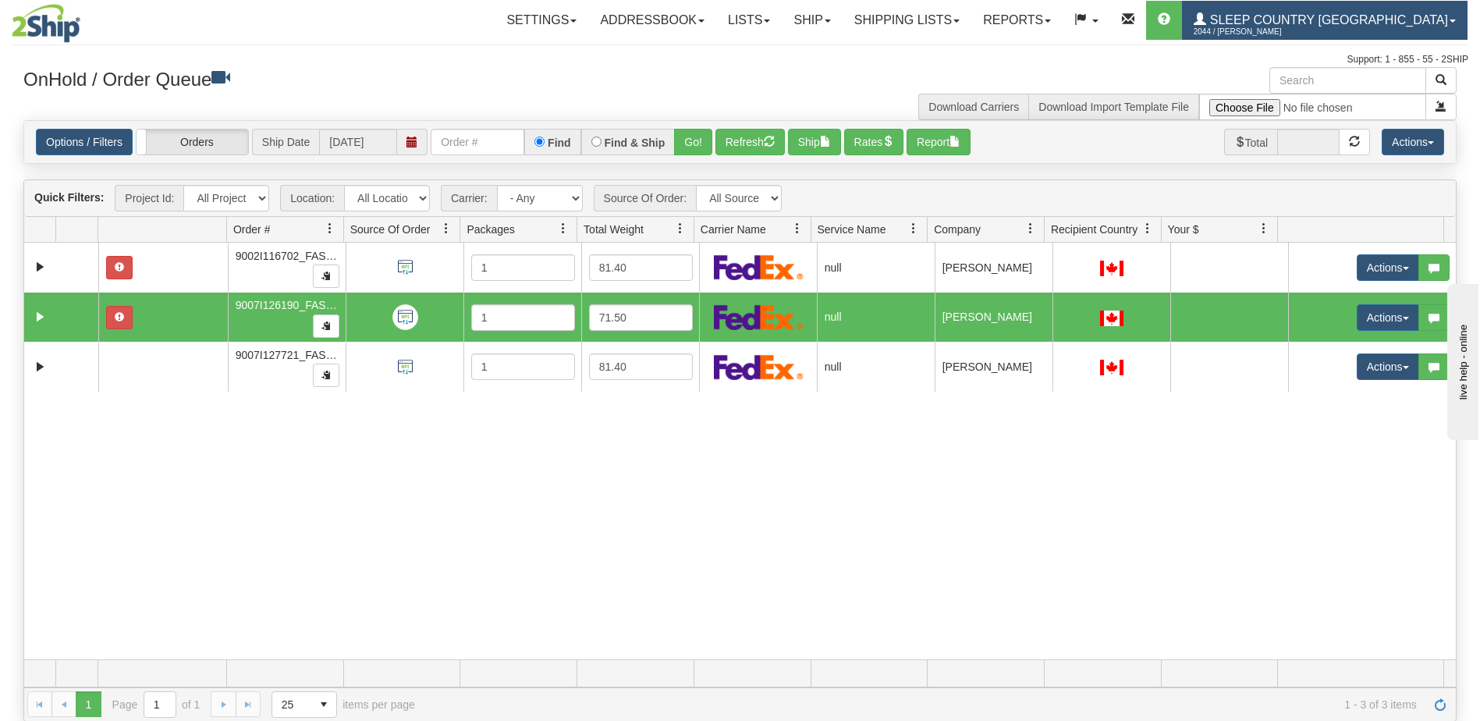
click at [1349, 18] on span "Sleep Country [GEOGRAPHIC_DATA]" at bounding box center [1327, 19] width 242 height 13
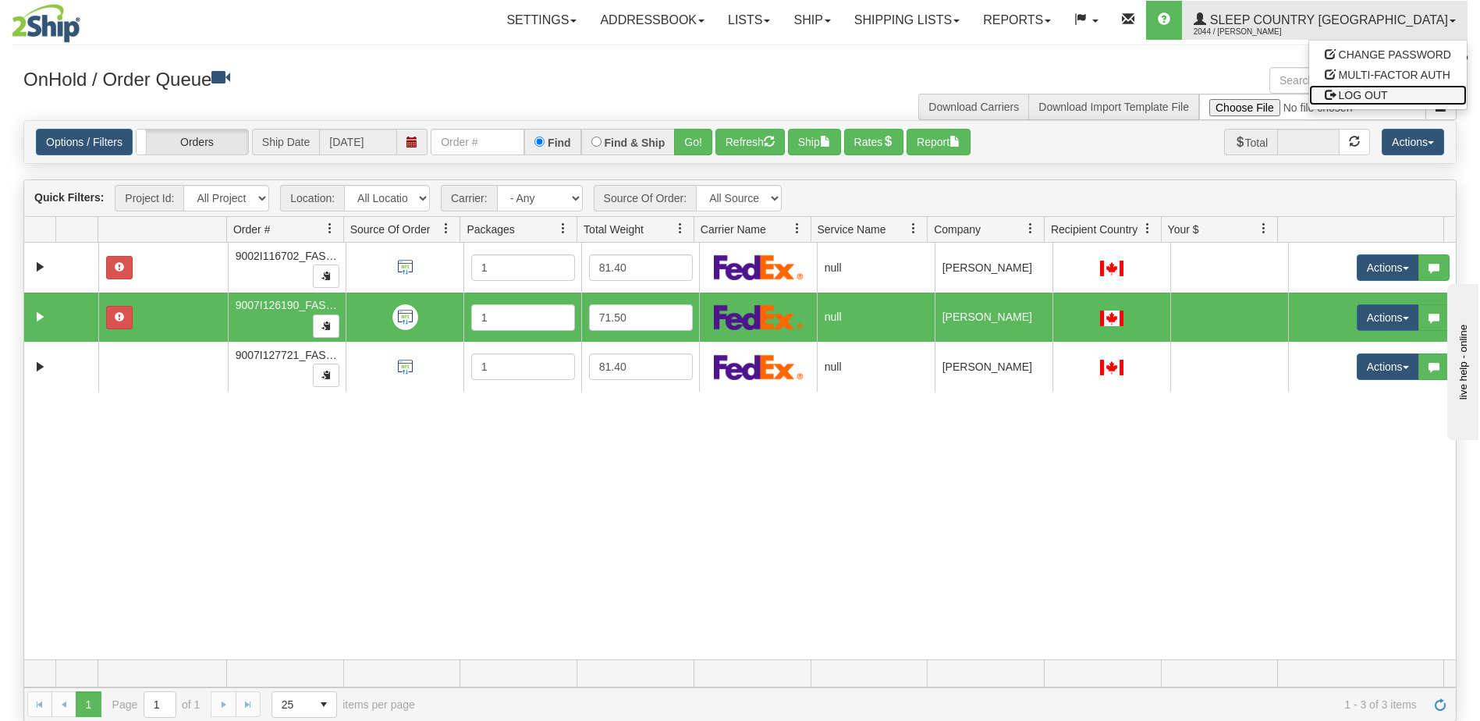
click at [1379, 92] on span "LOG OUT" at bounding box center [1363, 95] width 49 height 12
